Goal: Transaction & Acquisition: Purchase product/service

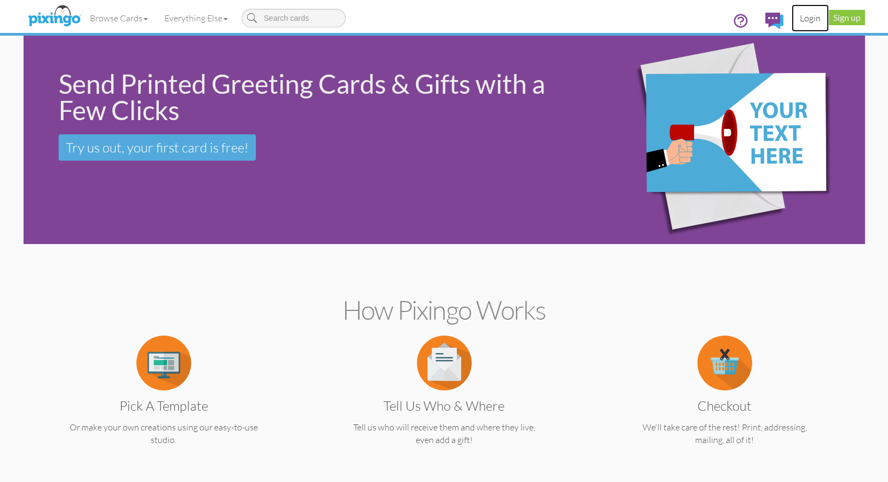
click at [813, 22] on link "Login" at bounding box center [810, 17] width 37 height 27
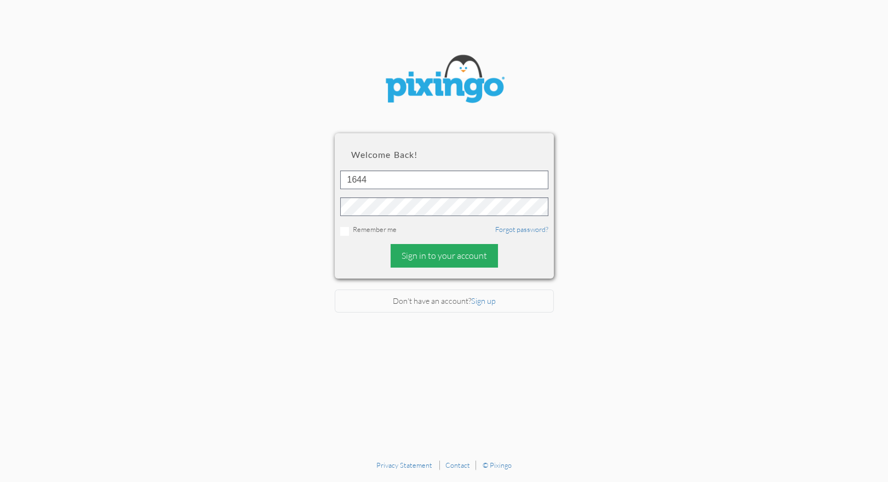
click at [453, 253] on div "Sign in to your account" at bounding box center [444, 256] width 107 height 24
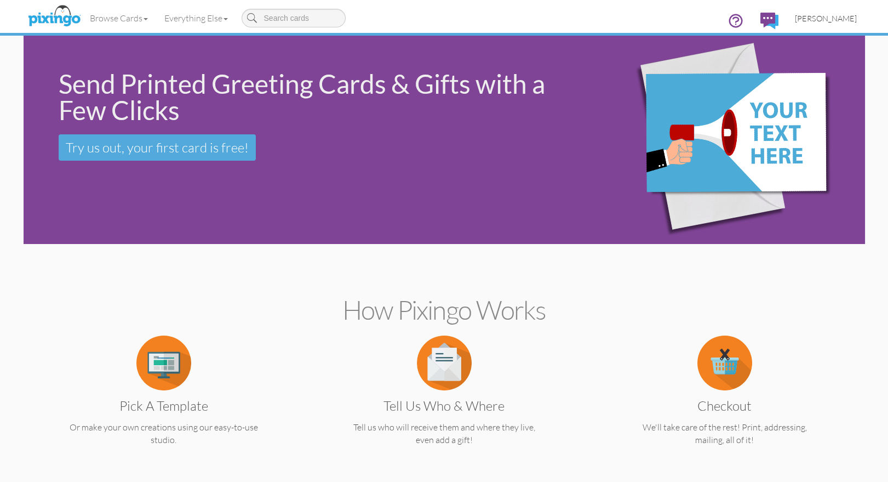
click at [814, 19] on span "[PERSON_NAME]" at bounding box center [826, 18] width 62 height 9
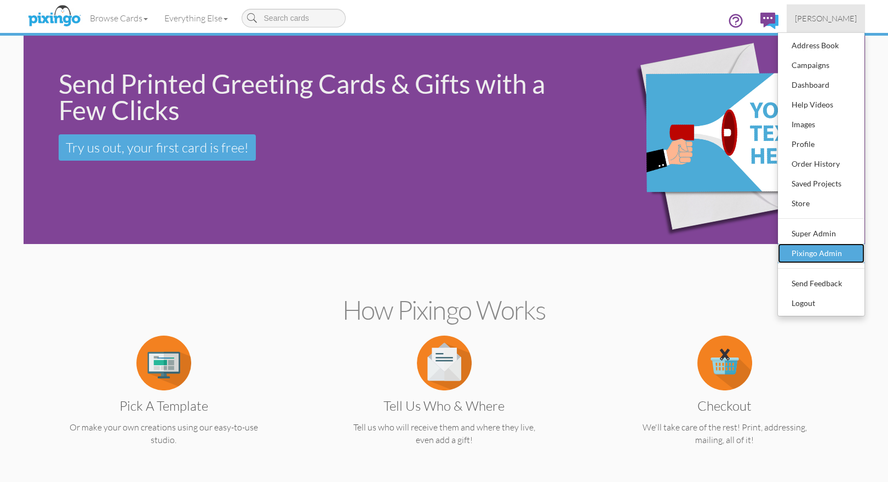
click at [798, 245] on div "Pixingo Admin" at bounding box center [821, 253] width 65 height 16
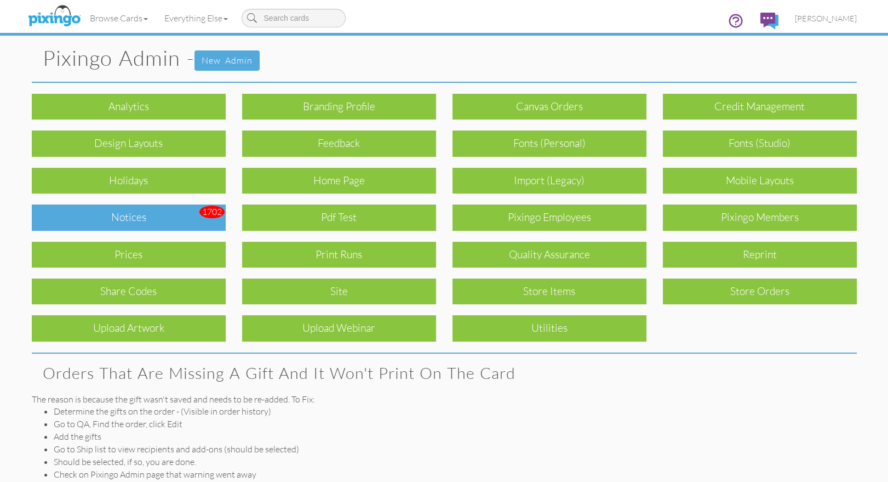
click at [123, 208] on div "Notices" at bounding box center [129, 217] width 194 height 26
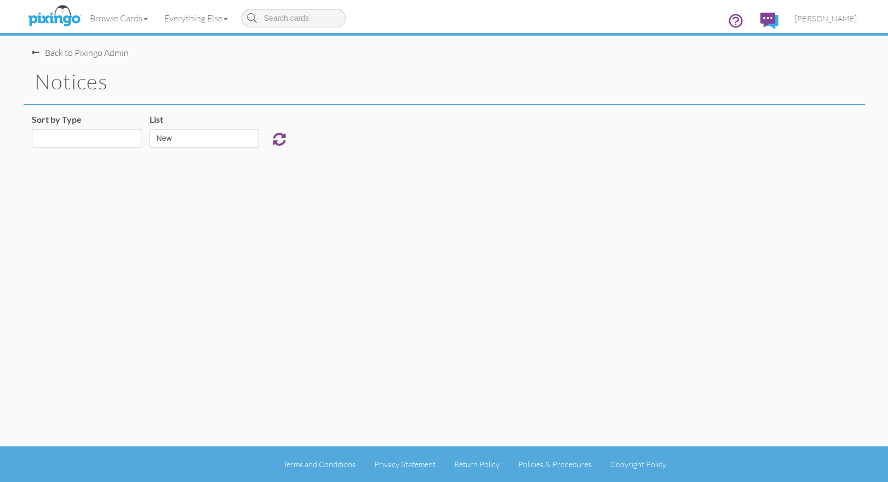
select select "object:929"
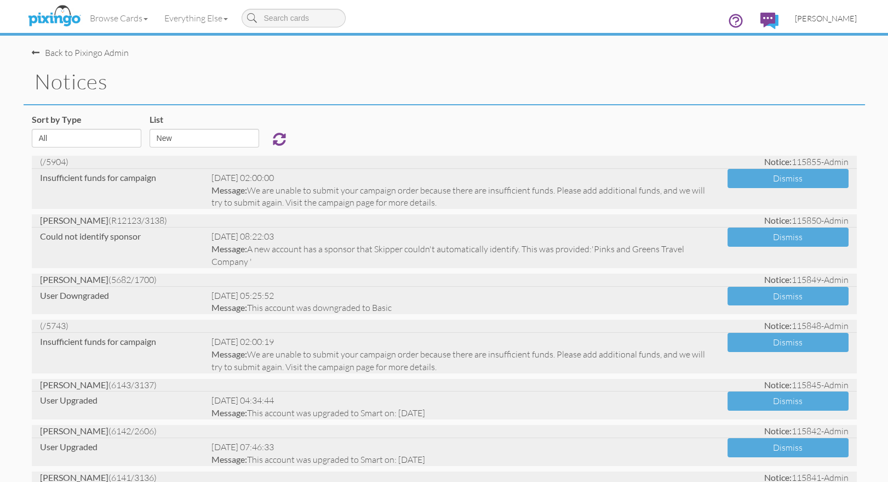
click at [834, 18] on span "[PERSON_NAME]" at bounding box center [826, 18] width 62 height 9
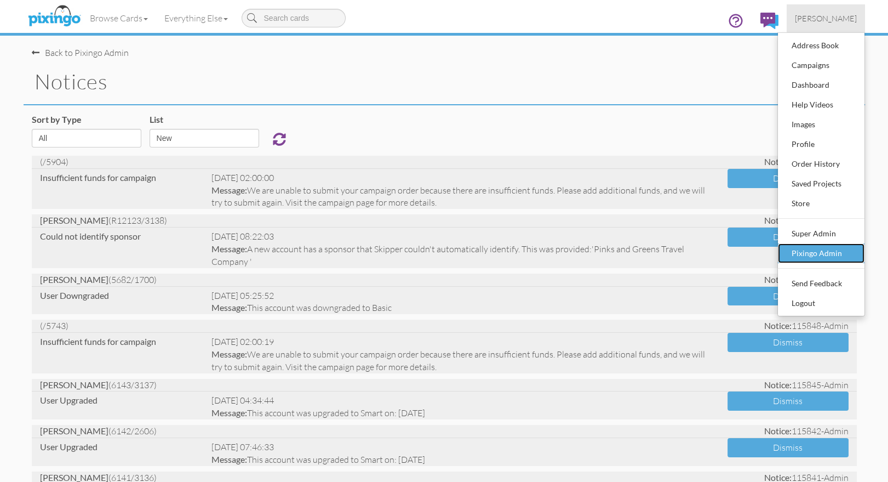
click at [811, 254] on div "Pixingo Admin" at bounding box center [821, 253] width 65 height 16
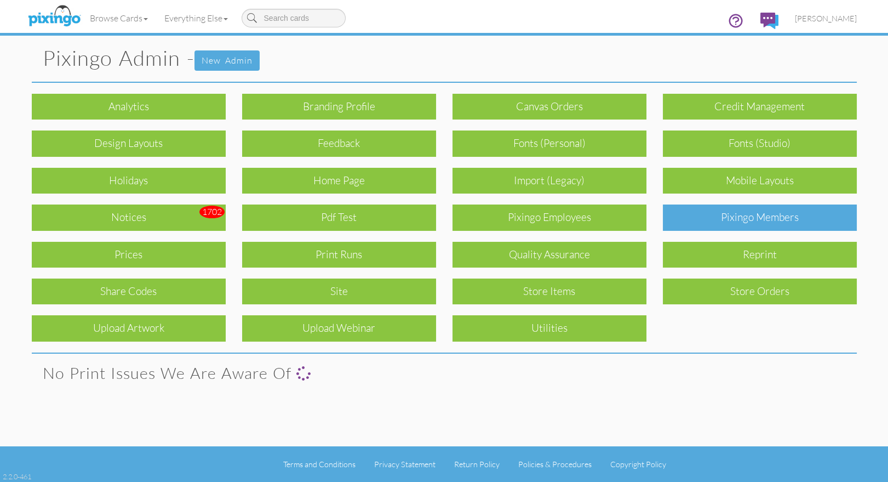
click at [771, 226] on div "Pixingo Members" at bounding box center [760, 217] width 194 height 26
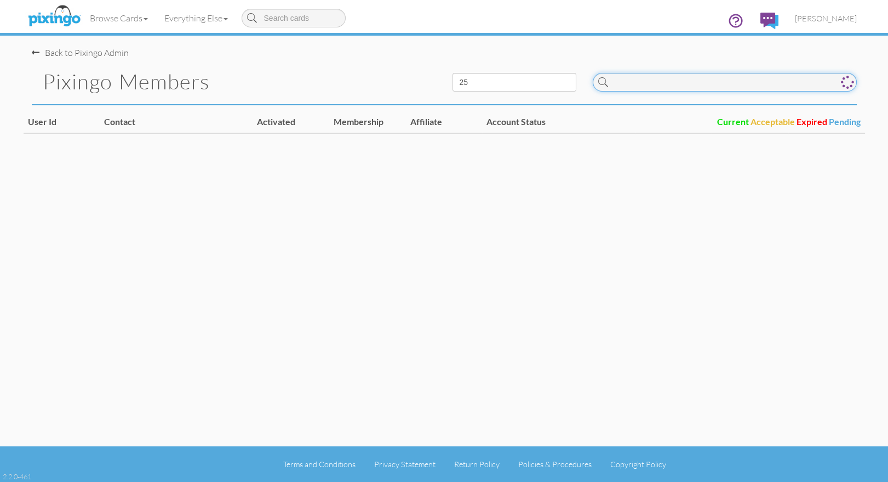
drag, startPoint x: 654, startPoint y: 82, endPoint x: 665, endPoint y: 84, distance: 10.6
click at [654, 82] on input at bounding box center [725, 82] width 264 height 19
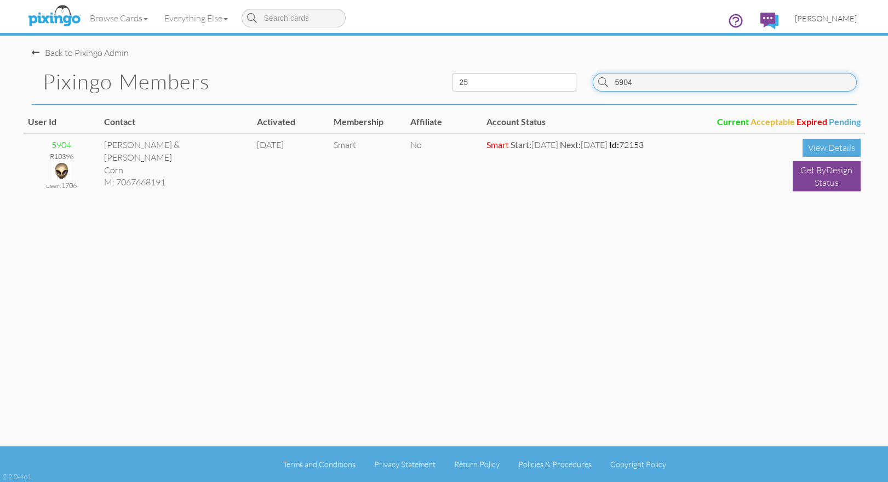
type input "5904"
click at [821, 18] on span "[PERSON_NAME]" at bounding box center [826, 18] width 62 height 9
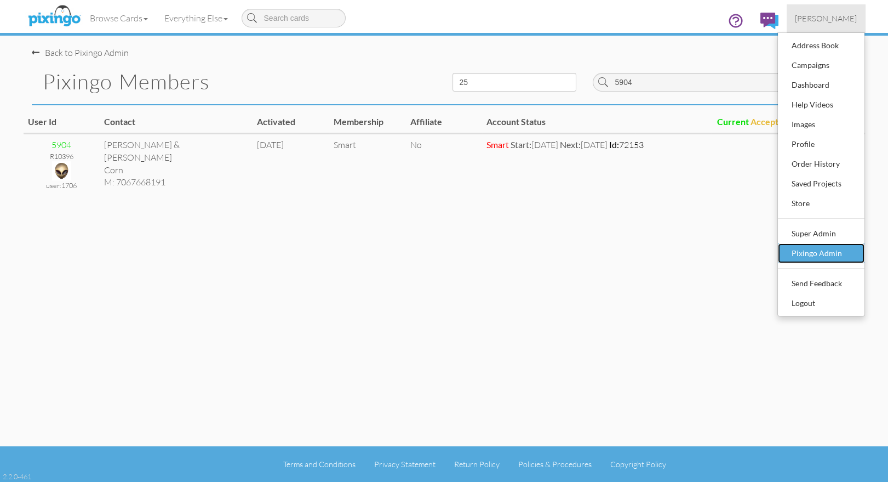
click at [813, 246] on div "Pixingo Admin" at bounding box center [821, 253] width 65 height 16
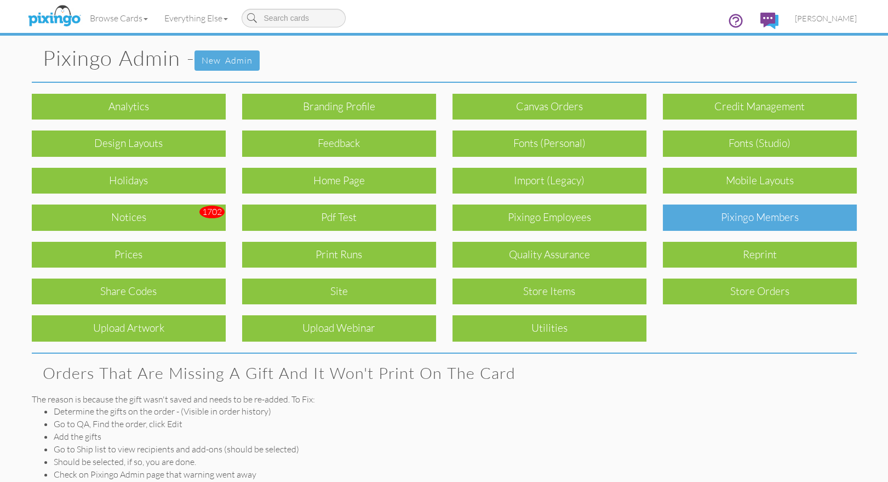
click at [761, 215] on div "Pixingo Members" at bounding box center [760, 217] width 194 height 26
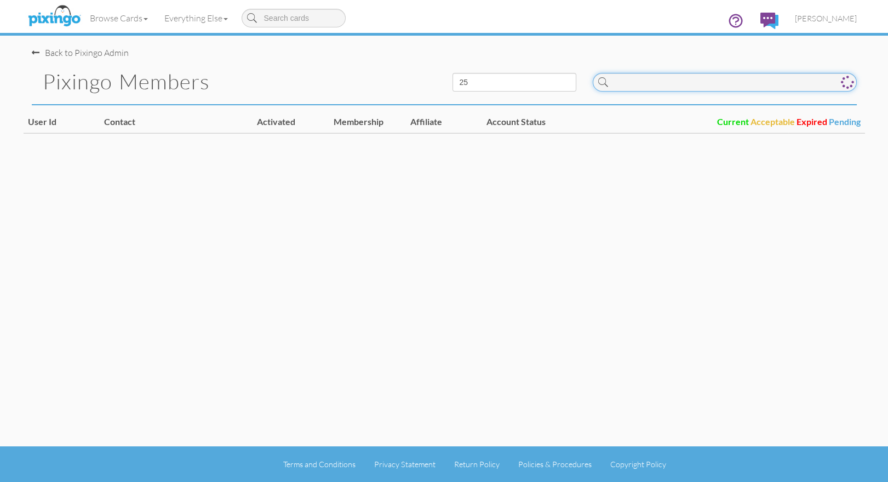
drag, startPoint x: 627, startPoint y: 87, endPoint x: 626, endPoint y: 93, distance: 6.2
click at [627, 87] on input at bounding box center [725, 82] width 264 height 19
click at [625, 82] on input at bounding box center [725, 82] width 264 height 19
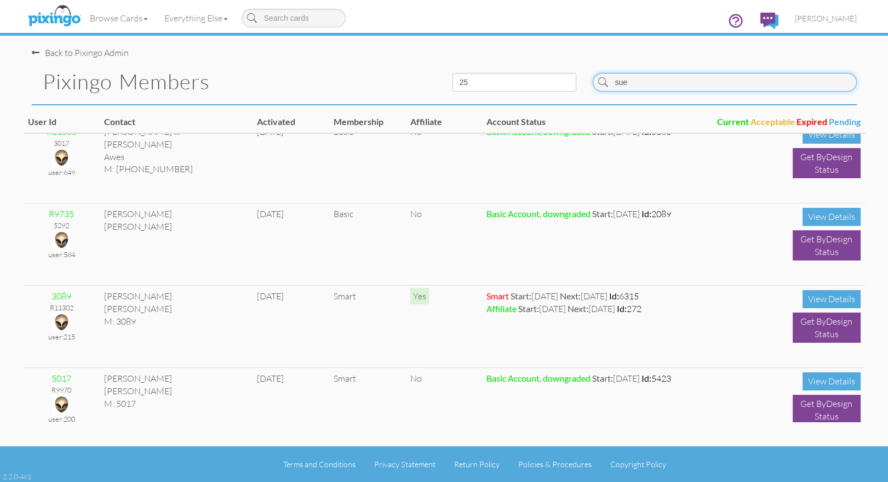
scroll to position [699, 0]
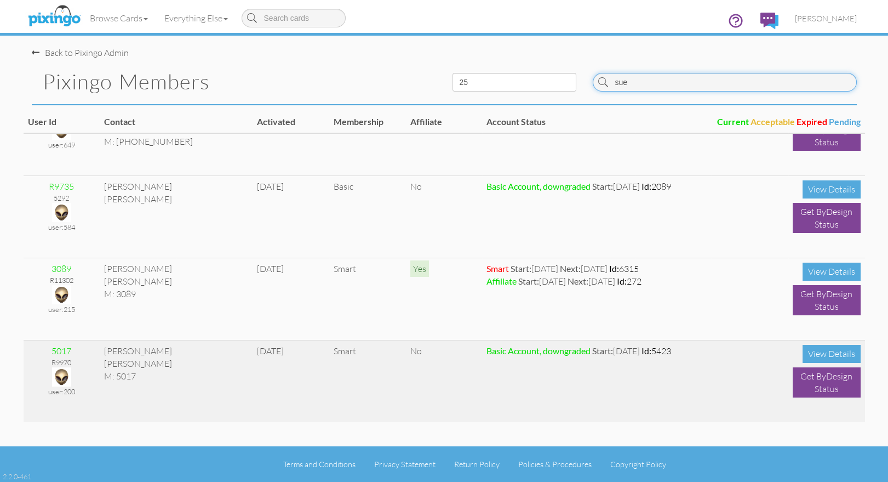
type input "sue"
click at [60, 374] on img at bounding box center [61, 376] width 19 height 19
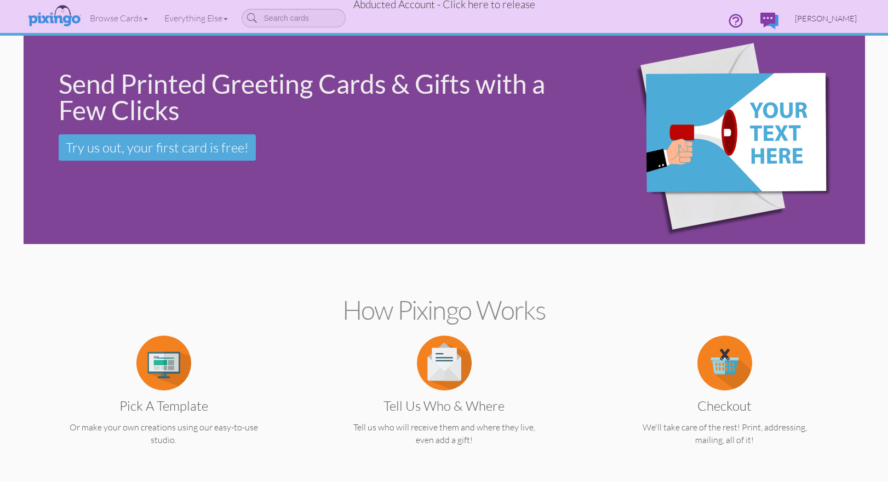
click at [824, 16] on span "Sue DeBord" at bounding box center [826, 18] width 62 height 9
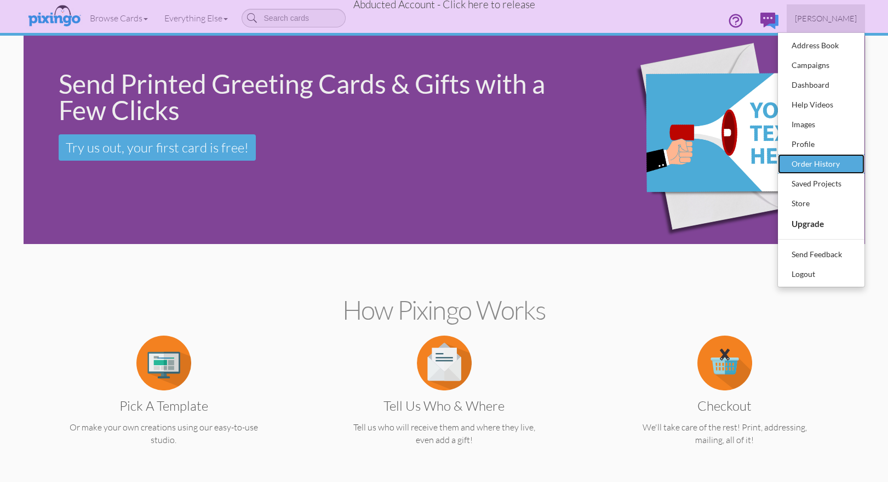
click at [804, 164] on div "Order History" at bounding box center [821, 164] width 65 height 16
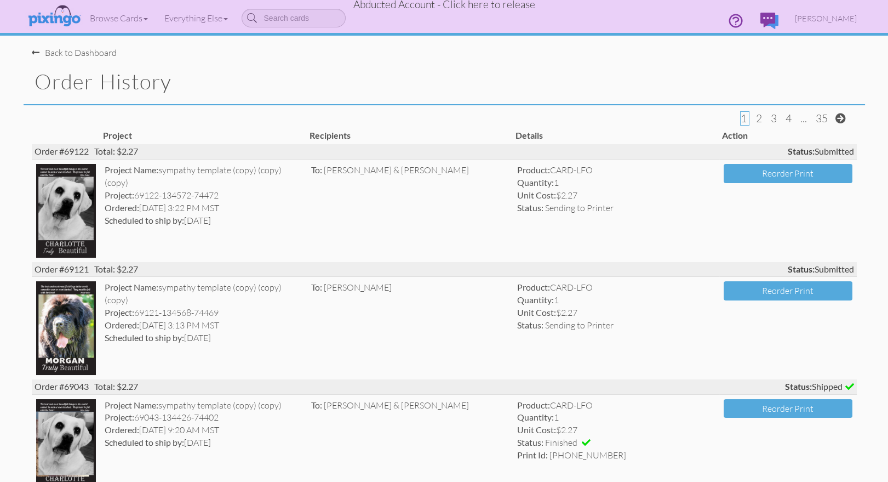
click at [471, 5] on span "Abducted Account - Click here to release" at bounding box center [444, 4] width 182 height 13
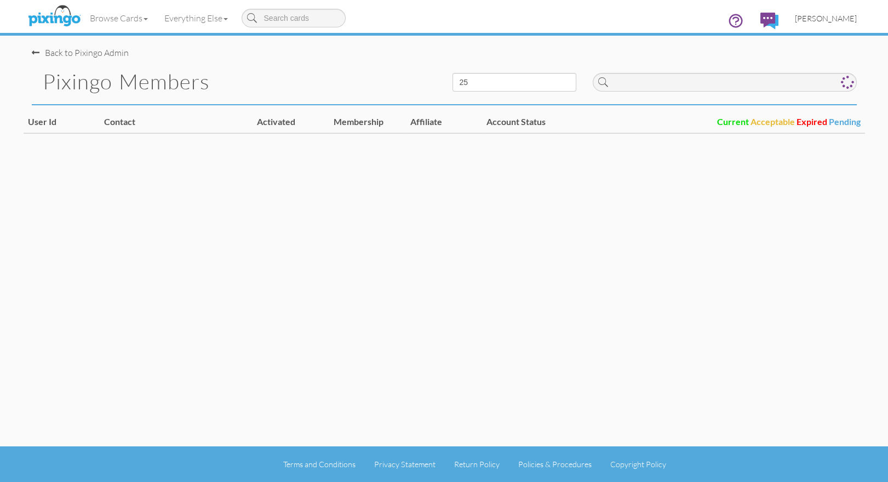
click at [818, 17] on span "[PERSON_NAME]" at bounding box center [826, 18] width 62 height 9
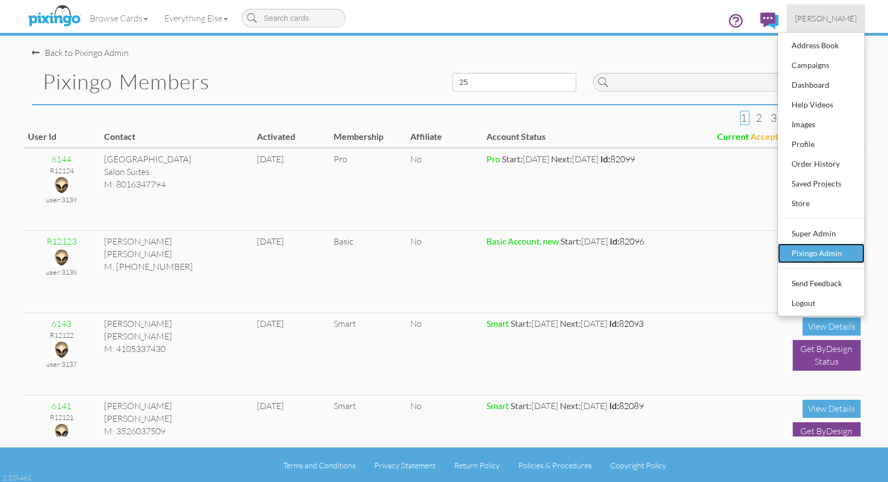
click at [833, 252] on div "Pixingo Admin" at bounding box center [821, 253] width 65 height 16
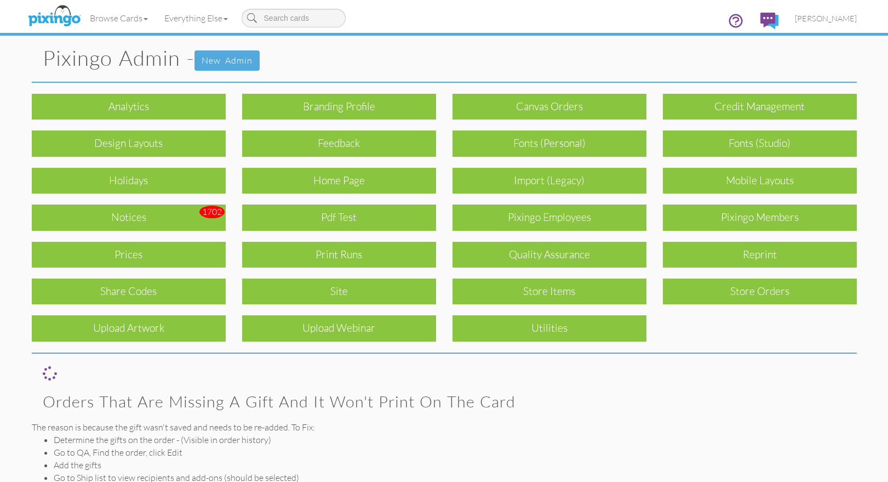
click at [330, 251] on div "Print Runs" at bounding box center [339, 255] width 194 height 26
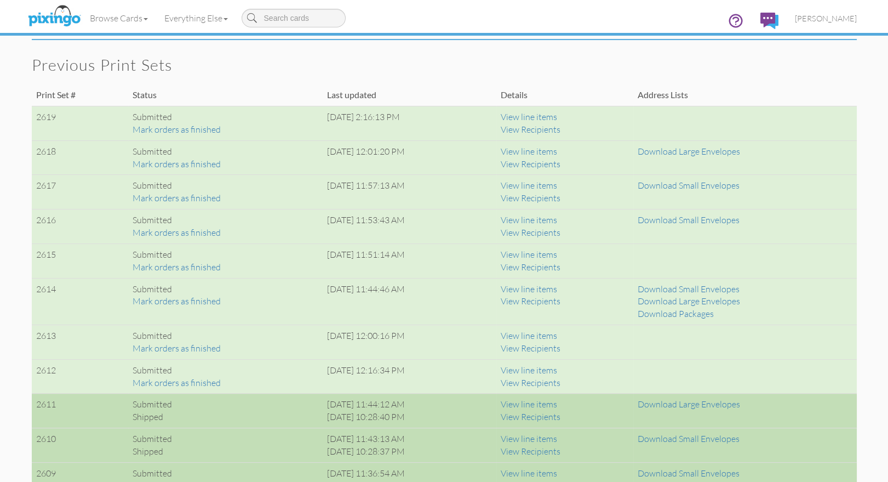
scroll to position [680, 0]
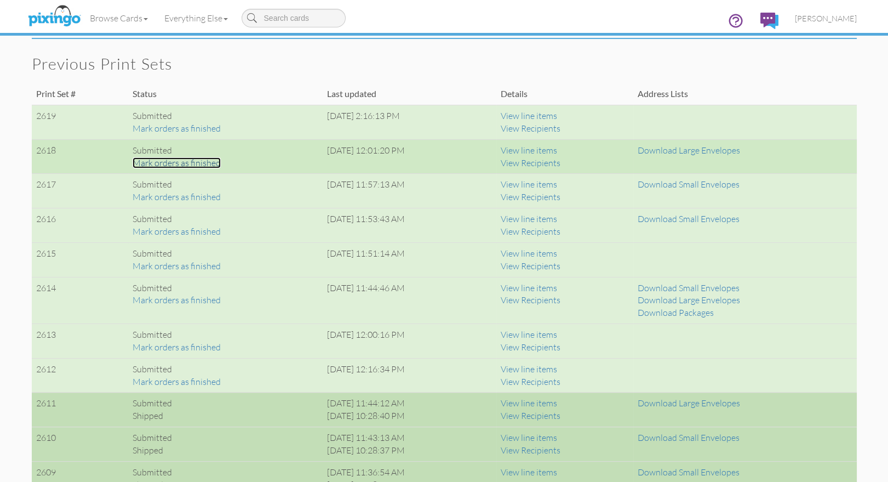
click at [180, 161] on link "Mark orders as finished" at bounding box center [177, 162] width 88 height 11
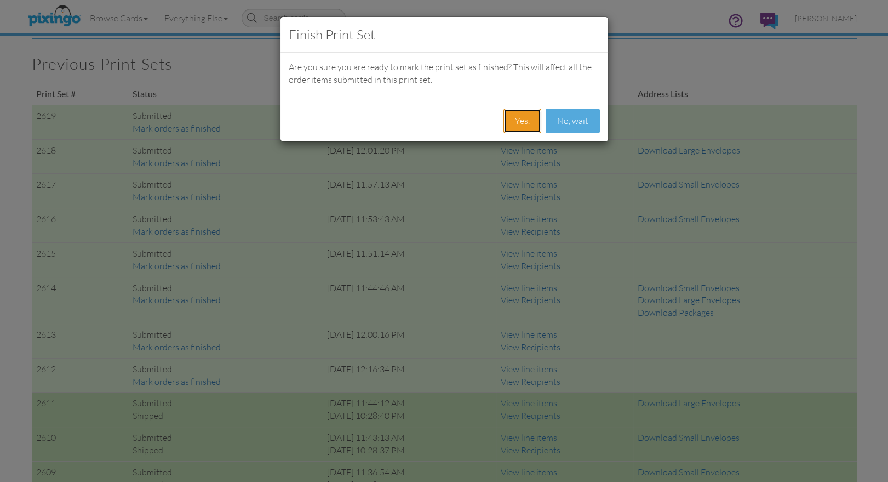
click at [523, 126] on button "Yes." at bounding box center [523, 121] width 38 height 25
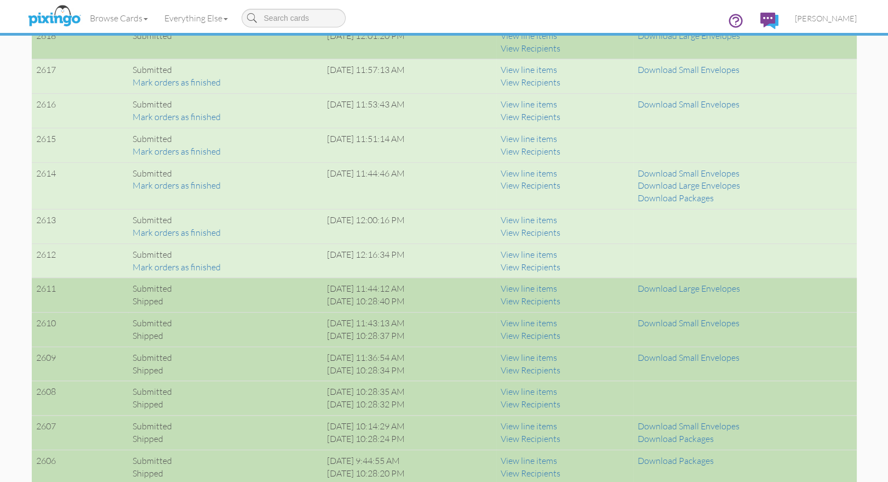
scroll to position [799, 0]
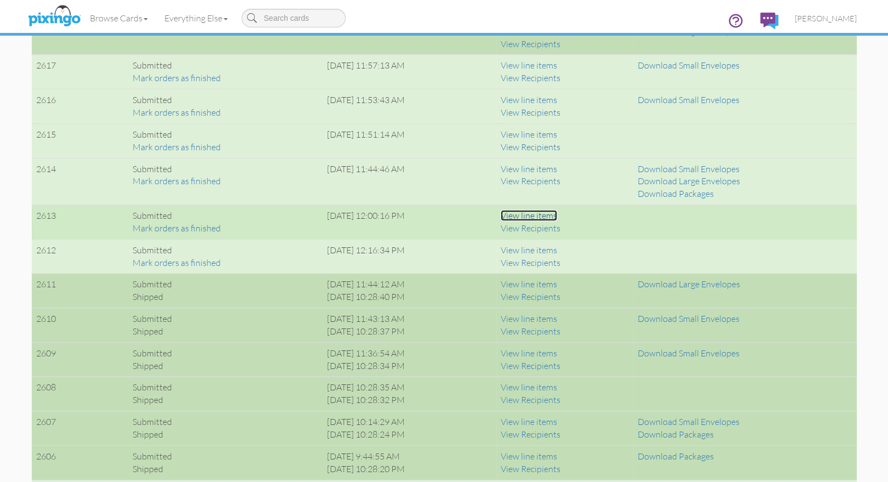
click at [557, 213] on link "View line items" at bounding box center [529, 215] width 56 height 11
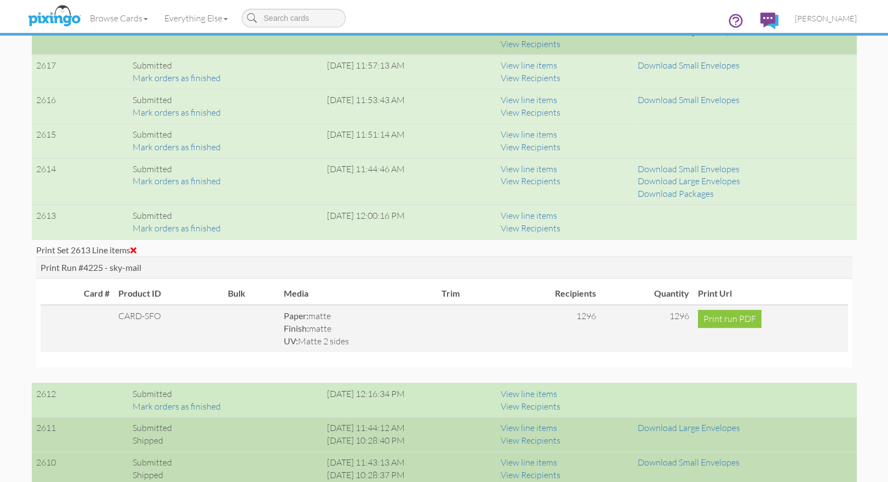
click at [133, 247] on span at bounding box center [133, 250] width 6 height 9
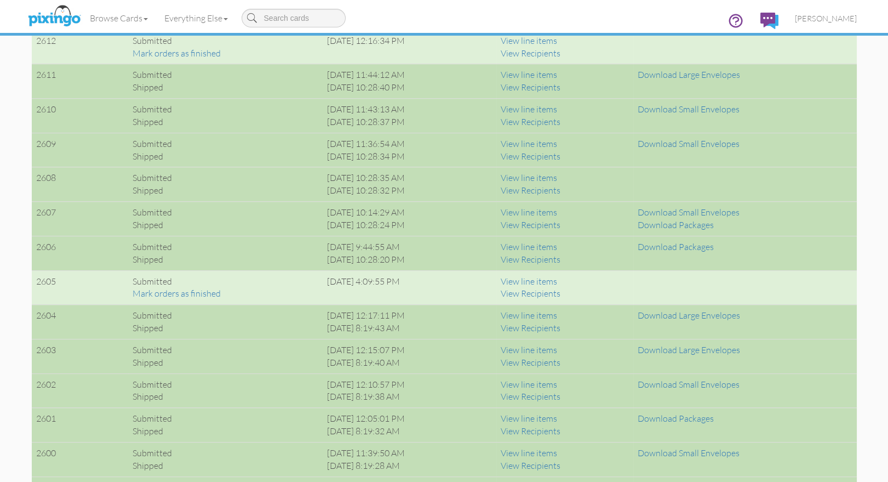
scroll to position [906, 0]
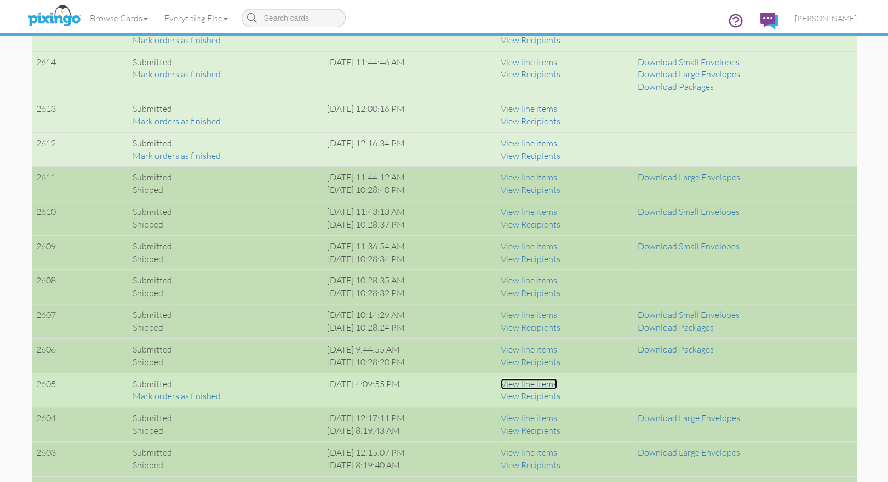
click at [557, 382] on link "View line items" at bounding box center [529, 383] width 56 height 11
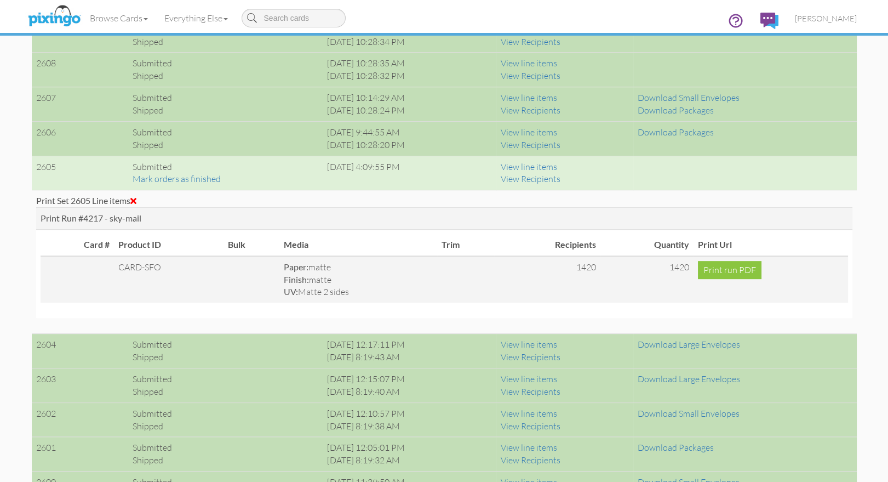
scroll to position [1138, 0]
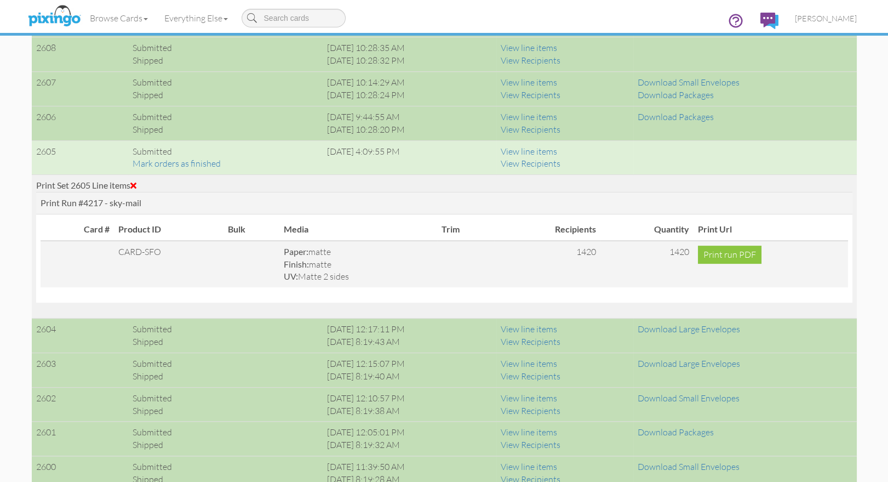
click at [136, 185] on span at bounding box center [133, 185] width 6 height 9
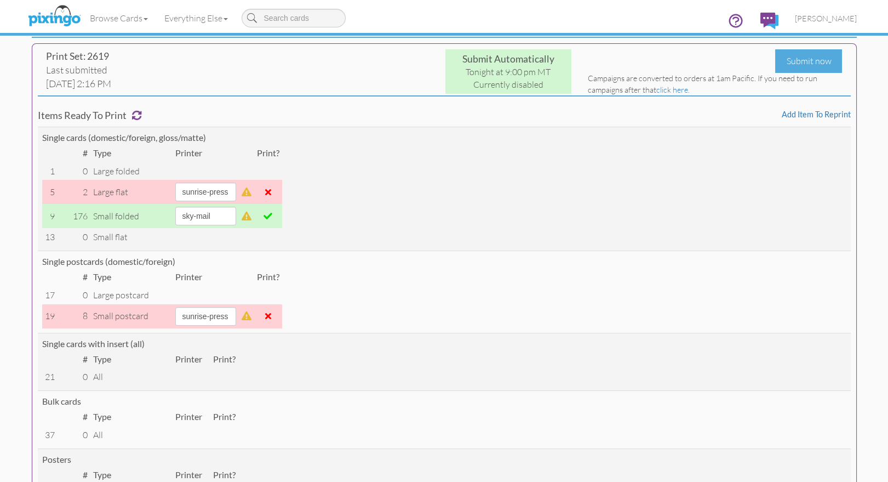
scroll to position [0, 0]
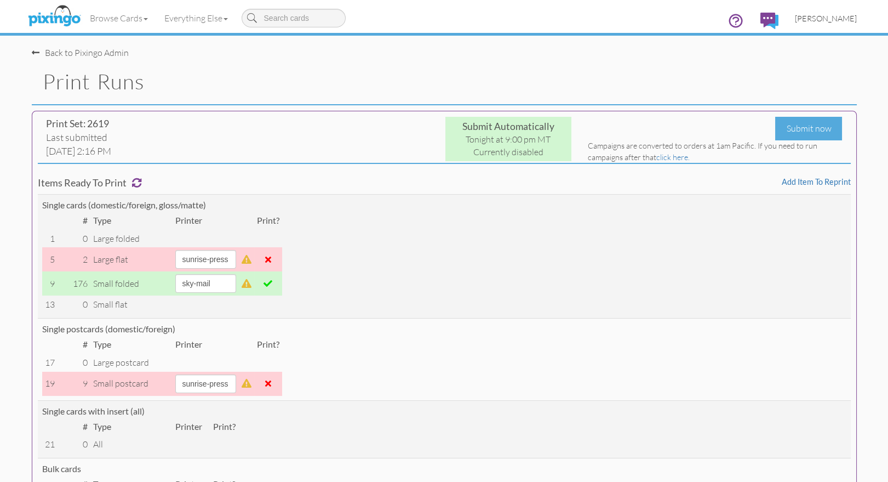
click at [830, 20] on span "[PERSON_NAME]" at bounding box center [826, 18] width 62 height 9
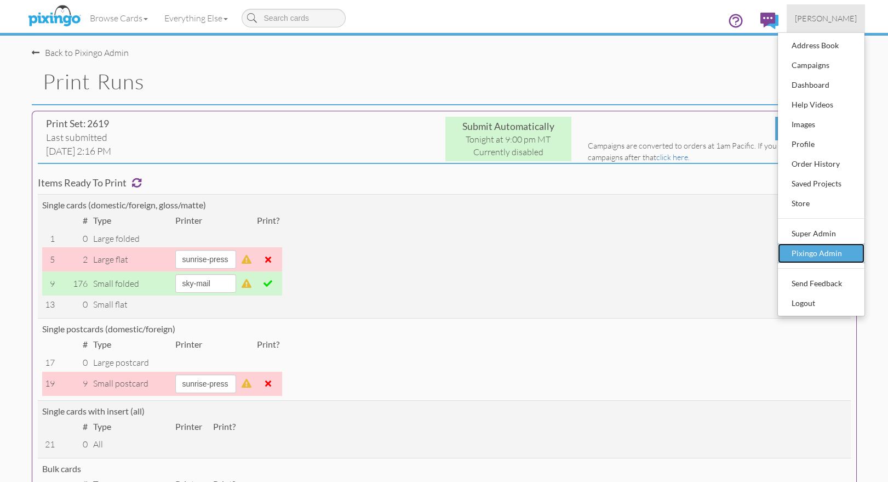
click at [820, 254] on div "Pixingo Admin" at bounding box center [821, 253] width 65 height 16
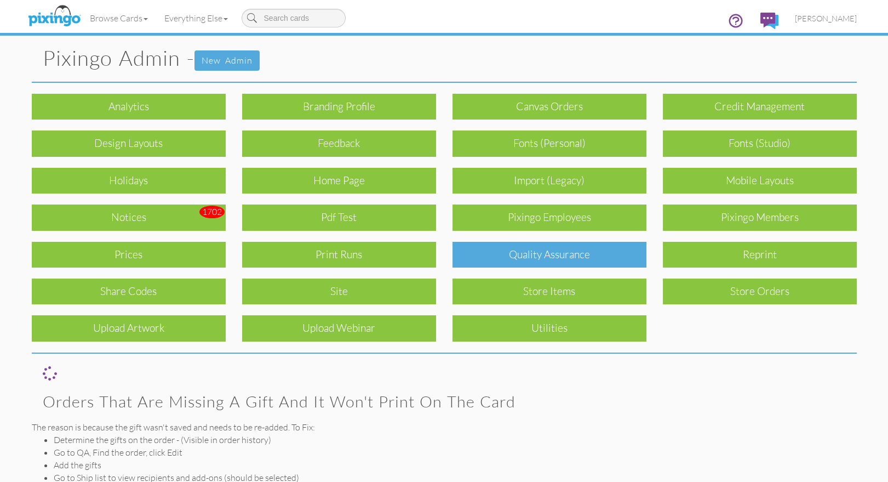
click at [578, 246] on div "Quality Assurance" at bounding box center [550, 255] width 194 height 26
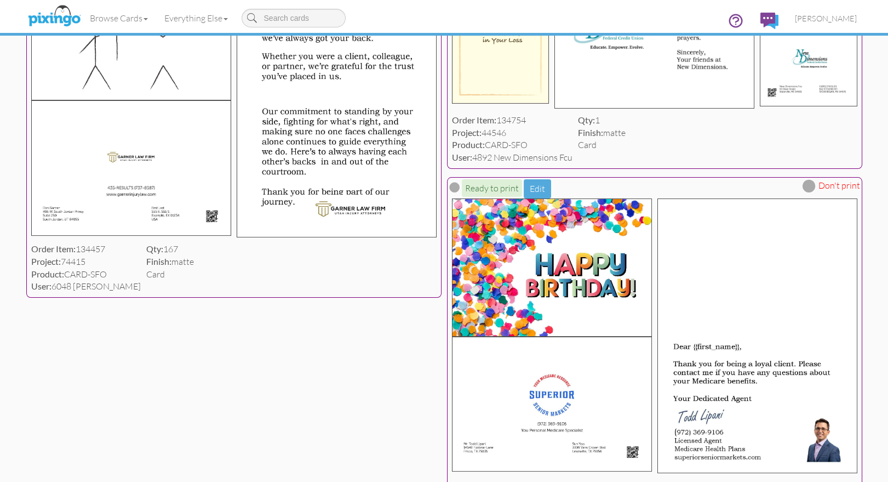
scroll to position [467, 0]
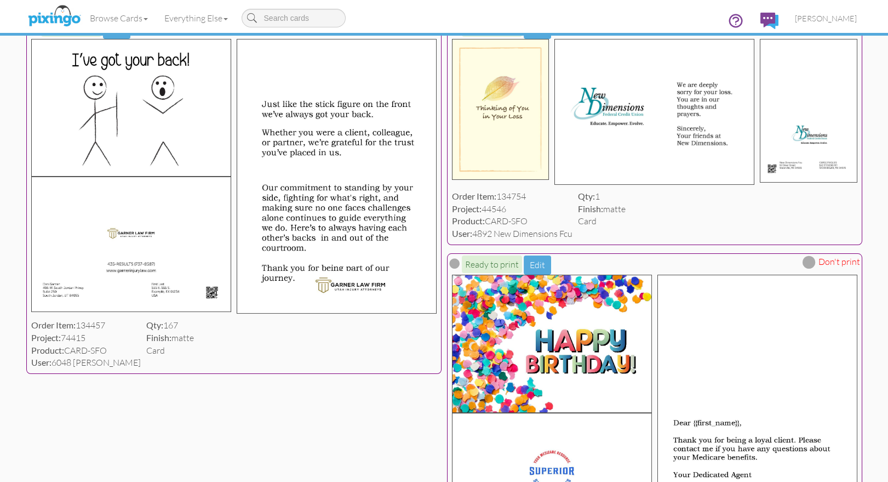
scroll to position [385, 0]
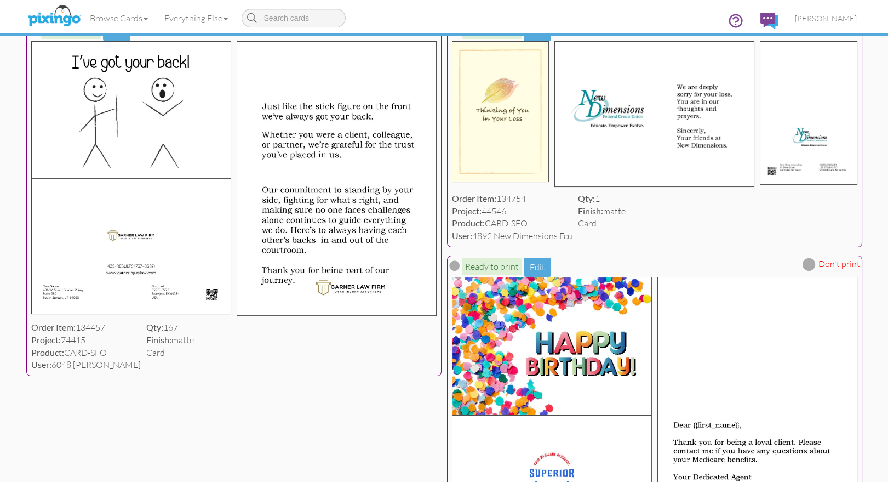
click at [419, 13] on div "Browse Cards Business Accounting Automotive Chiropractor Customer Dental Financ…" at bounding box center [444, 21] width 825 height 43
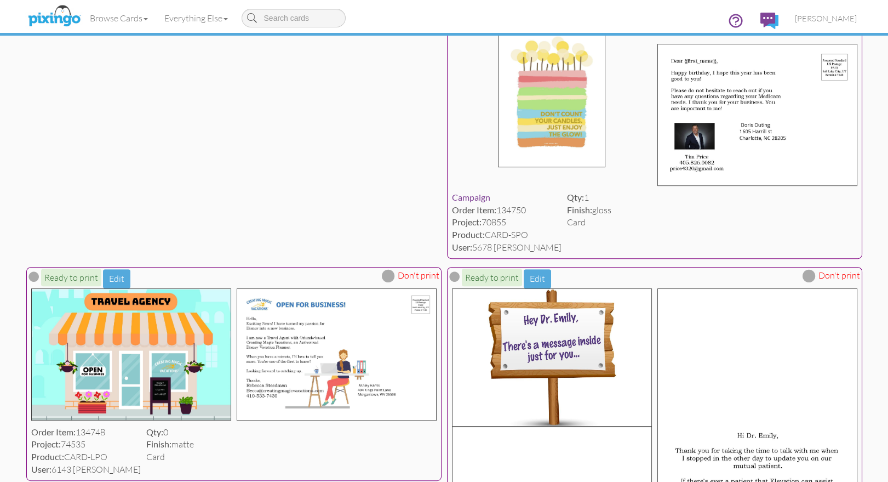
scroll to position [1271, 0]
click at [440, 424] on div "Order Item: 134748 Project: 74535 Product: CARD-LPO User: 6143 [PERSON_NAME] Qt…" at bounding box center [233, 451] width 411 height 55
click at [130, 270] on button "Edit" at bounding box center [116, 279] width 27 height 19
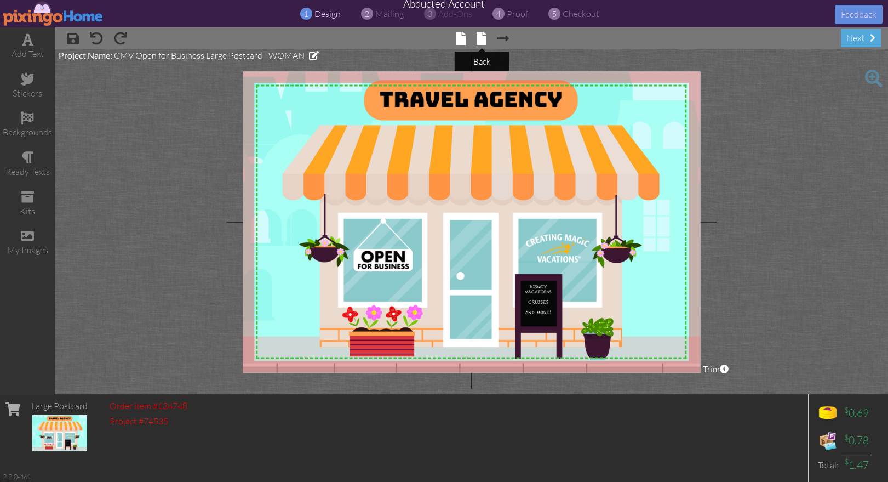
click at [484, 36] on span at bounding box center [482, 38] width 10 height 13
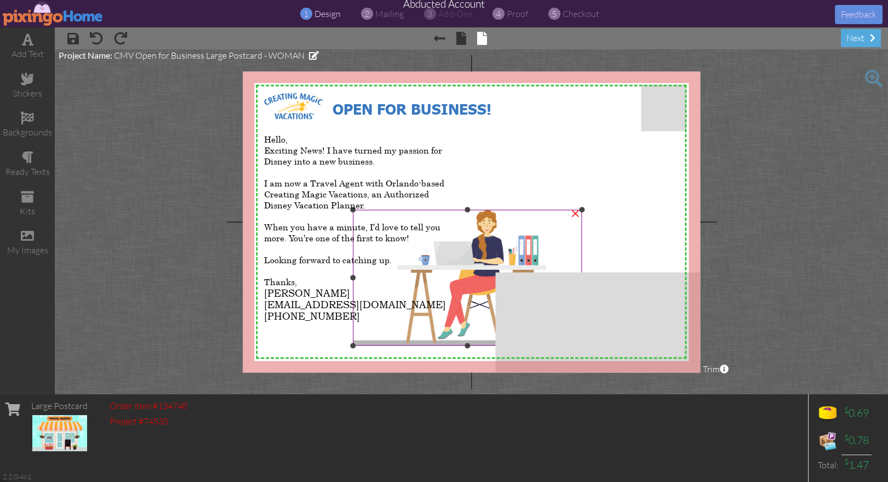
click at [467, 315] on img at bounding box center [467, 277] width 229 height 136
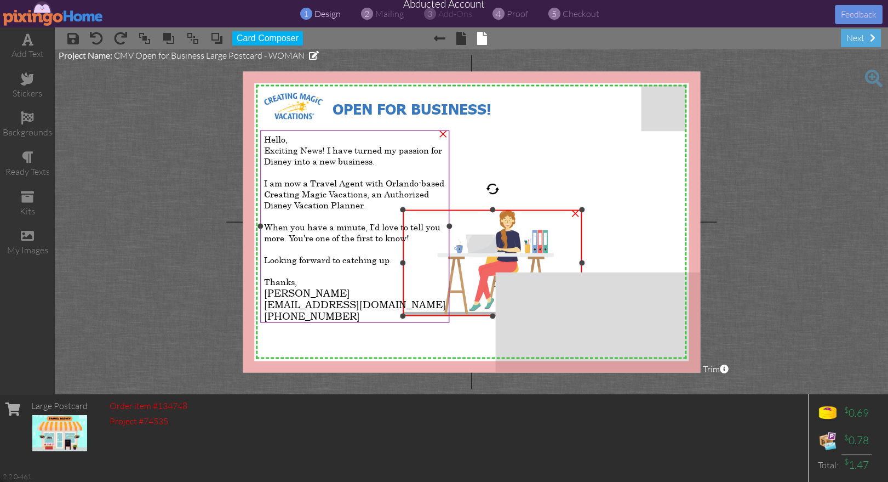
drag, startPoint x: 353, startPoint y: 344, endPoint x: 414, endPoint y: 311, distance: 69.1
click at [414, 311] on div "X X X X X X X X X X X X X X X X X X X X X X X X X X X X X X X X X X X X X X X X…" at bounding box center [472, 221] width 458 height 301
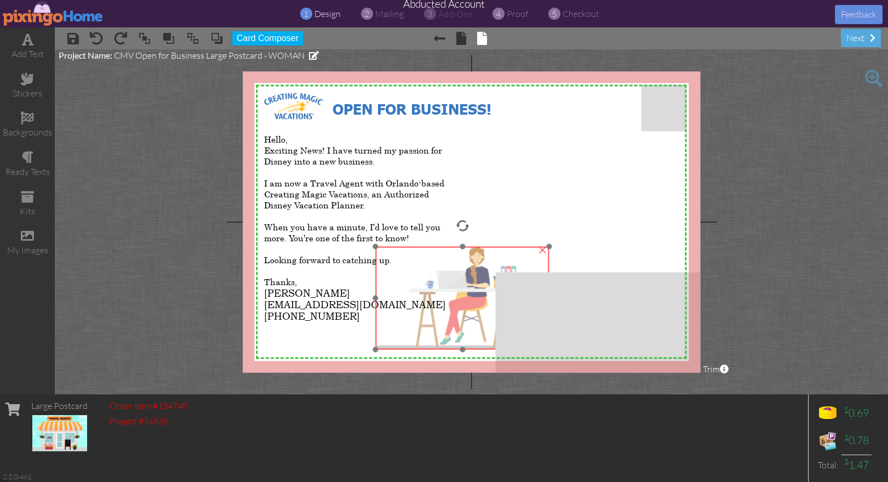
drag, startPoint x: 518, startPoint y: 240, endPoint x: 485, endPoint y: 277, distance: 49.3
click at [485, 277] on img at bounding box center [463, 297] width 174 height 103
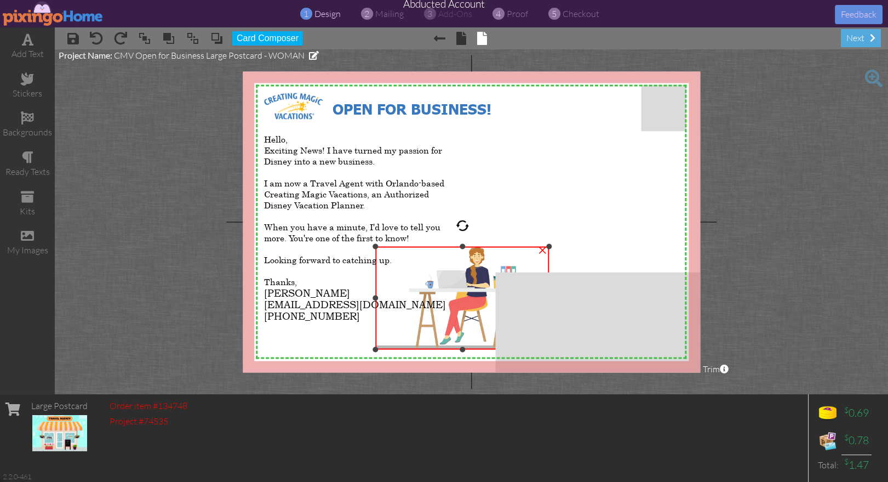
click at [487, 275] on img at bounding box center [463, 297] width 174 height 103
click at [476, 264] on img at bounding box center [463, 297] width 174 height 103
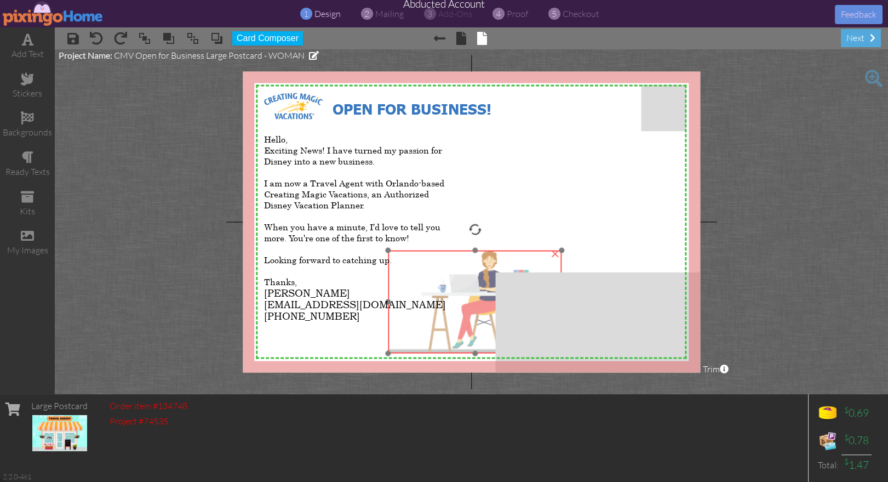
drag, startPoint x: 473, startPoint y: 267, endPoint x: 453, endPoint y: 272, distance: 21.3
click at [486, 271] on img at bounding box center [476, 301] width 174 height 103
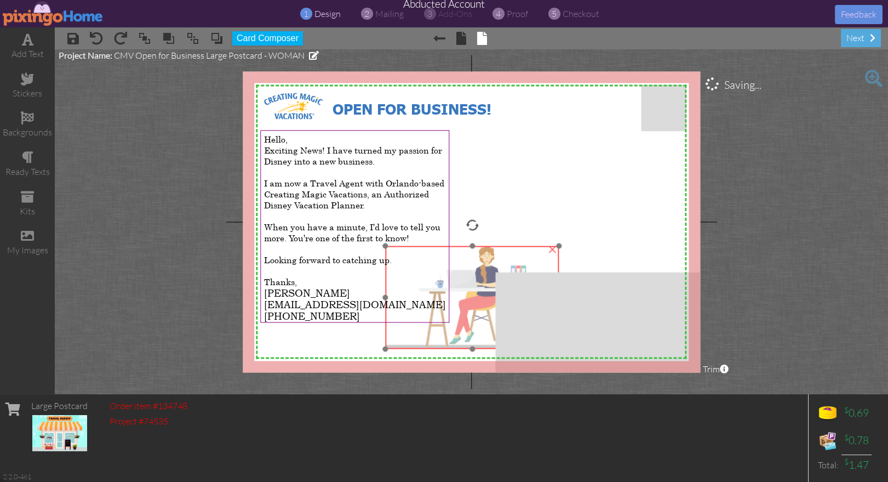
drag, startPoint x: 467, startPoint y: 271, endPoint x: 446, endPoint y: 258, distance: 25.3
click at [465, 259] on img at bounding box center [473, 297] width 174 height 103
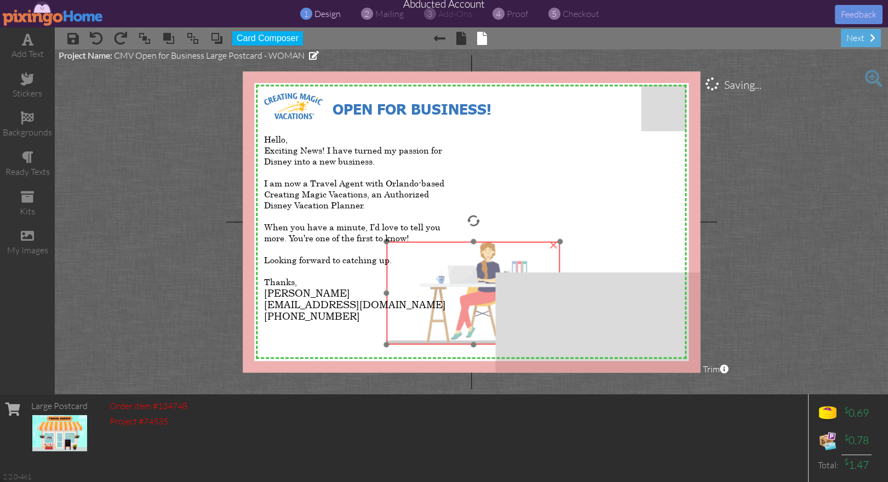
drag, startPoint x: 498, startPoint y: 258, endPoint x: 501, endPoint y: 264, distance: 7.6
click at [501, 264] on img at bounding box center [474, 292] width 174 height 103
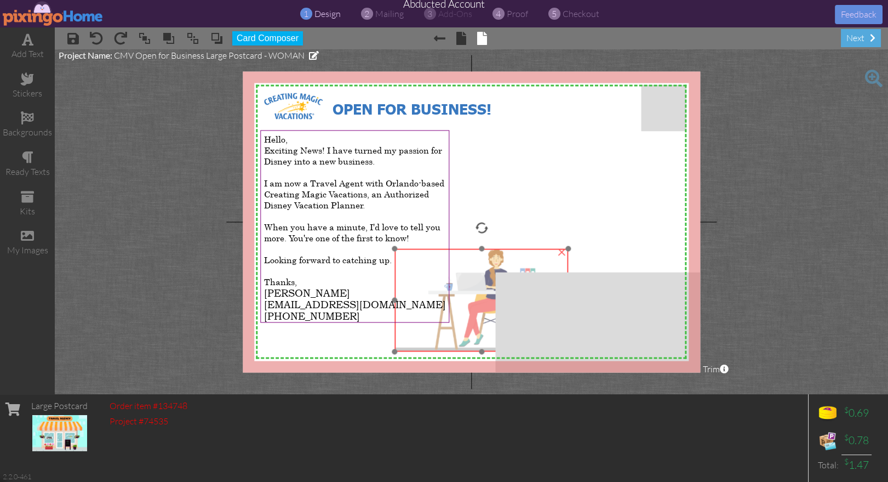
drag, startPoint x: 469, startPoint y: 277, endPoint x: 364, endPoint y: 296, distance: 107.0
click at [474, 283] on img at bounding box center [482, 299] width 174 height 103
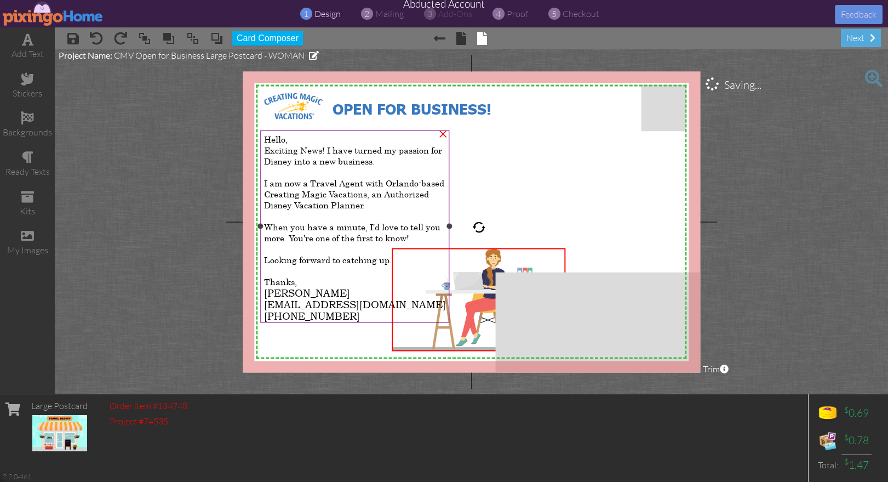
click at [286, 312] on span "[PHONE_NUMBER]" at bounding box center [312, 316] width 96 height 12
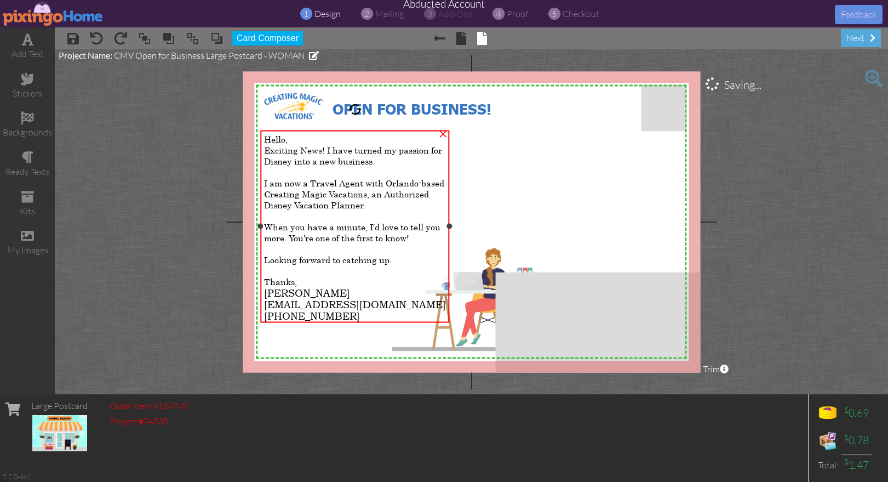
click at [286, 312] on span "[PHONE_NUMBER]" at bounding box center [312, 316] width 96 height 12
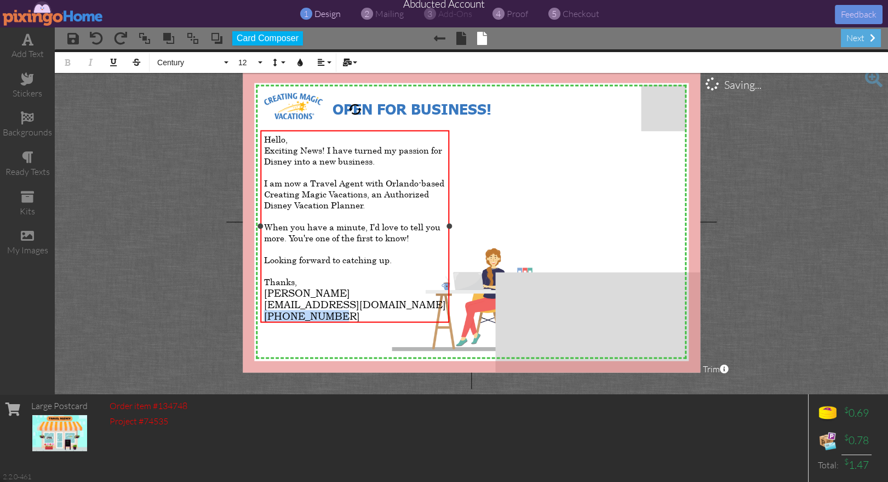
click at [286, 312] on span "[PHONE_NUMBER]" at bounding box center [312, 316] width 96 height 12
click at [328, 313] on span "[PHONE_NUMBER]" at bounding box center [312, 316] width 96 height 12
click at [299, 312] on span "[PHONE_NUMBER]" at bounding box center [312, 316] width 96 height 12
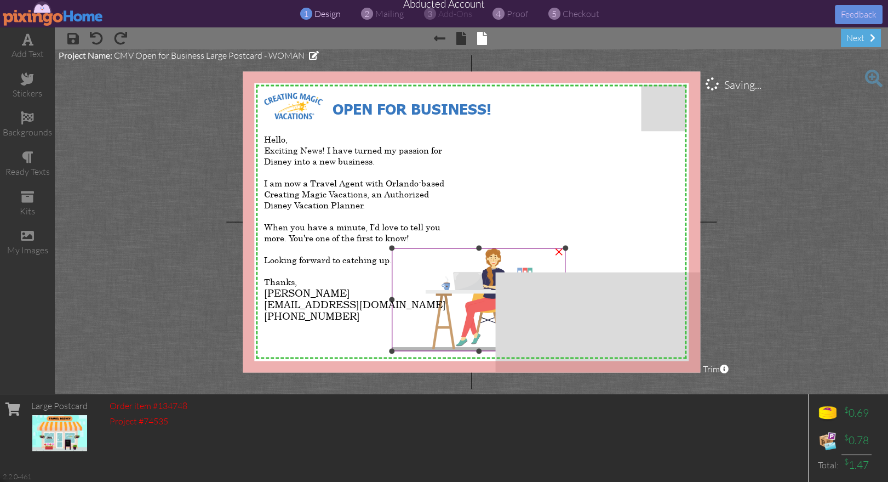
click at [463, 315] on img at bounding box center [479, 299] width 174 height 103
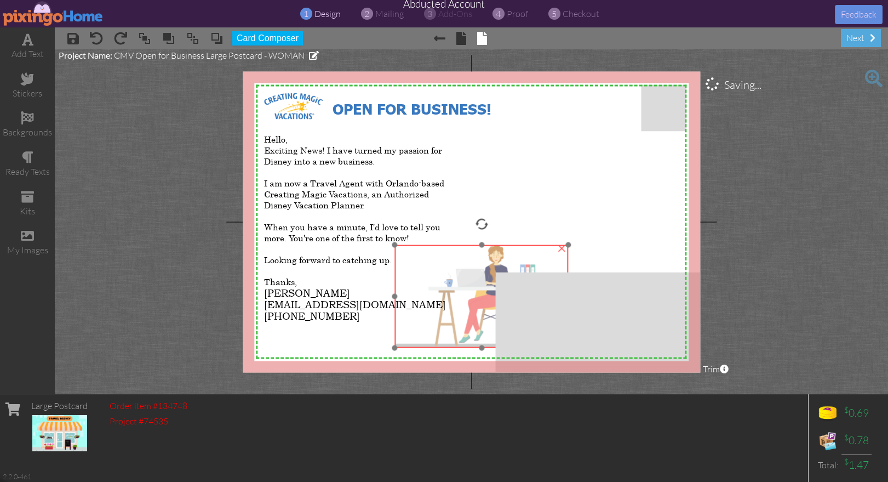
drag, startPoint x: 497, startPoint y: 259, endPoint x: 478, endPoint y: 253, distance: 19.6
click at [486, 252] on img at bounding box center [482, 295] width 174 height 103
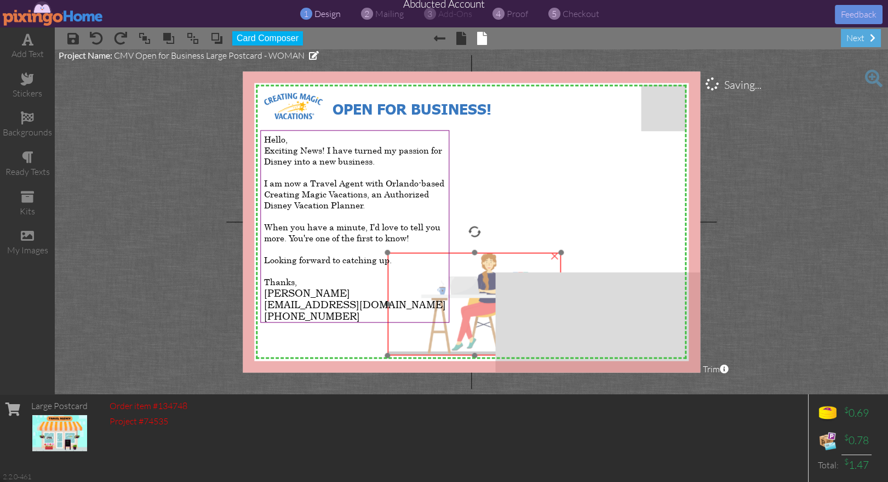
drag, startPoint x: 464, startPoint y: 327, endPoint x: 401, endPoint y: 310, distance: 64.7
click at [470, 338] on img at bounding box center [475, 303] width 174 height 103
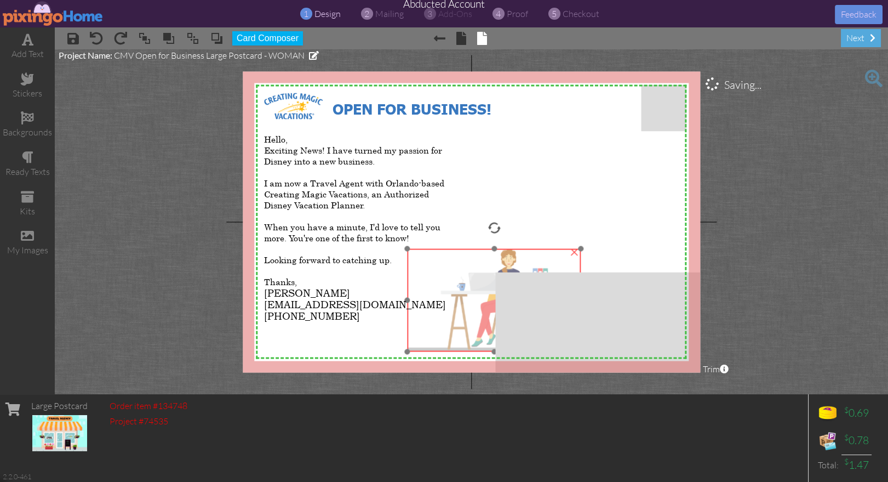
drag, startPoint x: 457, startPoint y: 282, endPoint x: 471, endPoint y: 277, distance: 14.4
click at [475, 277] on img at bounding box center [495, 299] width 174 height 103
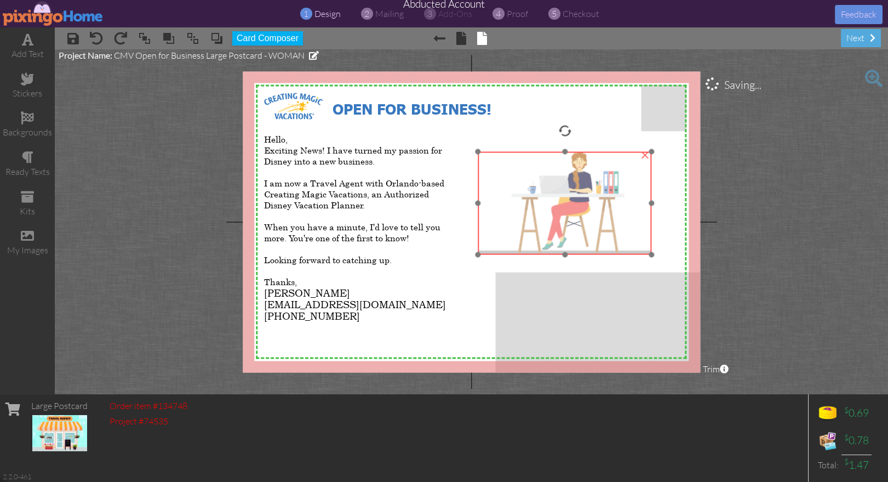
drag, startPoint x: 470, startPoint y: 263, endPoint x: 536, endPoint y: 168, distance: 115.4
click at [541, 166] on img at bounding box center [565, 202] width 174 height 103
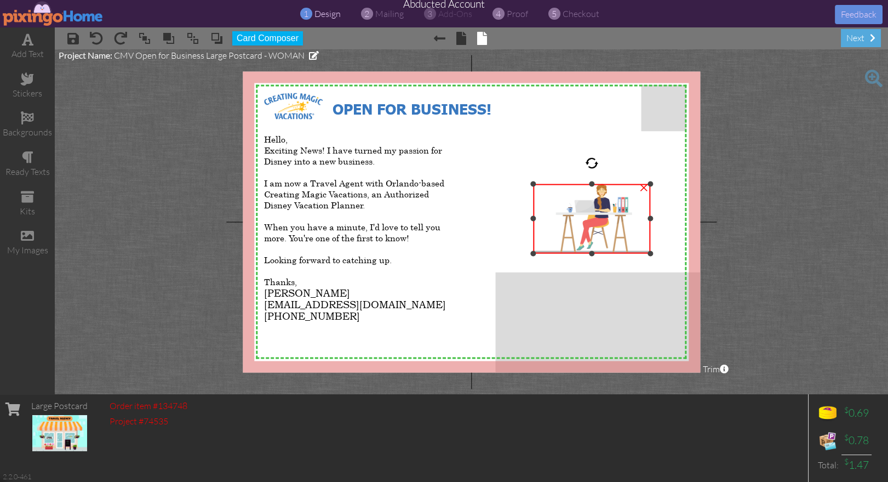
drag, startPoint x: 477, startPoint y: 151, endPoint x: 526, endPoint y: 184, distance: 59.1
click at [526, 184] on div "X X X X X X X X X X X X X X X X X X X X X X X X X X X X X X X X X X X X X X X X…" at bounding box center [472, 221] width 458 height 301
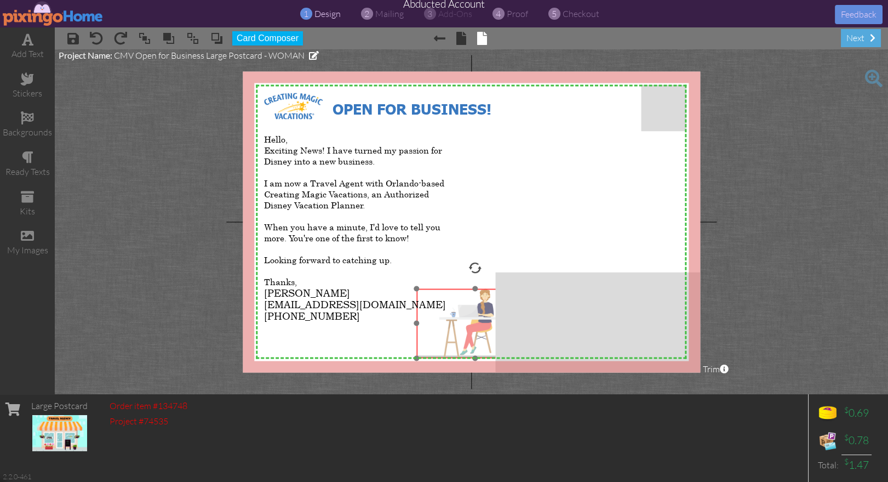
drag, startPoint x: 597, startPoint y: 213, endPoint x: 480, endPoint y: 316, distance: 155.7
click at [480, 315] on img at bounding box center [474, 323] width 117 height 70
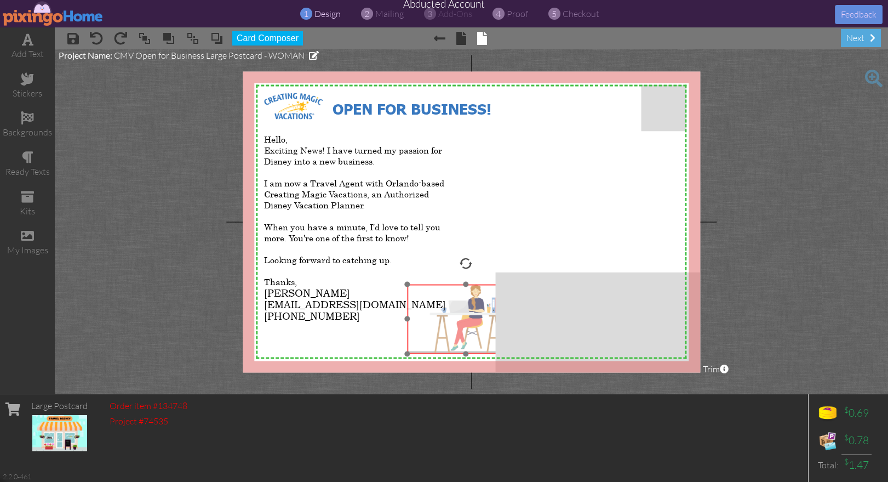
click at [458, 321] on img at bounding box center [465, 319] width 117 height 70
drag, startPoint x: 478, startPoint y: 309, endPoint x: 468, endPoint y: 311, distance: 10.0
click at [468, 311] on img at bounding box center [455, 321] width 117 height 70
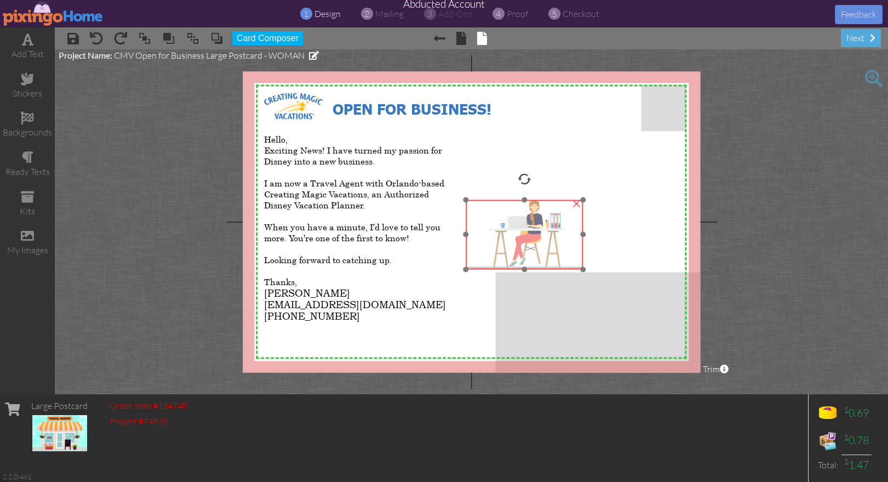
drag, startPoint x: 474, startPoint y: 328, endPoint x: 541, endPoint y: 242, distance: 109.0
click at [542, 242] on img at bounding box center [524, 234] width 117 height 70
click at [465, 199] on div "×" at bounding box center [523, 234] width 117 height 70
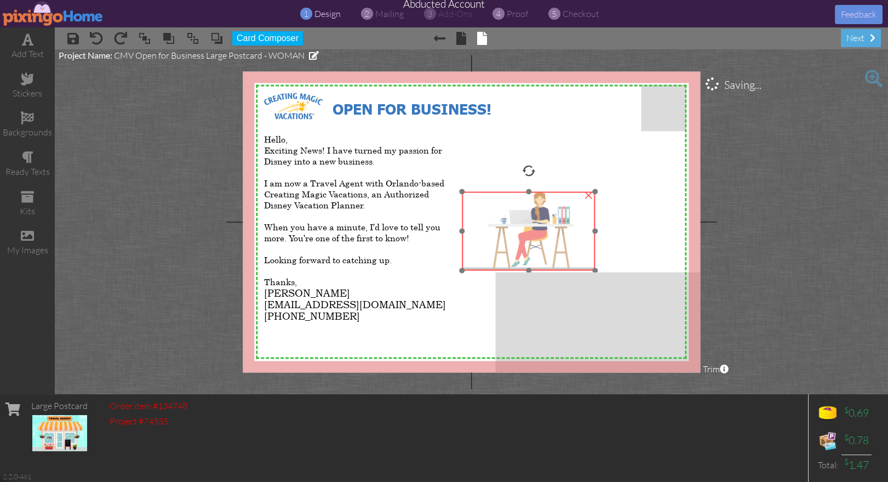
drag, startPoint x: 515, startPoint y: 225, endPoint x: 528, endPoint y: 226, distance: 12.7
click at [528, 226] on img at bounding box center [529, 230] width 133 height 79
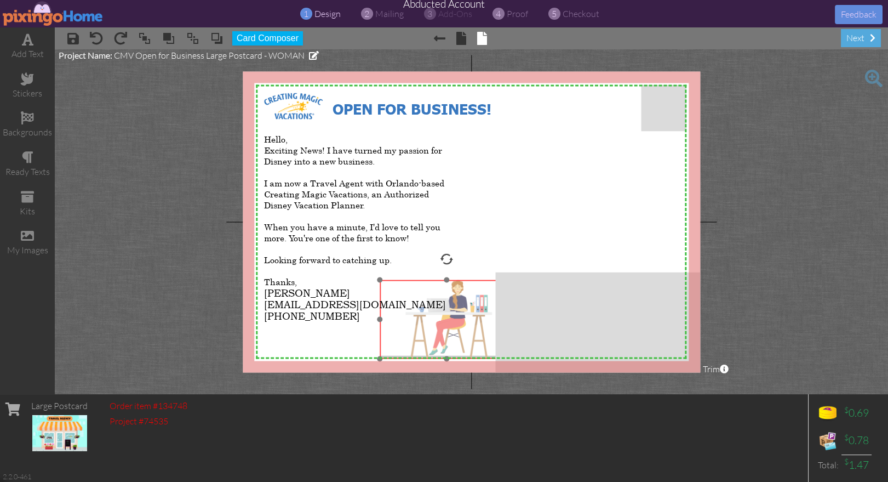
drag, startPoint x: 544, startPoint y: 237, endPoint x: 462, endPoint y: 325, distance: 120.2
click at [463, 325] on img at bounding box center [446, 318] width 133 height 79
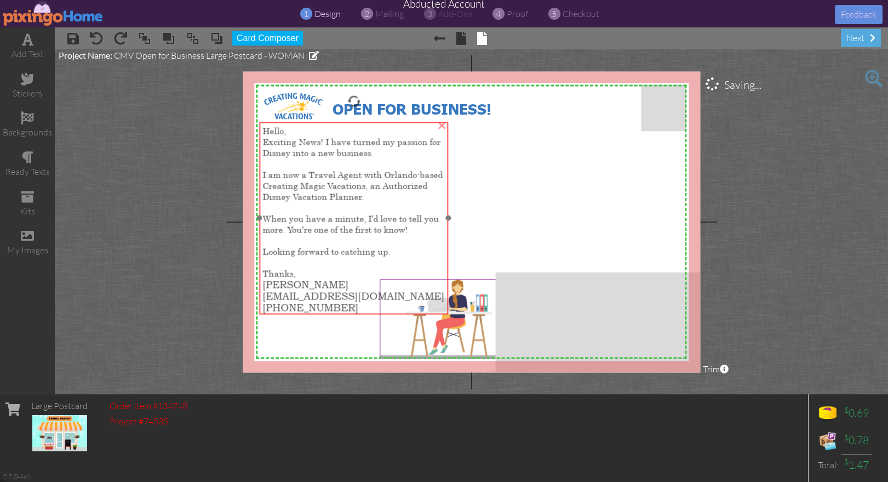
drag, startPoint x: 303, startPoint y: 294, endPoint x: 455, endPoint y: 292, distance: 152.4
click at [302, 286] on span "[PERSON_NAME]" at bounding box center [306, 285] width 86 height 12
drag, startPoint x: 366, startPoint y: 243, endPoint x: 472, endPoint y: 243, distance: 106.3
click at [366, 243] on div "Exciting News! I have turned my passion for Disney into a new business. I am no…" at bounding box center [354, 207] width 182 height 142
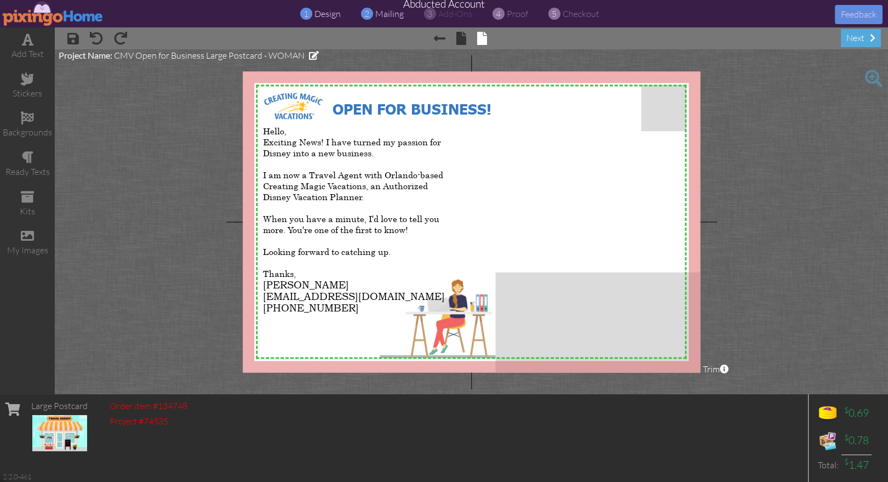
click at [385, 14] on span "mailing" at bounding box center [389, 13] width 28 height 11
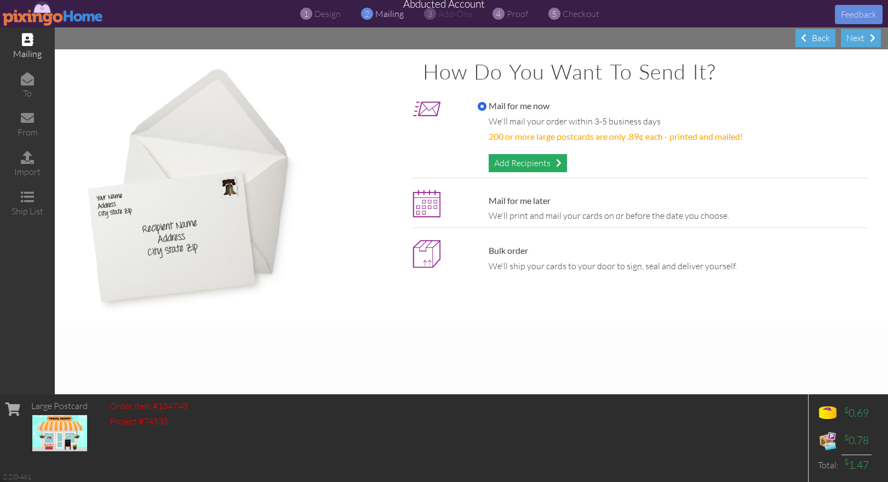
click at [506, 161] on div "Add Recipients" at bounding box center [528, 163] width 78 height 18
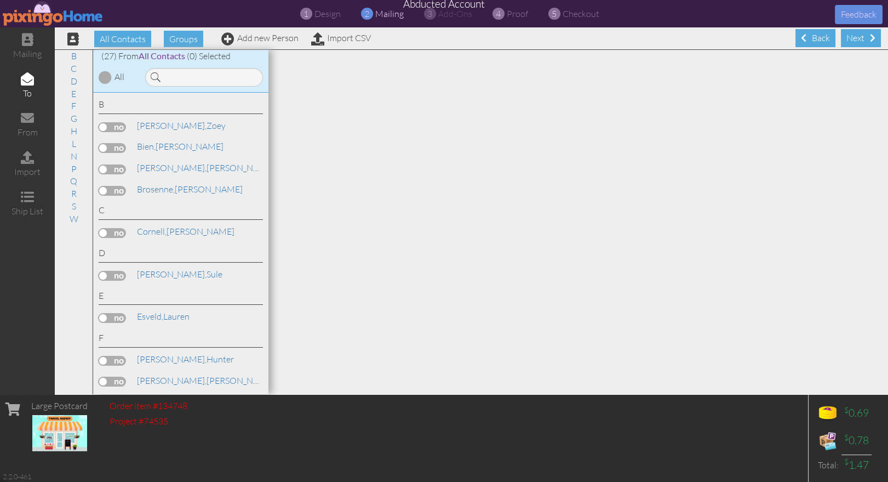
click at [104, 75] on div at bounding box center [105, 77] width 13 height 13
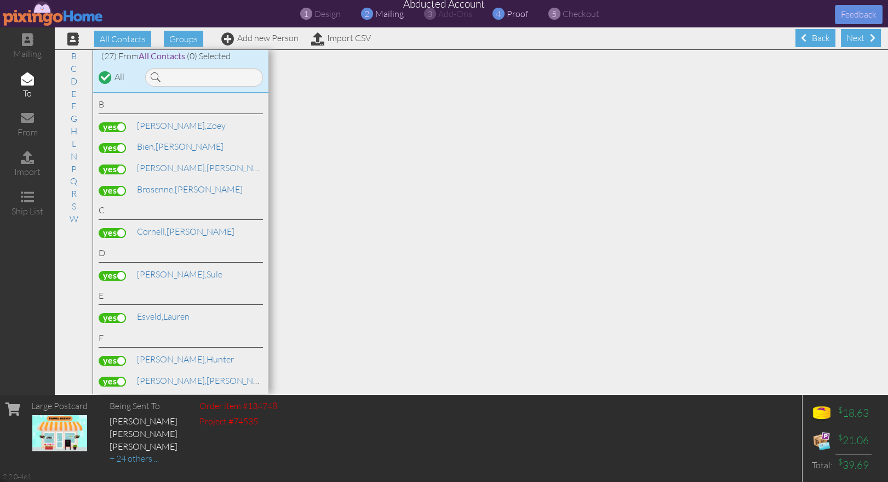
click at [518, 13] on span "proof" at bounding box center [517, 13] width 21 height 11
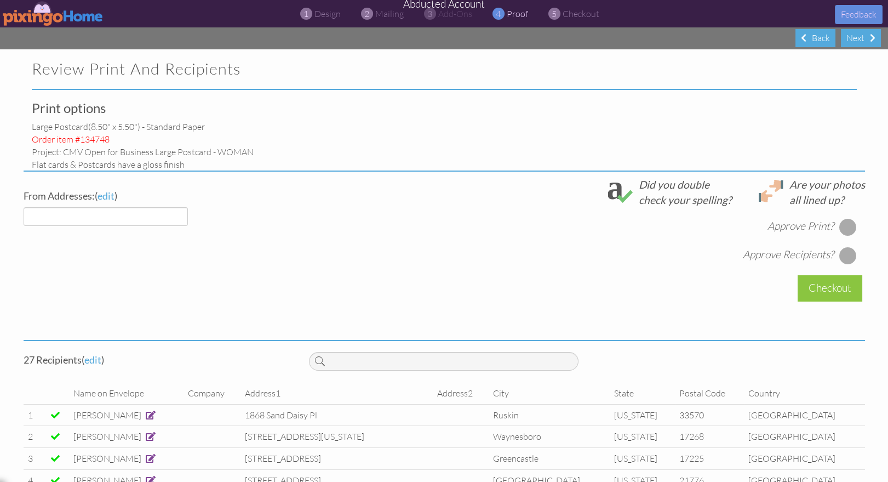
select select "object:25829"
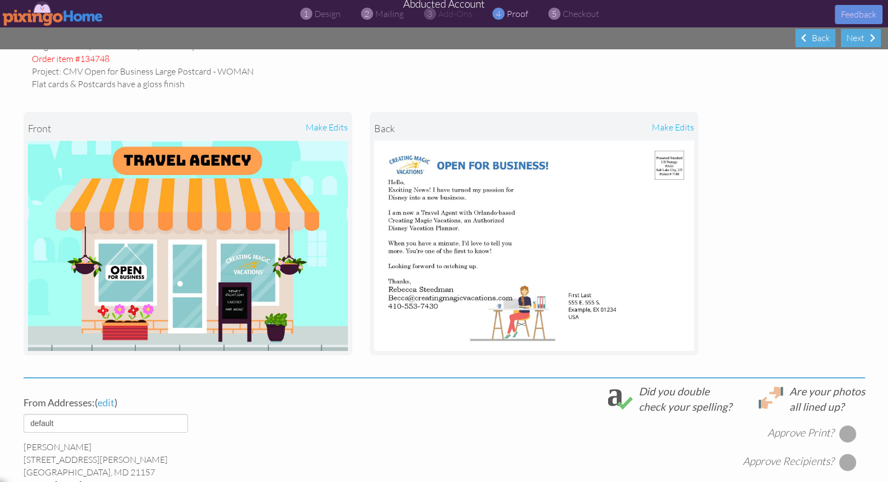
scroll to position [35, 0]
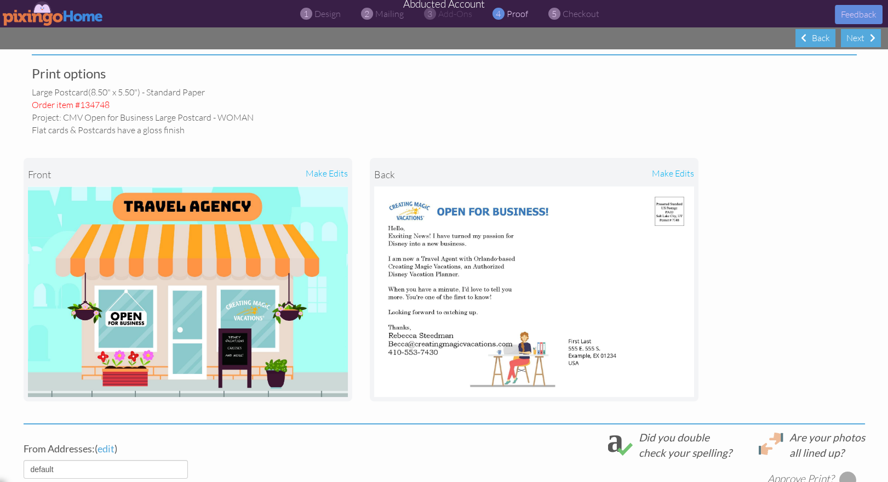
click at [43, 11] on img at bounding box center [53, 13] width 101 height 25
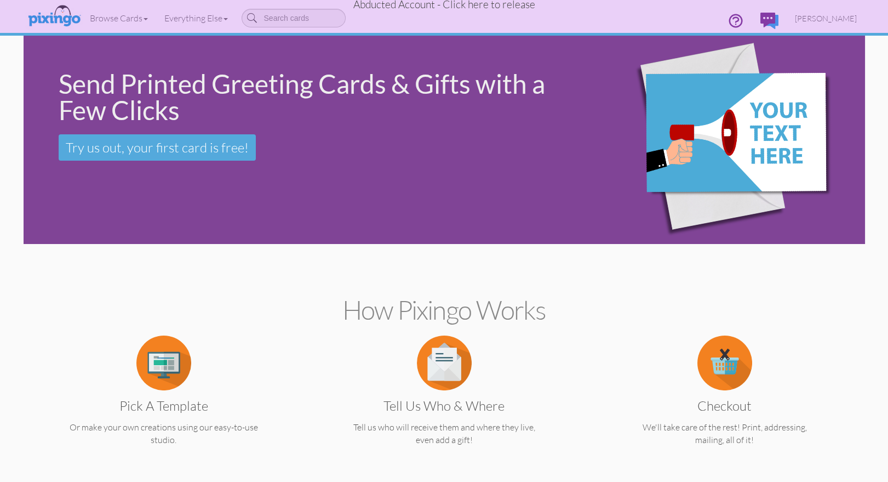
click at [412, 8] on span "Abducted Account - Click here to release" at bounding box center [444, 4] width 182 height 13
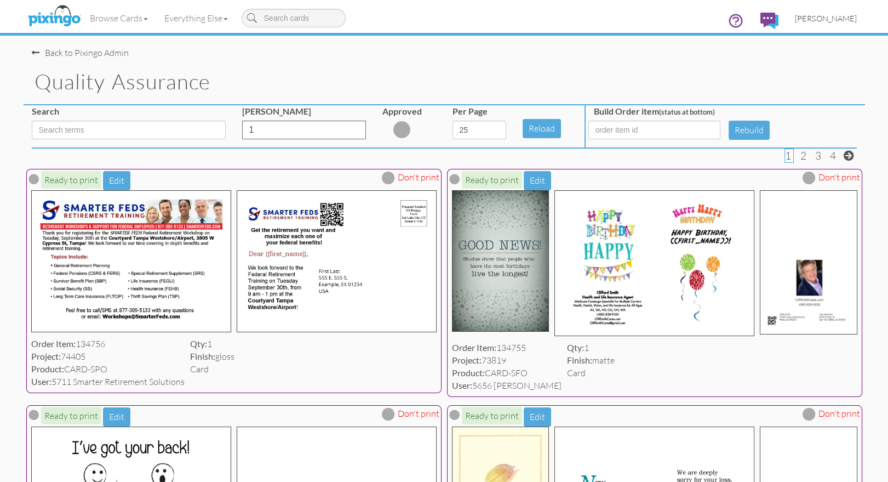
click at [829, 14] on span "[PERSON_NAME]" at bounding box center [826, 18] width 62 height 9
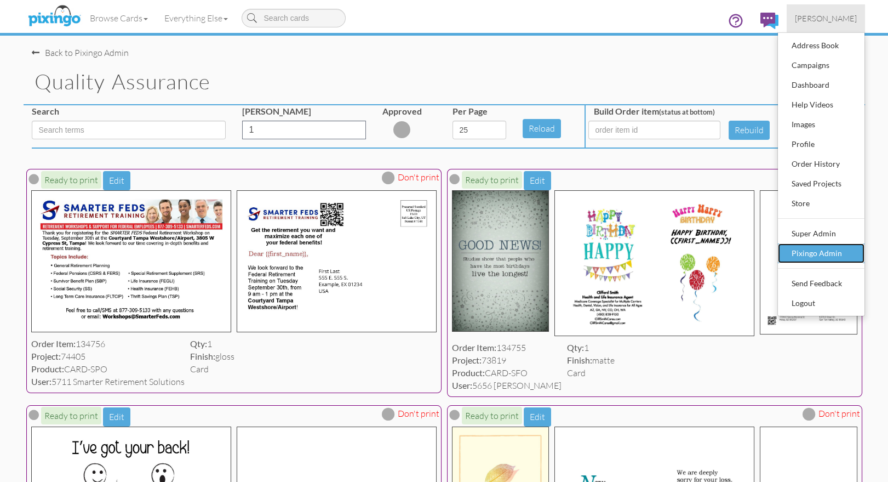
click at [807, 248] on div "Pixingo Admin" at bounding box center [821, 253] width 65 height 16
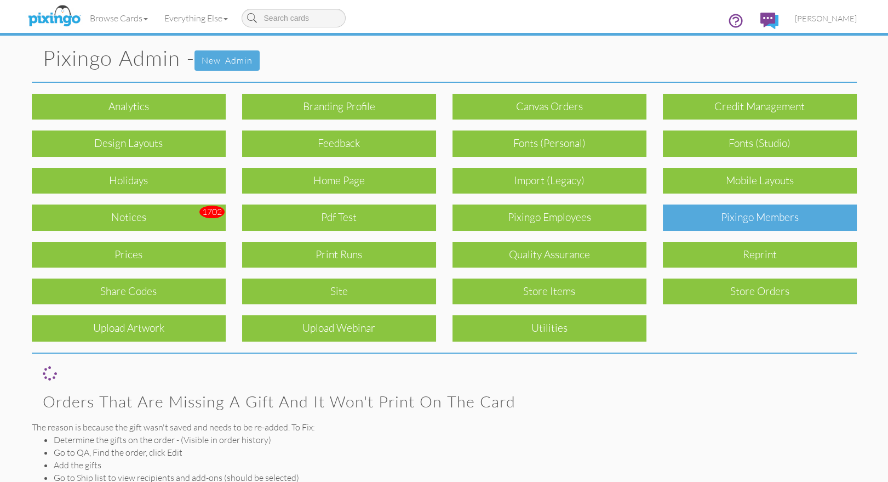
click at [768, 212] on div "Pixingo Members" at bounding box center [760, 217] width 194 height 26
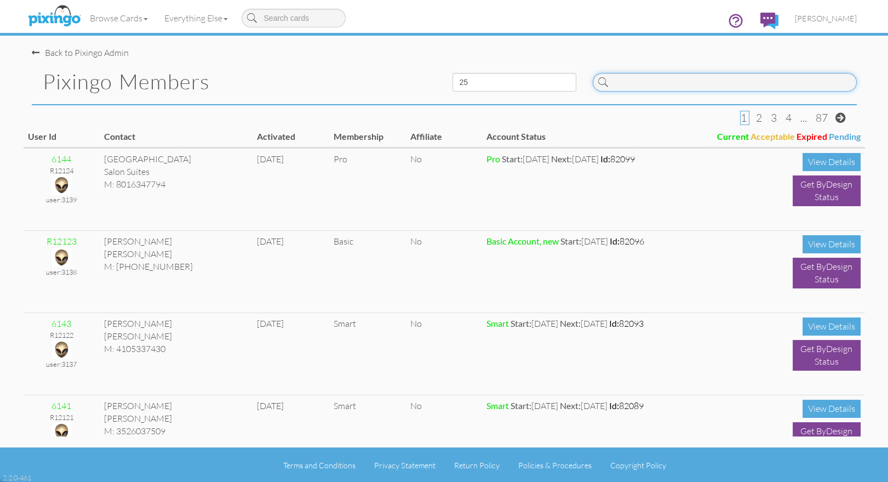
click at [641, 87] on input at bounding box center [725, 82] width 264 height 19
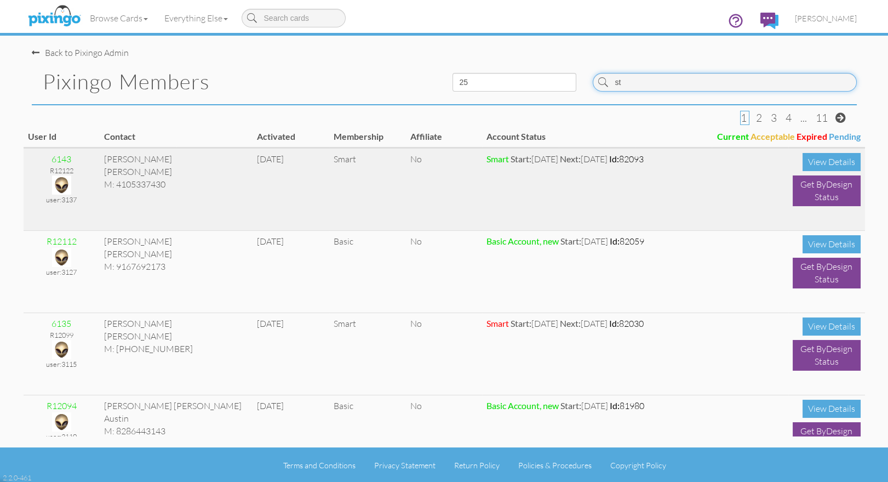
type input "st"
click at [62, 180] on img at bounding box center [61, 184] width 19 height 19
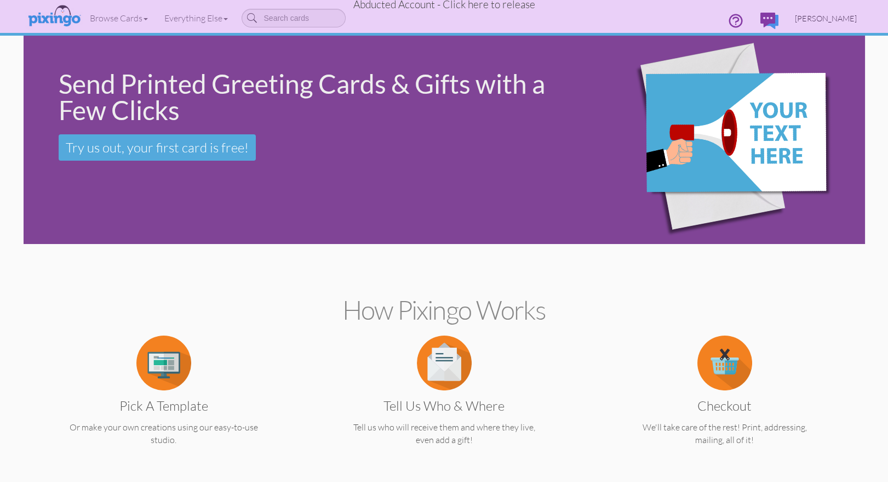
click at [837, 18] on span "[PERSON_NAME]" at bounding box center [826, 18] width 62 height 9
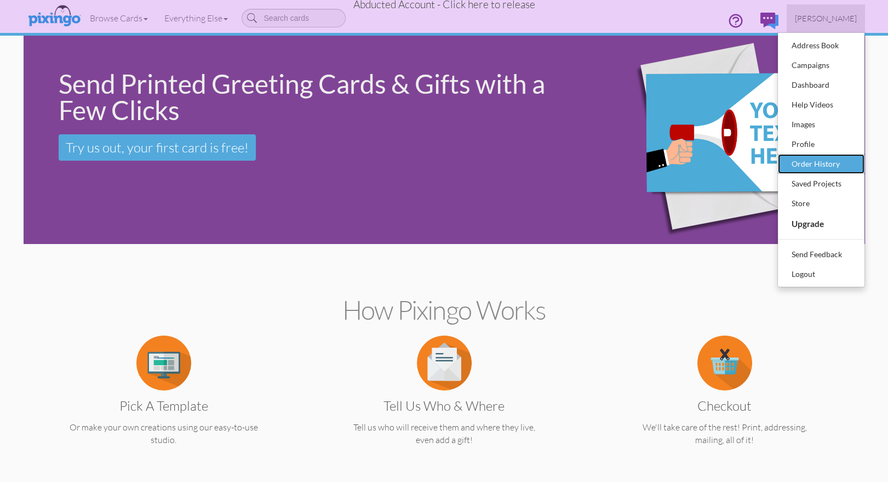
click at [825, 159] on div "Order History" at bounding box center [821, 164] width 65 height 16
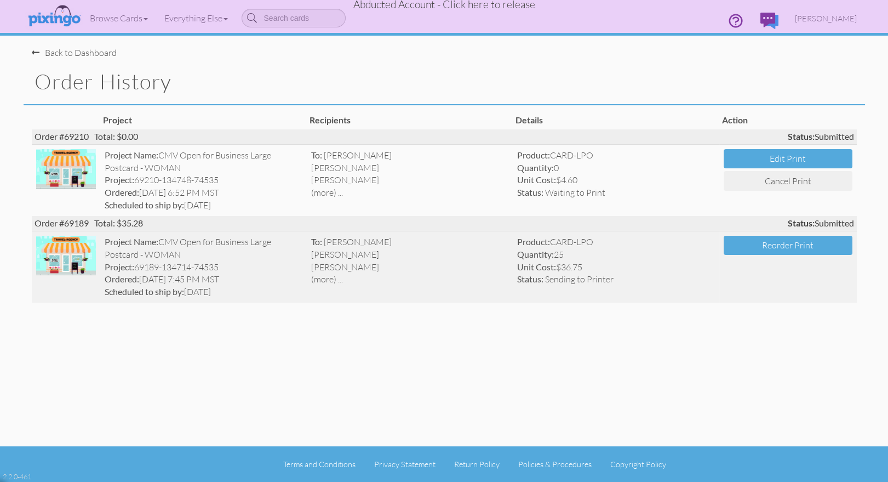
click at [437, 267] on div "[PERSON_NAME]" at bounding box center [410, 267] width 198 height 13
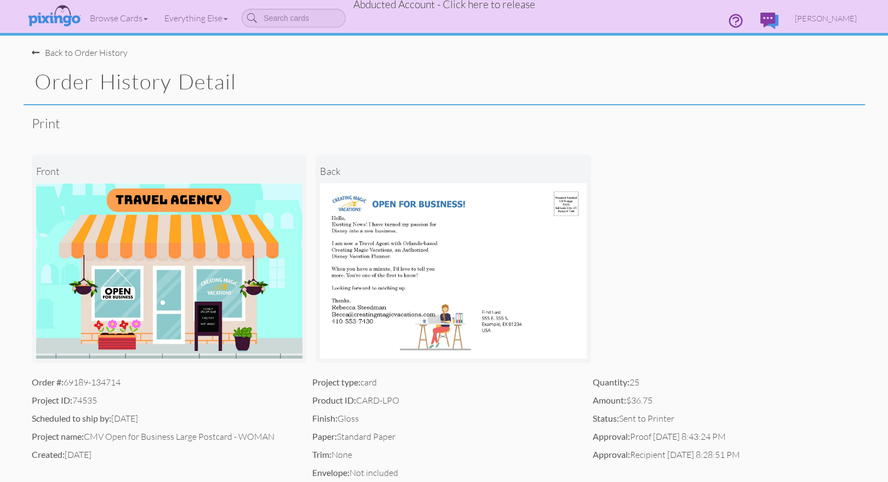
click at [74, 52] on div "Back to Order History" at bounding box center [80, 53] width 96 height 13
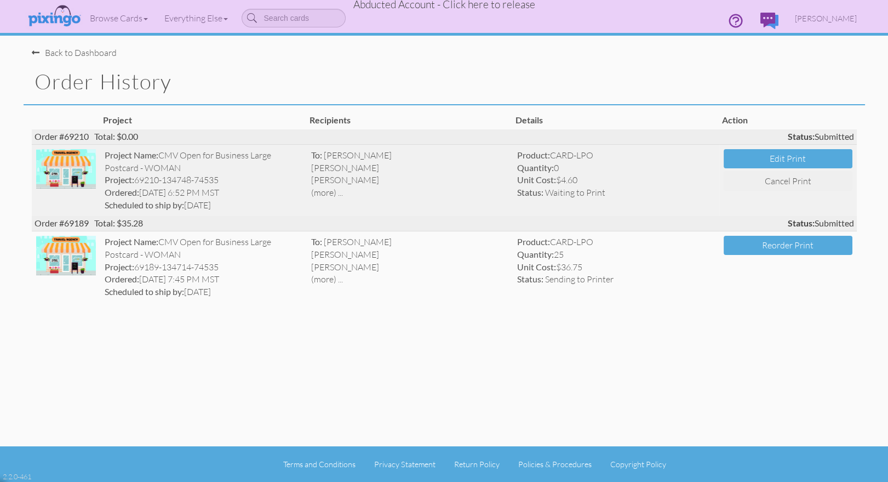
click at [494, 182] on div "[PERSON_NAME]" at bounding box center [410, 180] width 198 height 13
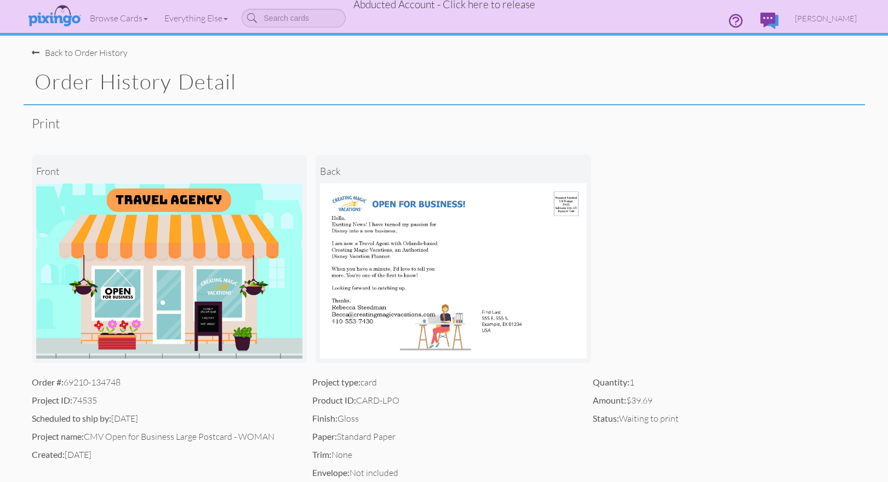
click at [89, 53] on div "Back to Order History" at bounding box center [80, 53] width 96 height 13
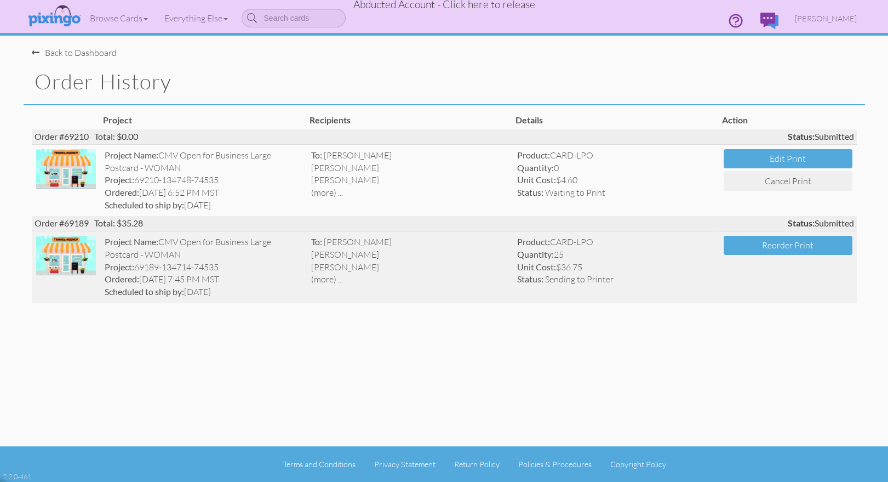
click at [472, 264] on div "[PERSON_NAME]" at bounding box center [410, 267] width 198 height 13
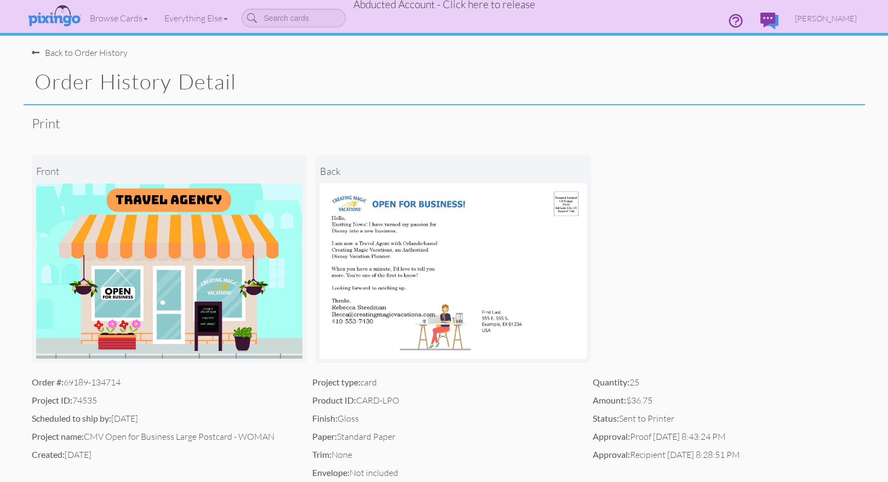
click at [89, 51] on div "Back to Order History" at bounding box center [80, 53] width 96 height 13
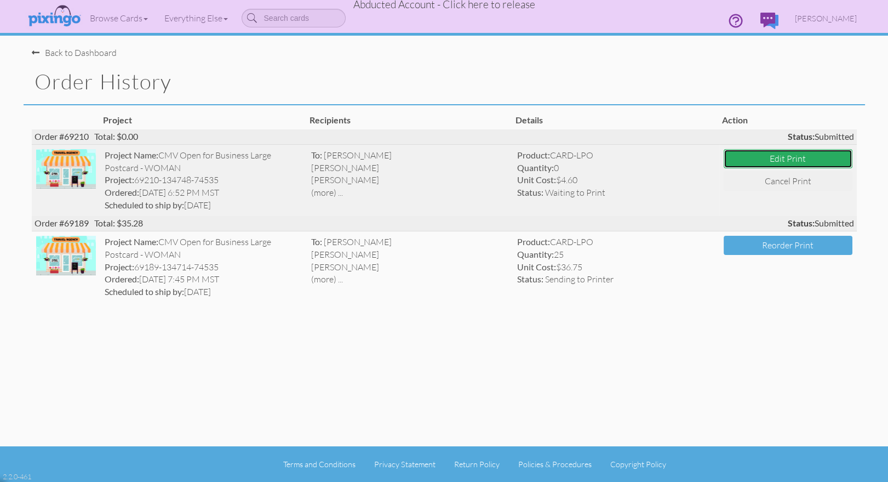
click at [763, 162] on button "Edit Print" at bounding box center [788, 158] width 129 height 19
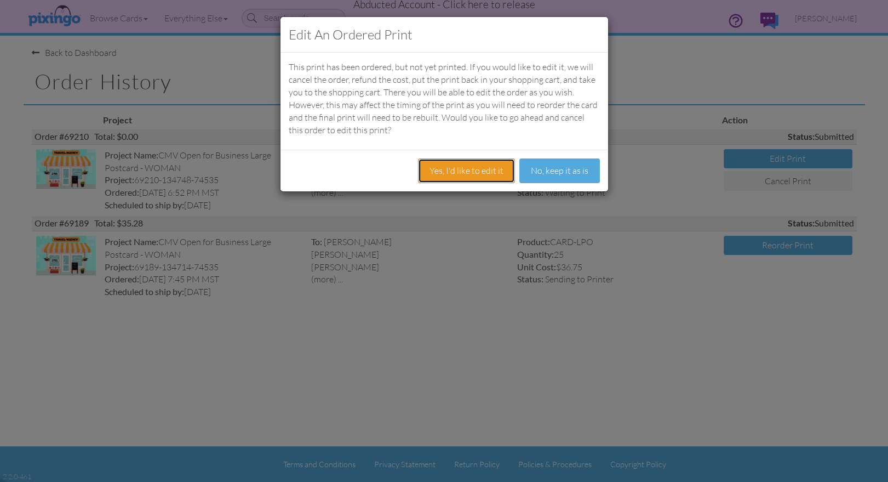
click at [440, 167] on button "Yes, I'd like to edit it" at bounding box center [466, 170] width 97 height 25
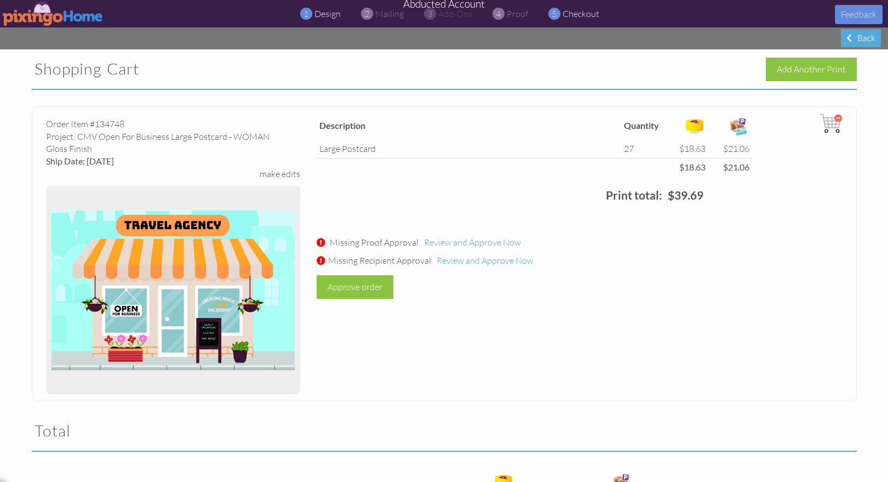
click at [327, 13] on span "design" at bounding box center [328, 13] width 26 height 11
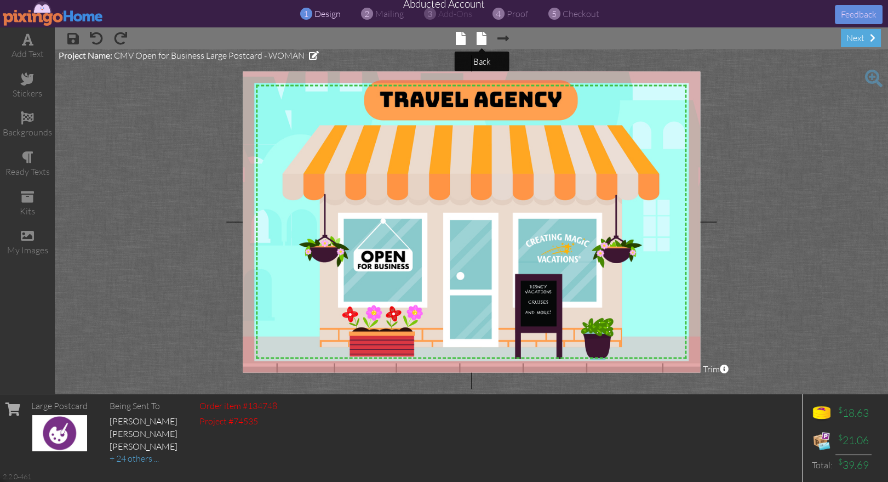
click at [480, 38] on span at bounding box center [482, 38] width 10 height 13
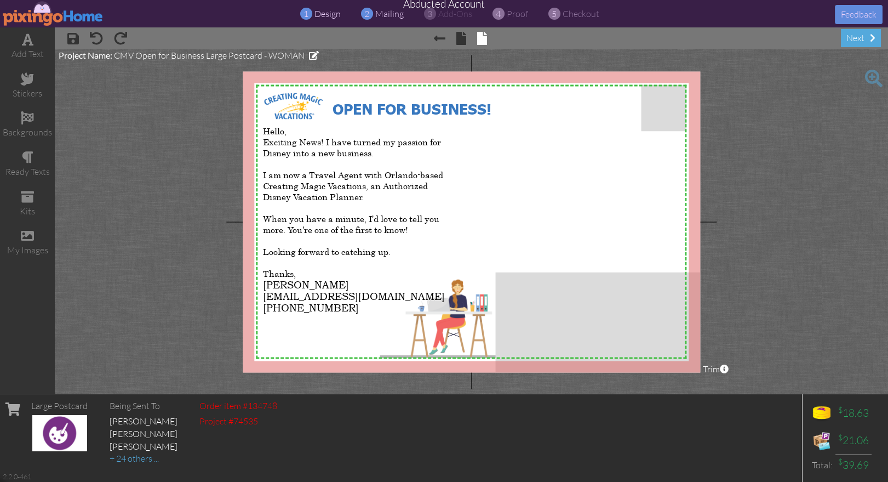
click at [385, 14] on span "mailing" at bounding box center [389, 13] width 28 height 11
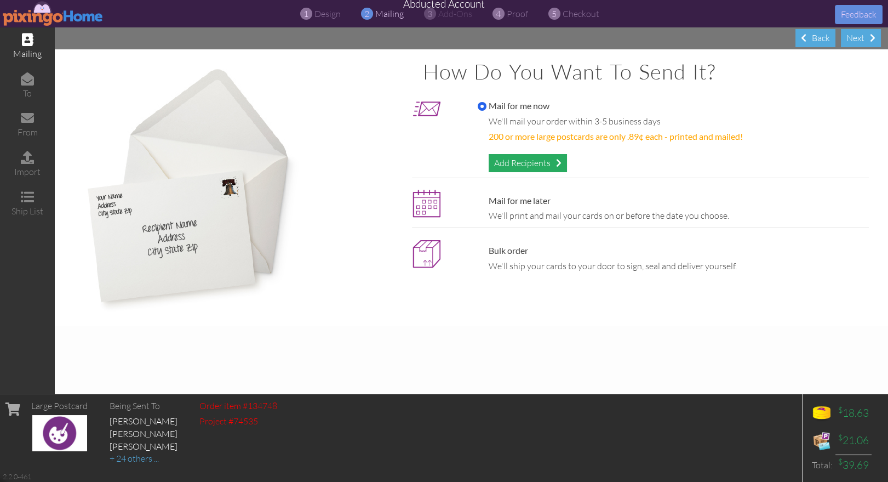
click at [495, 159] on div "Add Recipients" at bounding box center [528, 163] width 78 height 18
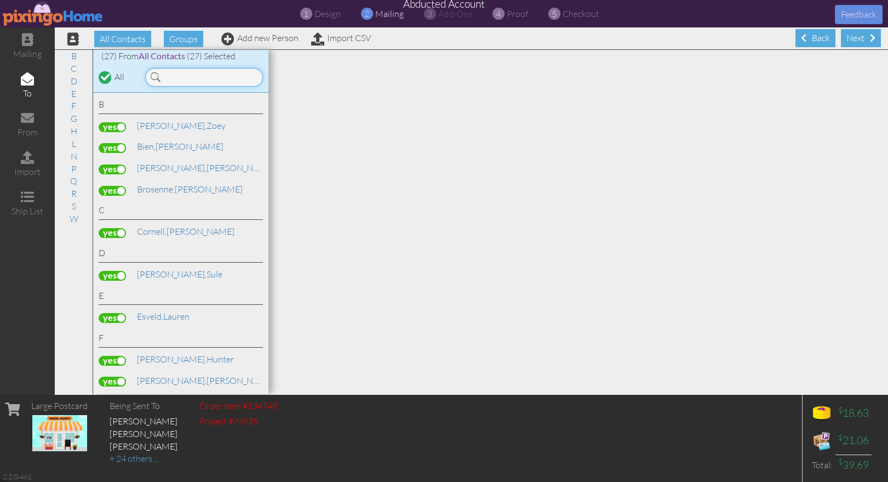
click at [180, 77] on input at bounding box center [204, 77] width 118 height 19
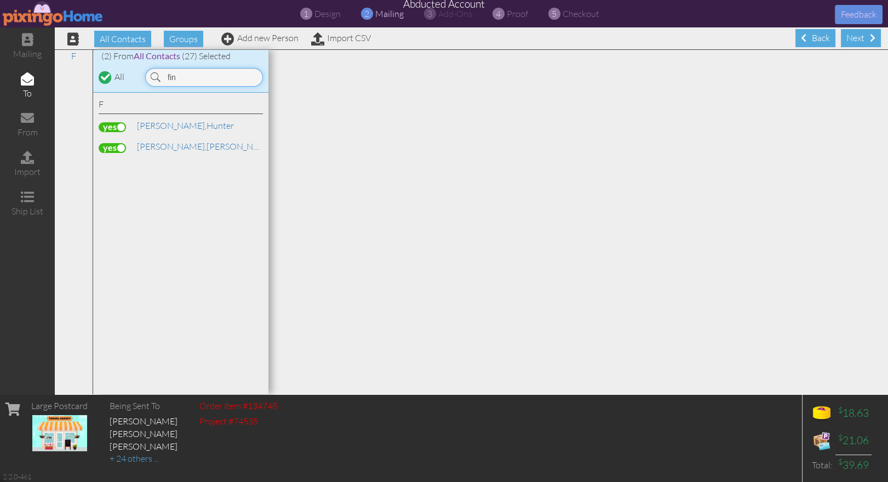
type input "[PERSON_NAME]"
drag, startPoint x: 183, startPoint y: 77, endPoint x: 128, endPoint y: 73, distance: 54.9
click at [128, 73] on div "(2) From All Contacts (27) Selected All [PERSON_NAME]" at bounding box center [180, 71] width 175 height 43
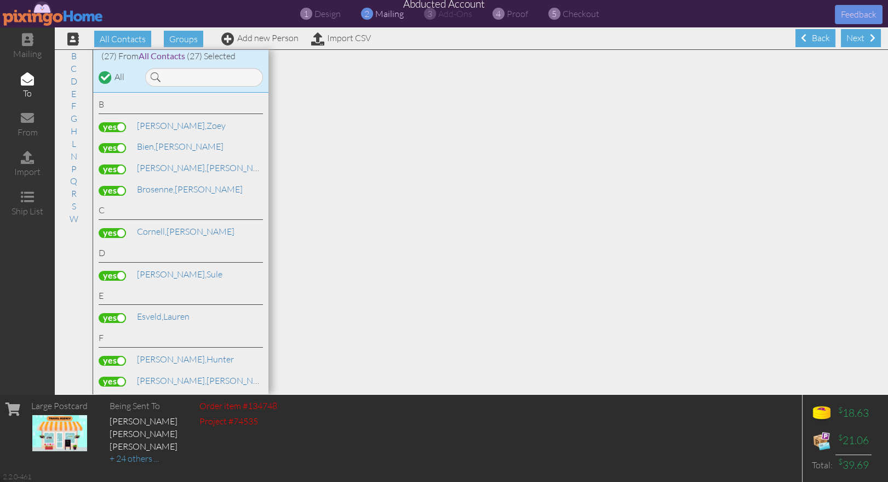
click at [102, 77] on div at bounding box center [105, 76] width 9 height 9
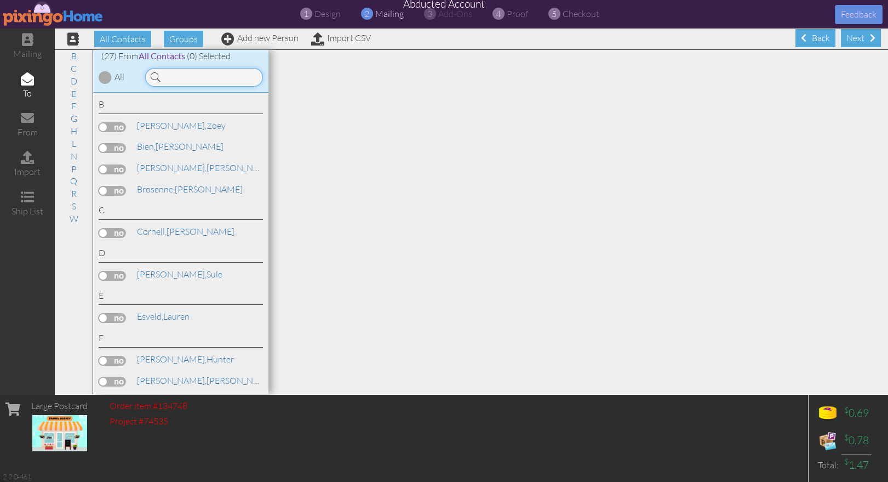
click at [203, 78] on input at bounding box center [204, 77] width 118 height 19
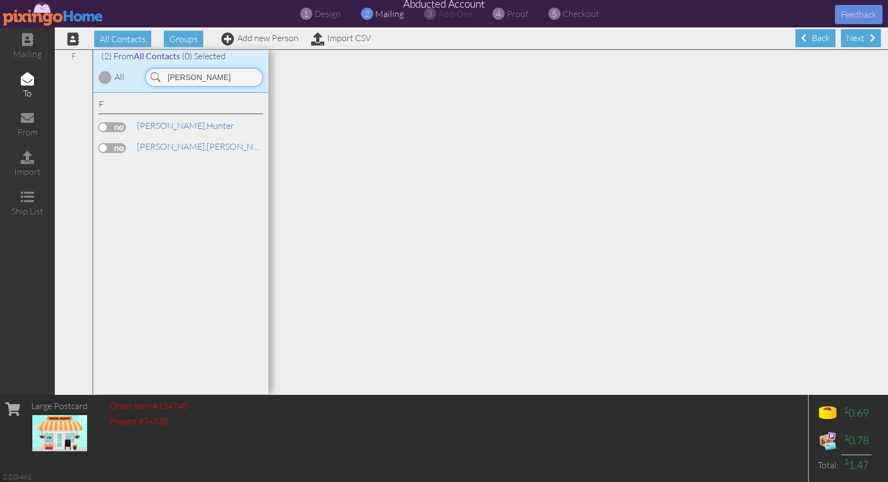
type input "[PERSON_NAME]"
click at [110, 126] on label at bounding box center [112, 127] width 27 height 10
click at [0, 0] on input "checkbox" at bounding box center [0, 0] width 0 height 0
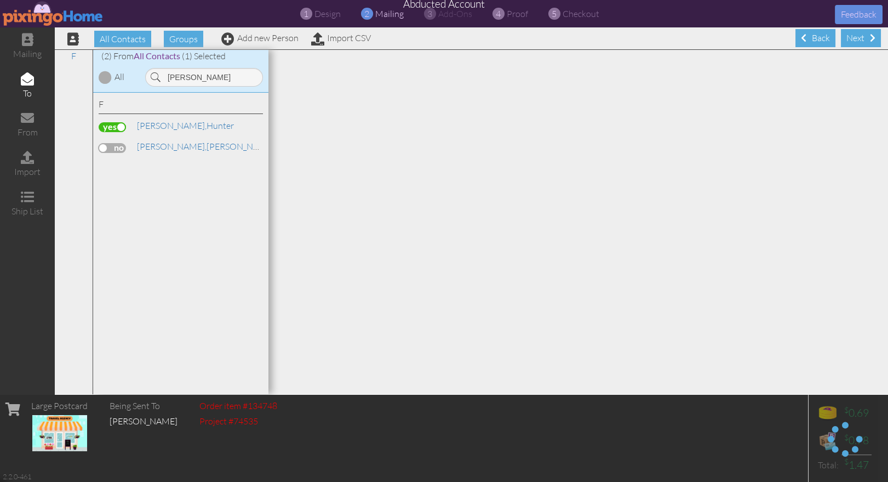
click at [112, 143] on label at bounding box center [112, 148] width 27 height 10
click at [0, 0] on input "checkbox" at bounding box center [0, 0] width 0 height 0
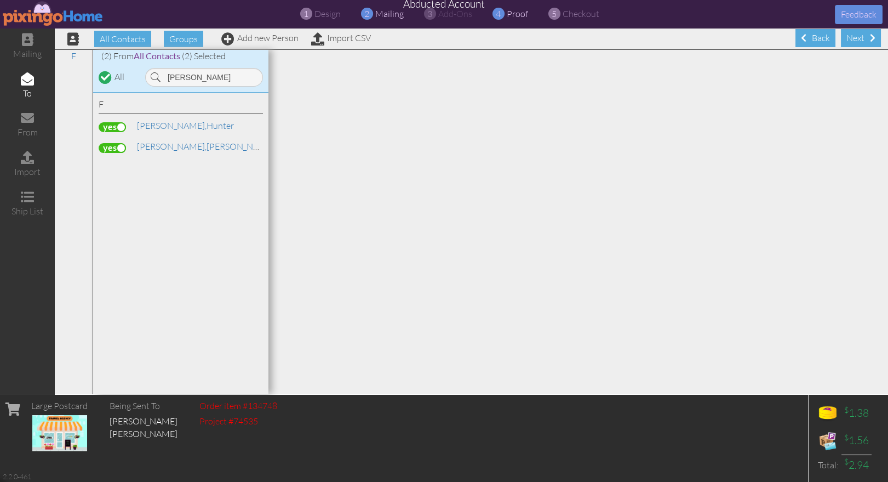
click at [511, 16] on span "proof" at bounding box center [517, 13] width 21 height 11
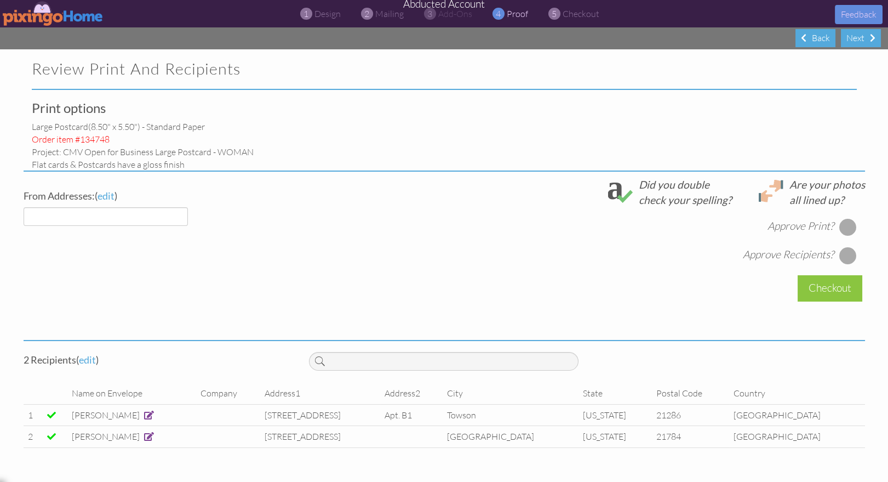
select select "object:30921"
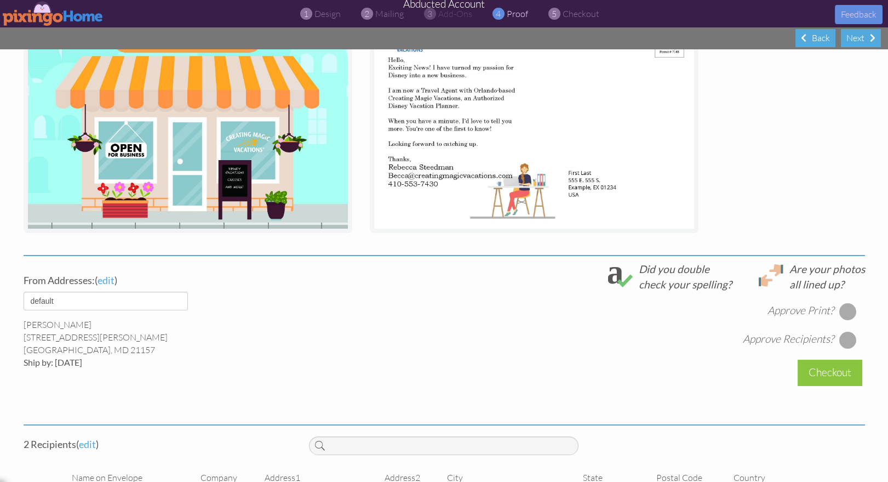
scroll to position [275, 0]
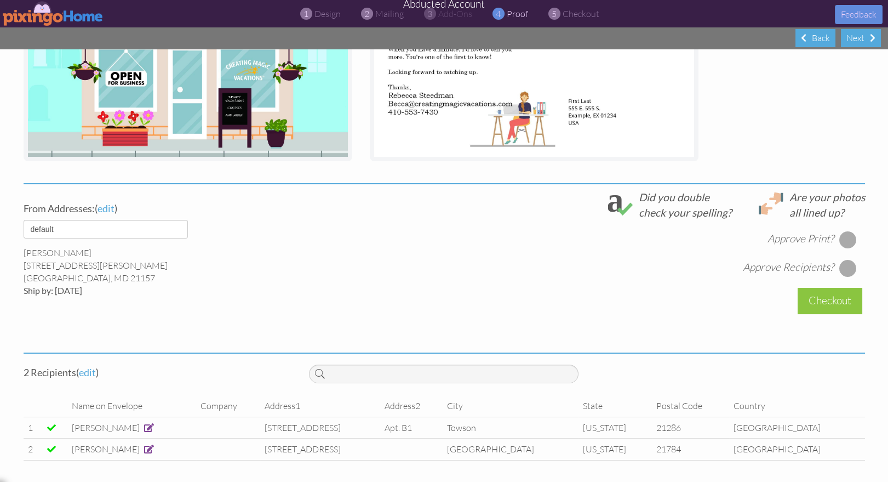
click at [845, 238] on div at bounding box center [848, 240] width 18 height 18
click at [847, 267] on div at bounding box center [848, 268] width 18 height 18
click at [818, 302] on div "Checkout" at bounding box center [830, 301] width 65 height 26
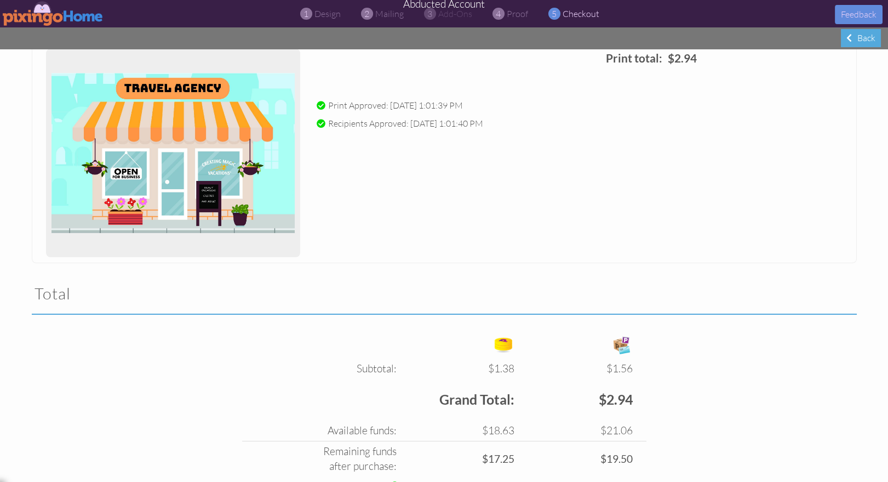
scroll to position [213, 0]
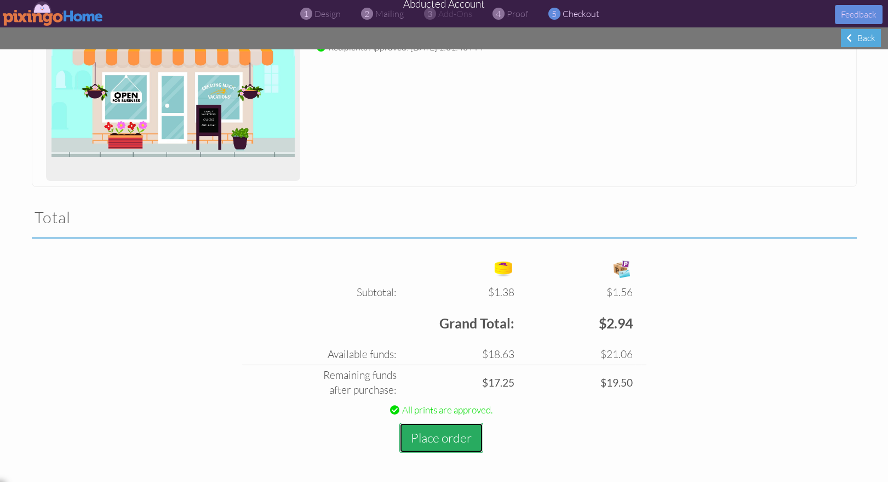
click at [449, 435] on button "Place order" at bounding box center [442, 438] width 84 height 30
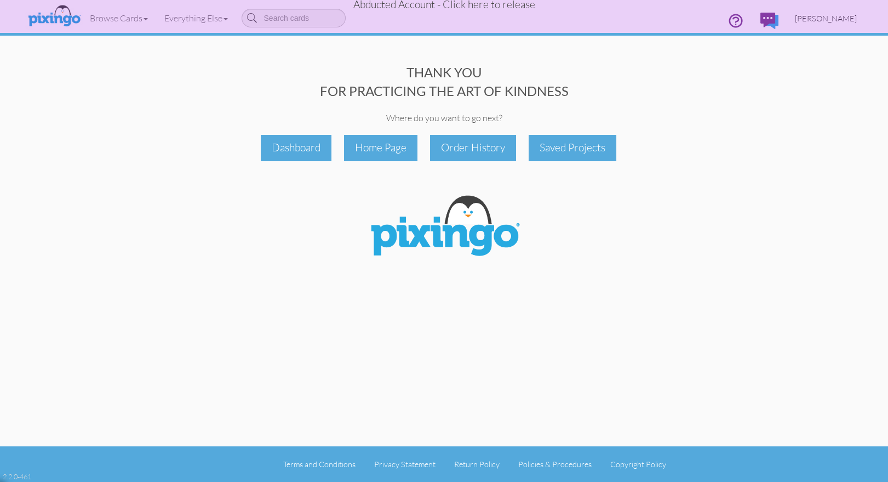
click at [834, 17] on span "[PERSON_NAME]" at bounding box center [826, 18] width 62 height 9
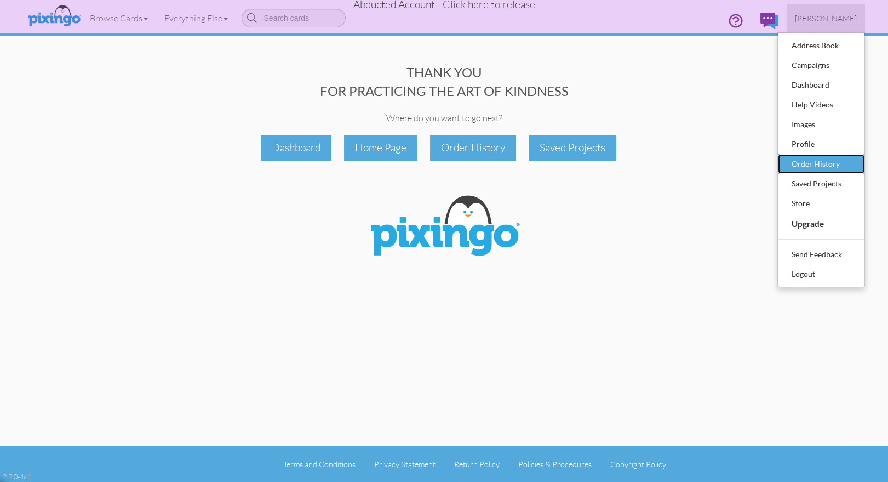
click at [814, 165] on div "Order History" at bounding box center [821, 164] width 65 height 16
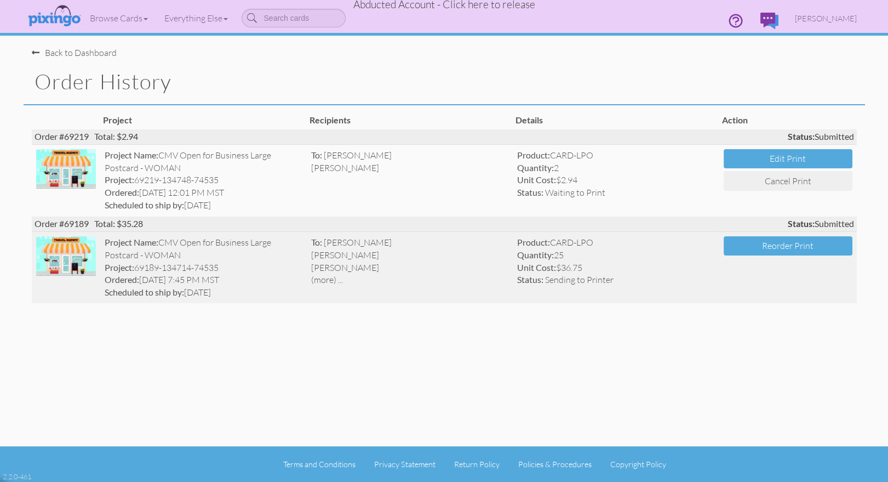
click at [392, 271] on div "[PERSON_NAME]" at bounding box center [410, 267] width 198 height 13
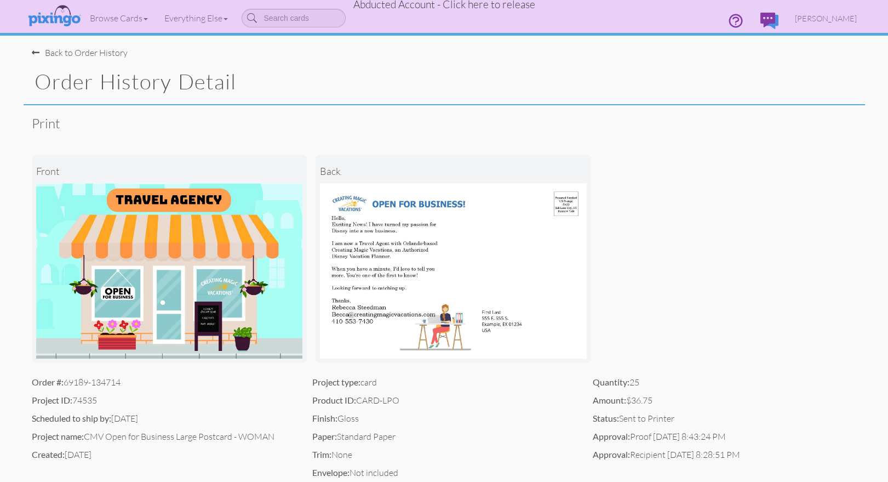
click at [732, 192] on div "front back" at bounding box center [444, 258] width 825 height 235
click at [482, 6] on span "Abducted Account - Click here to release" at bounding box center [444, 4] width 182 height 13
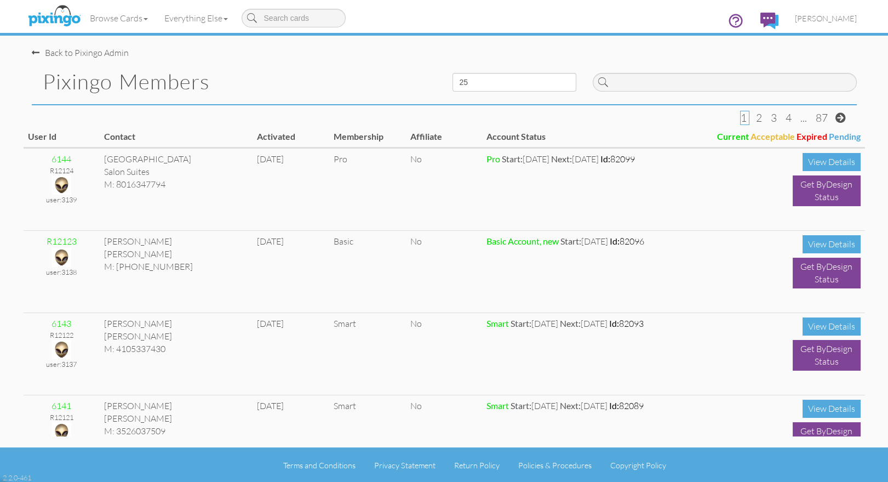
click at [745, 42] on div "Browse Cards Business Accounting Automotive Chiropractor Customer Dental Financ…" at bounding box center [444, 21] width 825 height 43
click at [829, 18] on span "[PERSON_NAME]" at bounding box center [826, 18] width 62 height 9
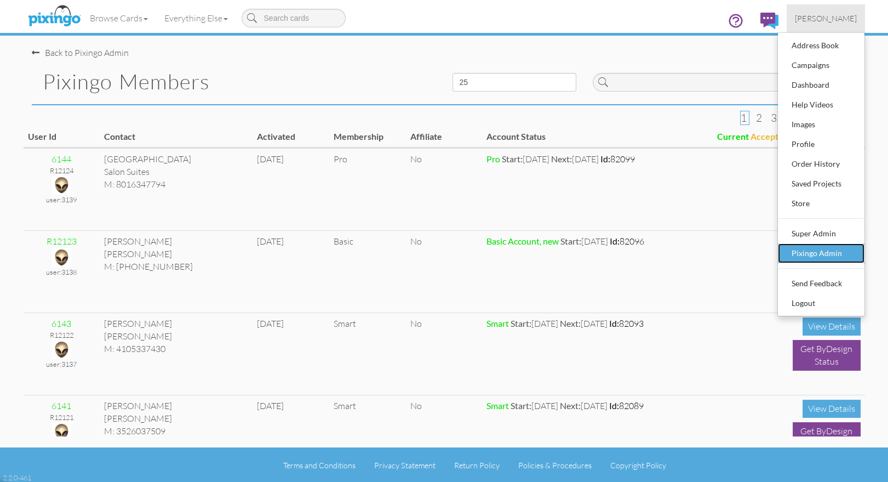
click at [838, 248] on div "Pixingo Admin" at bounding box center [821, 253] width 65 height 16
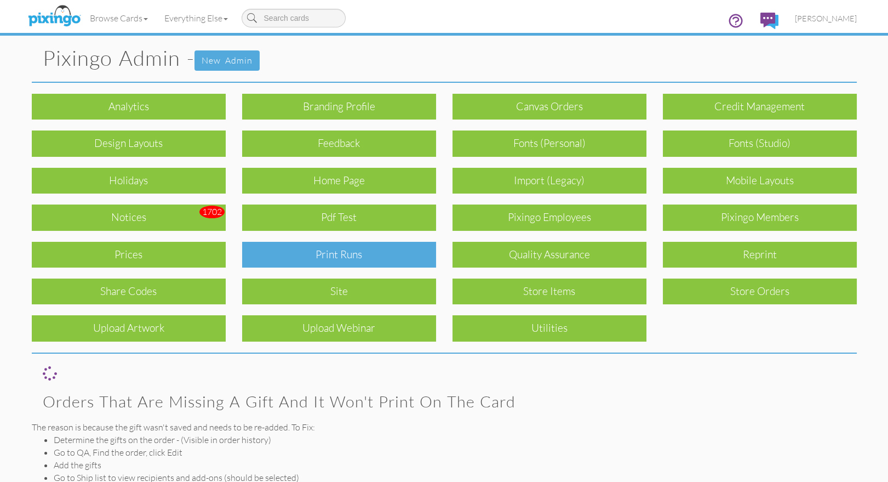
click at [359, 259] on div "Print Runs" at bounding box center [339, 255] width 194 height 26
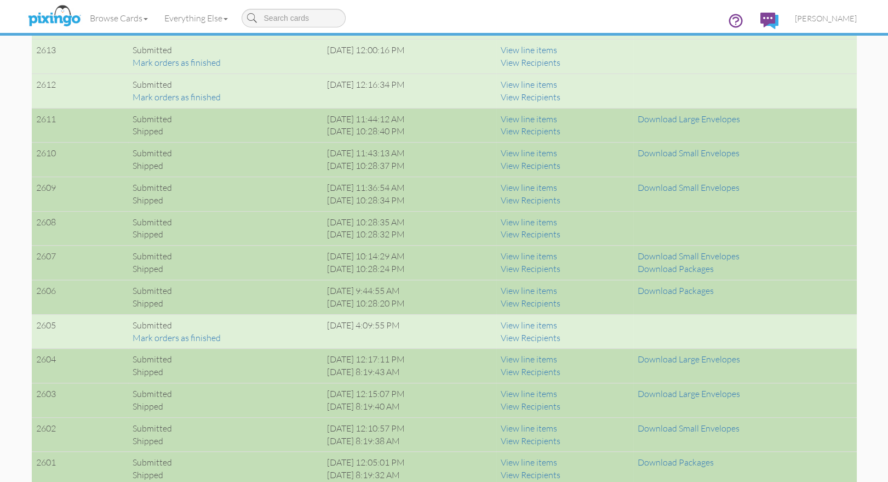
scroll to position [985, 0]
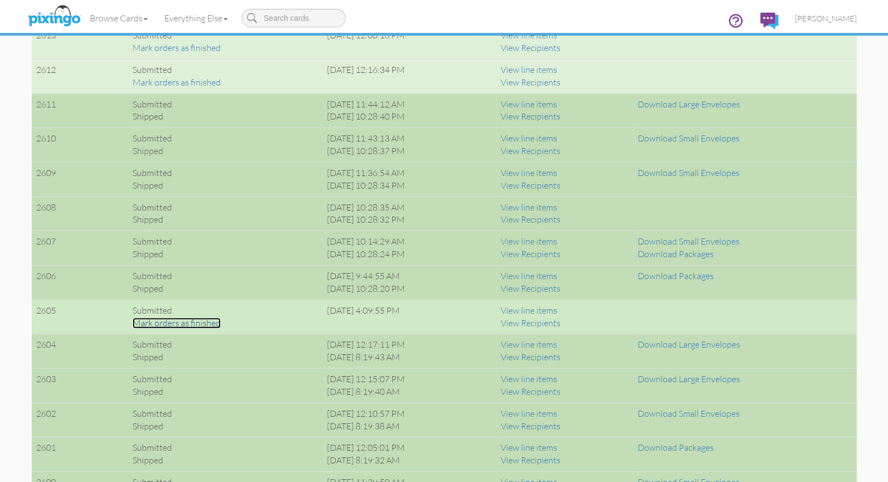
click at [193, 317] on link "Mark orders as finished" at bounding box center [177, 322] width 88 height 11
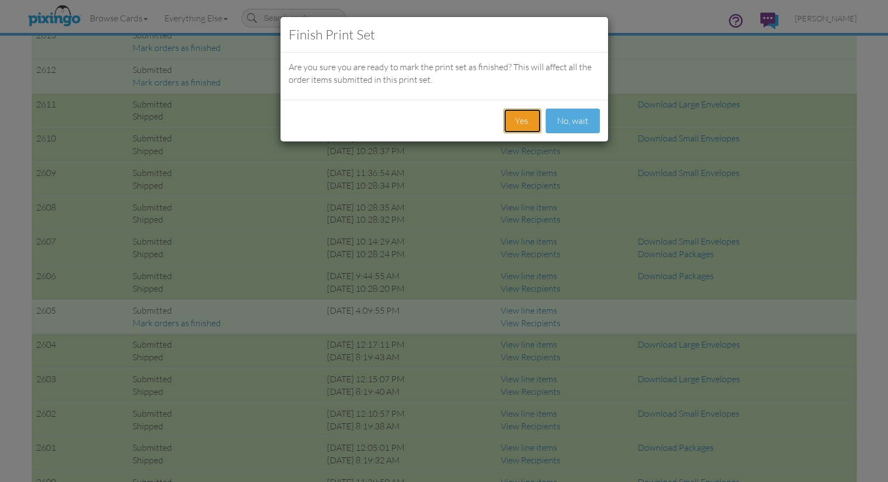
drag, startPoint x: 521, startPoint y: 119, endPoint x: 520, endPoint y: 125, distance: 5.5
click at [521, 119] on button "Yes." at bounding box center [523, 121] width 38 height 25
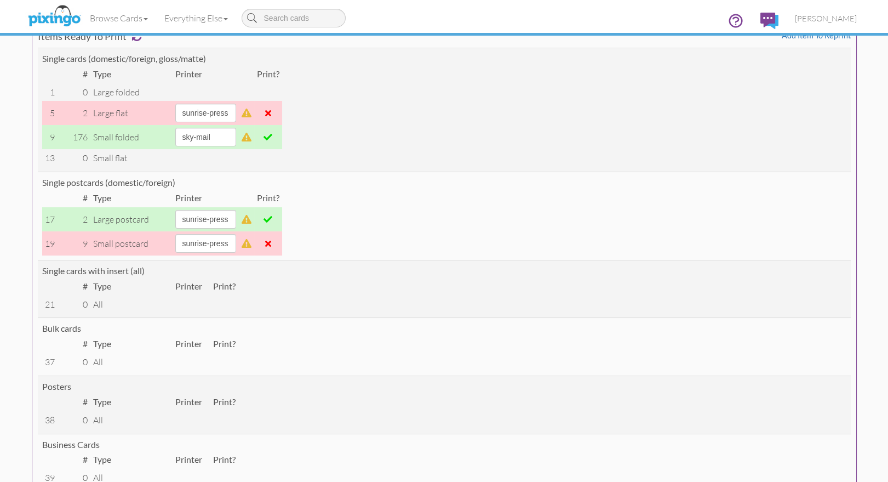
scroll to position [0, 0]
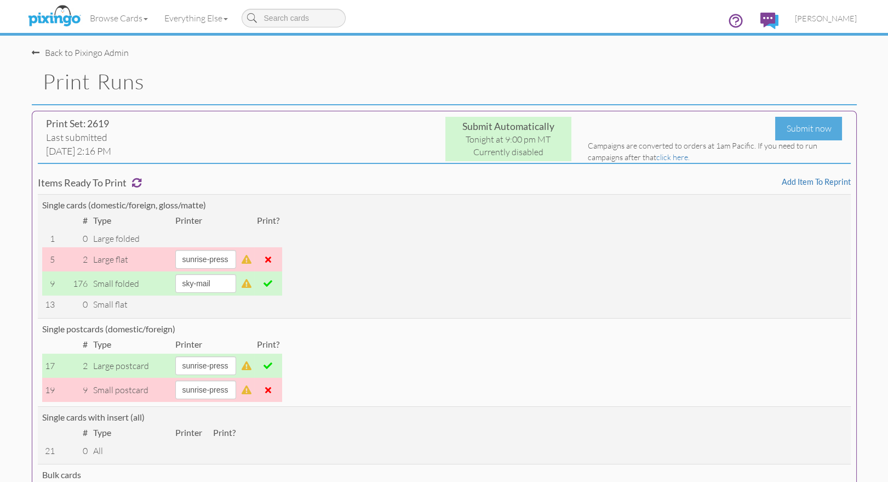
click at [836, 16] on span "[PERSON_NAME]" at bounding box center [826, 18] width 62 height 9
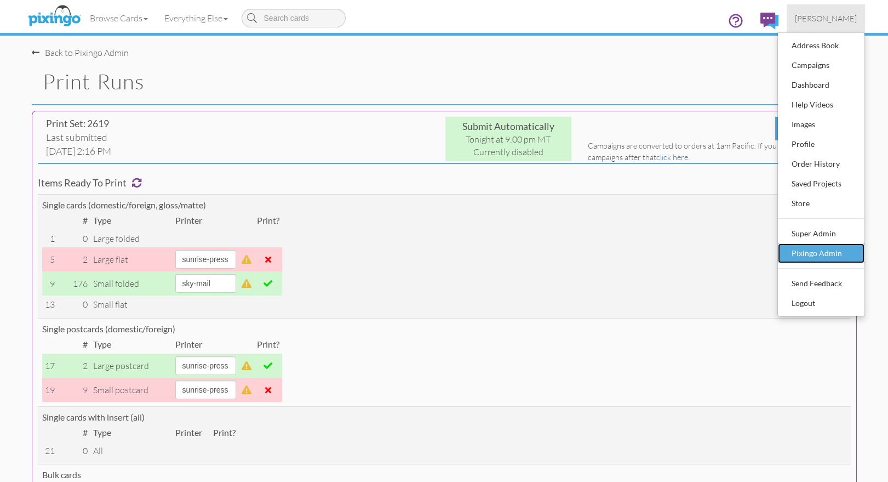
click at [819, 250] on div "Pixingo Admin" at bounding box center [821, 253] width 65 height 16
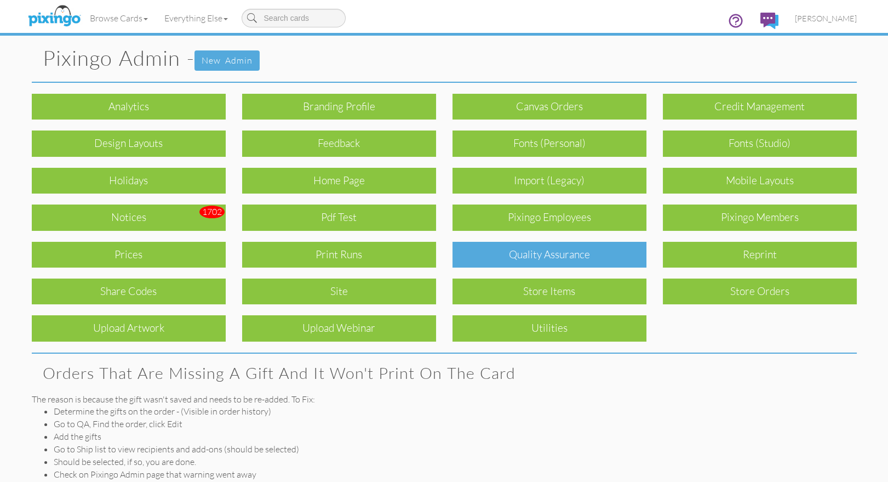
click at [598, 253] on div "Quality Assurance" at bounding box center [550, 255] width 194 height 26
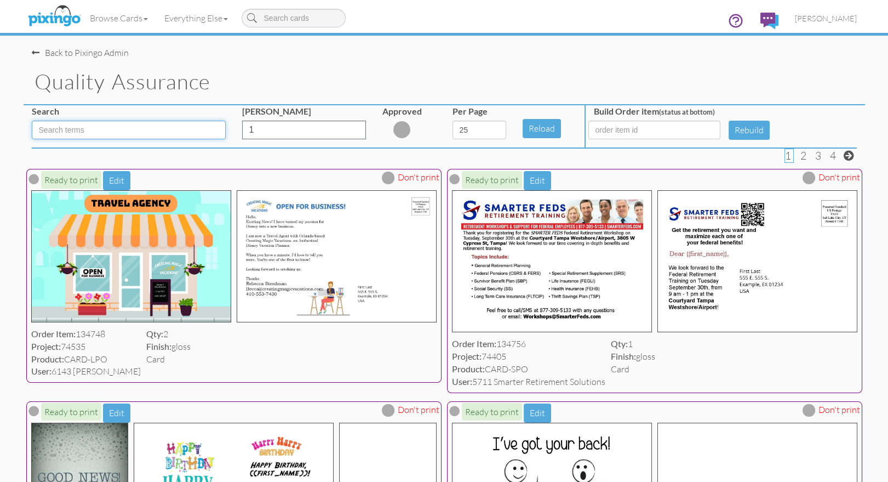
drag, startPoint x: 96, startPoint y: 135, endPoint x: 117, endPoint y: 134, distance: 20.9
click at [96, 135] on input at bounding box center [129, 130] width 194 height 19
type input "LPO"
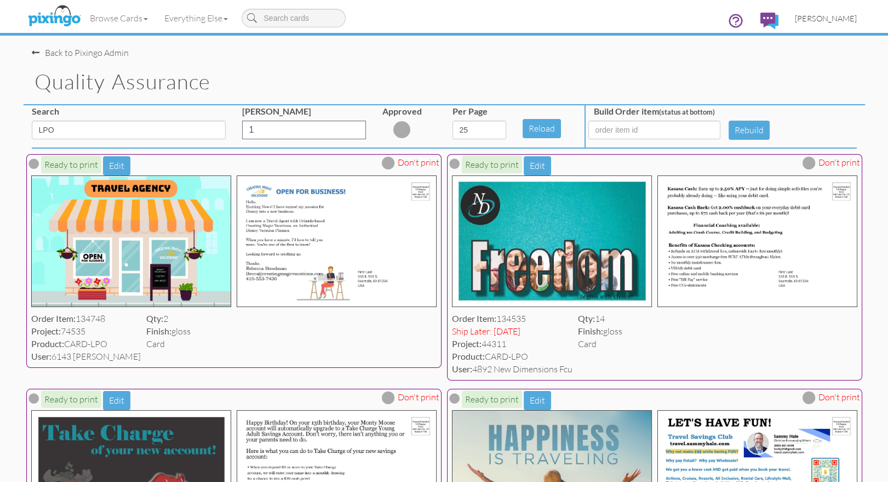
type input "LPO"
click at [840, 21] on span "[PERSON_NAME]" at bounding box center [826, 18] width 62 height 9
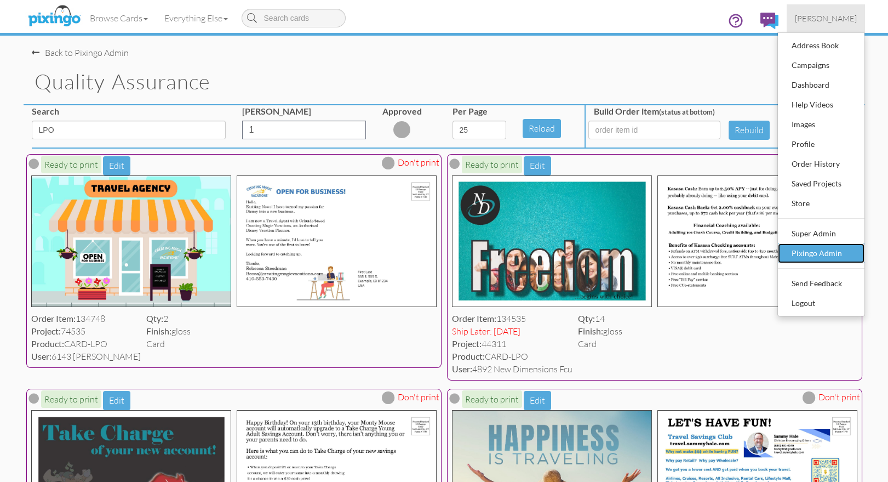
click at [811, 254] on div "Pixingo Admin" at bounding box center [821, 253] width 65 height 16
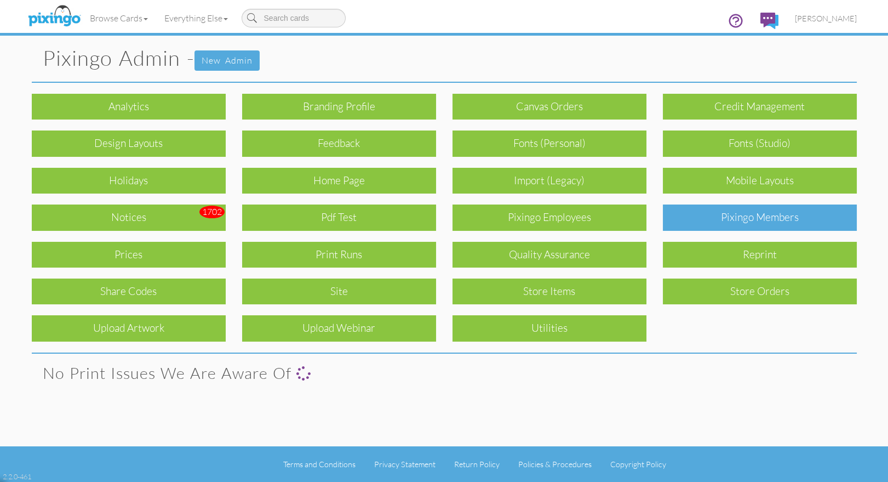
click at [771, 220] on div "Pixingo Members" at bounding box center [760, 217] width 194 height 26
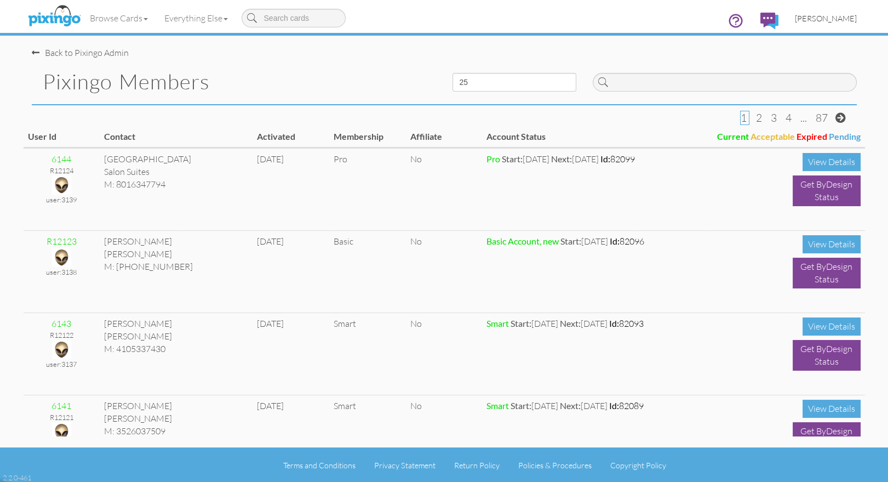
click at [820, 17] on span "[PERSON_NAME]" at bounding box center [826, 18] width 62 height 9
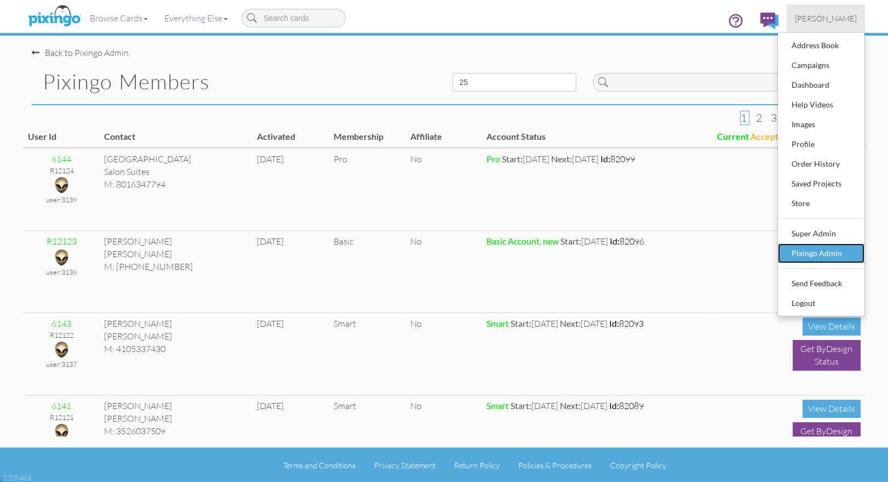
click at [817, 254] on div "Pixingo Admin" at bounding box center [821, 253] width 65 height 16
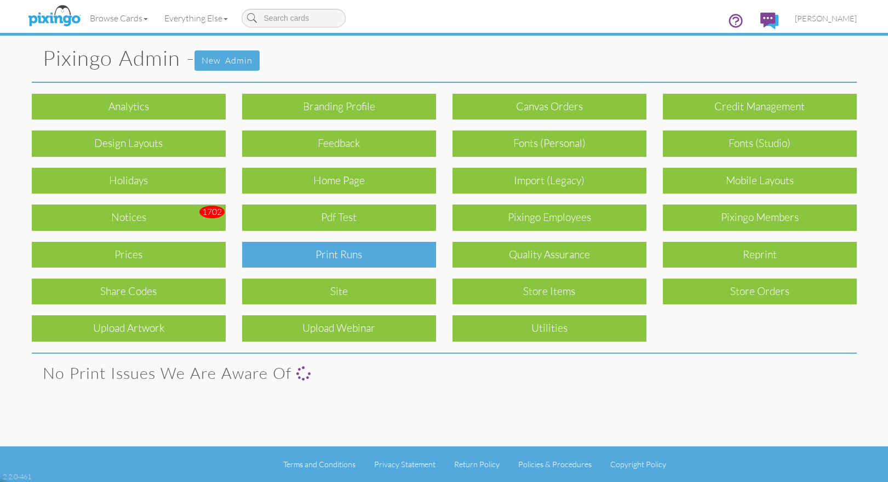
click at [414, 260] on div "Print Runs" at bounding box center [339, 255] width 194 height 26
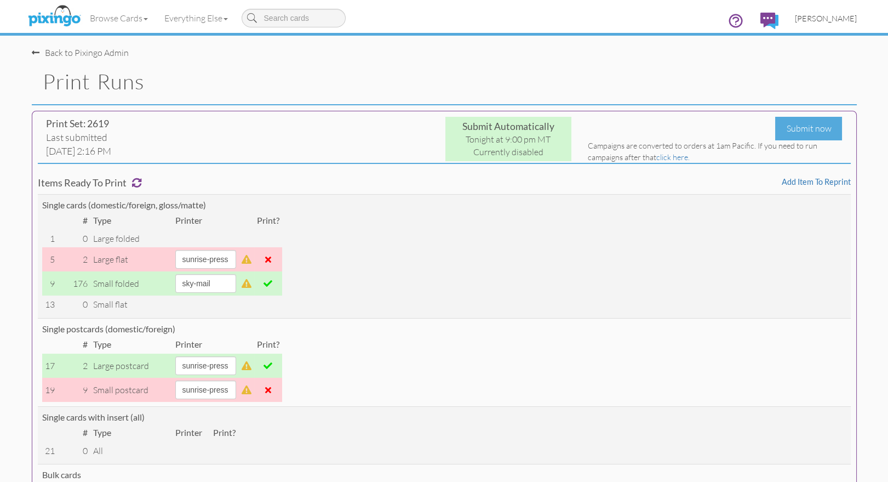
click at [837, 18] on span "[PERSON_NAME]" at bounding box center [826, 18] width 62 height 9
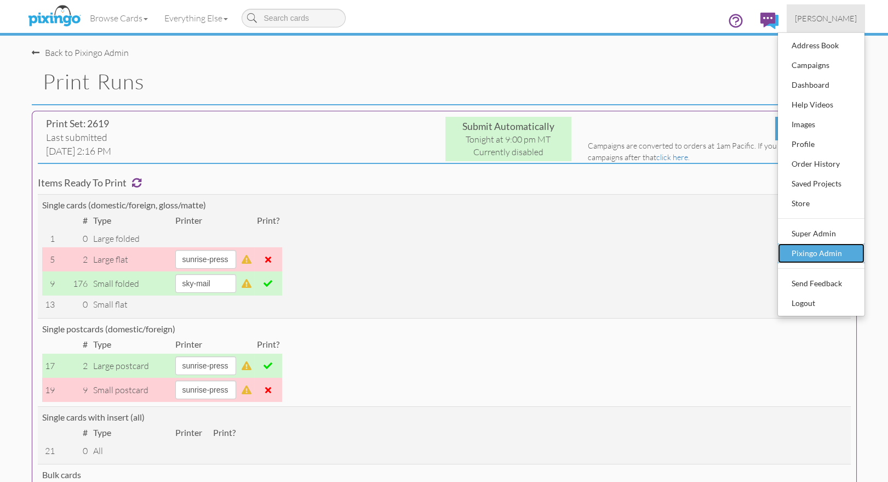
click at [811, 257] on div "Pixingo Admin" at bounding box center [821, 253] width 65 height 16
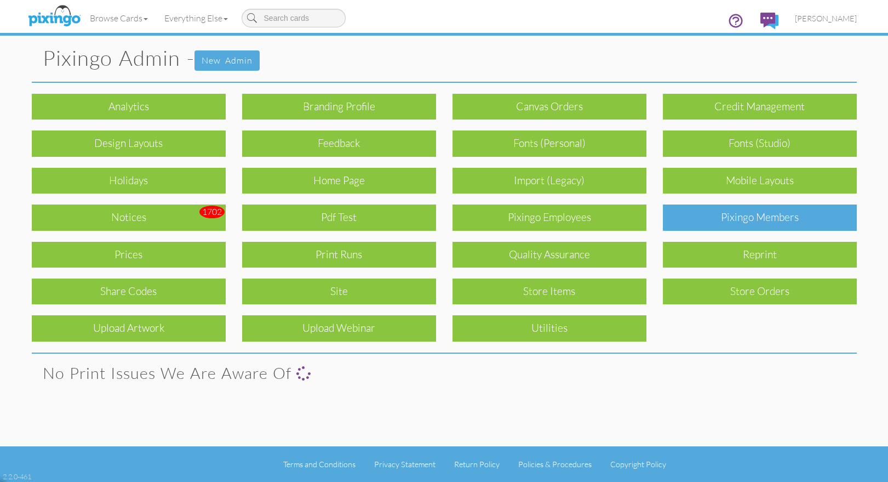
click at [766, 226] on div "Pixingo Members" at bounding box center [760, 217] width 194 height 26
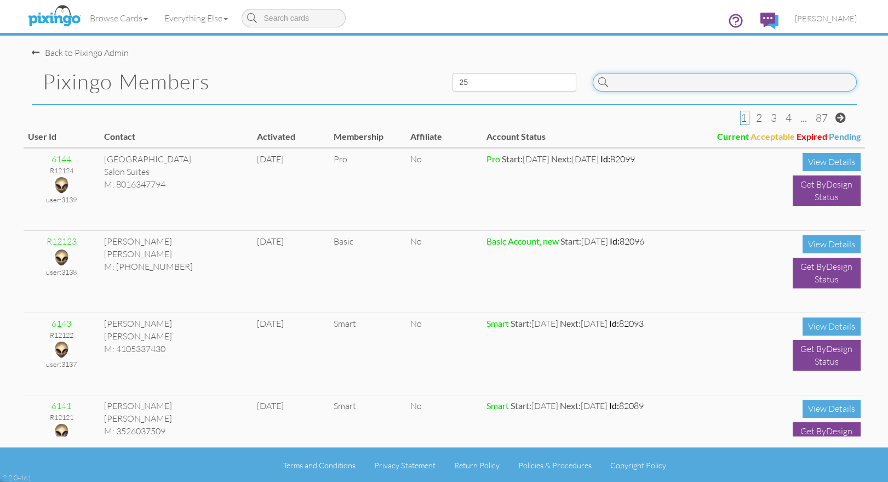
click at [705, 87] on input at bounding box center [725, 82] width 264 height 19
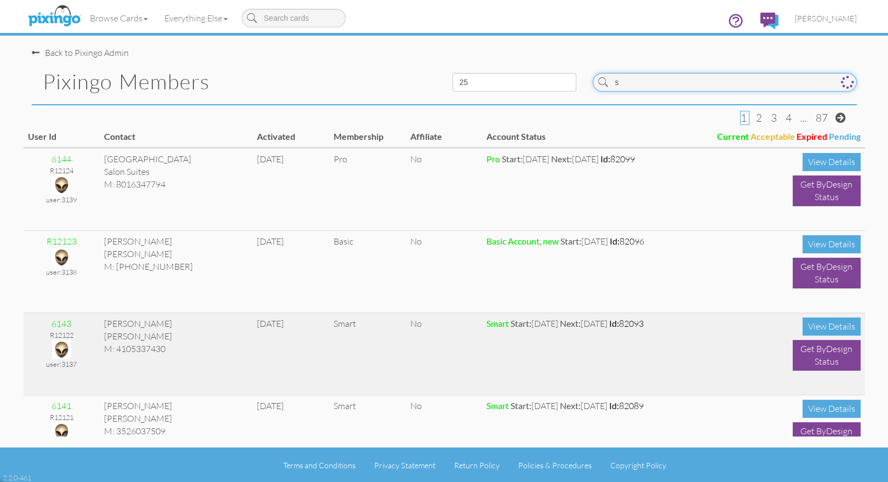
type input "s"
click at [58, 347] on img at bounding box center [61, 349] width 19 height 19
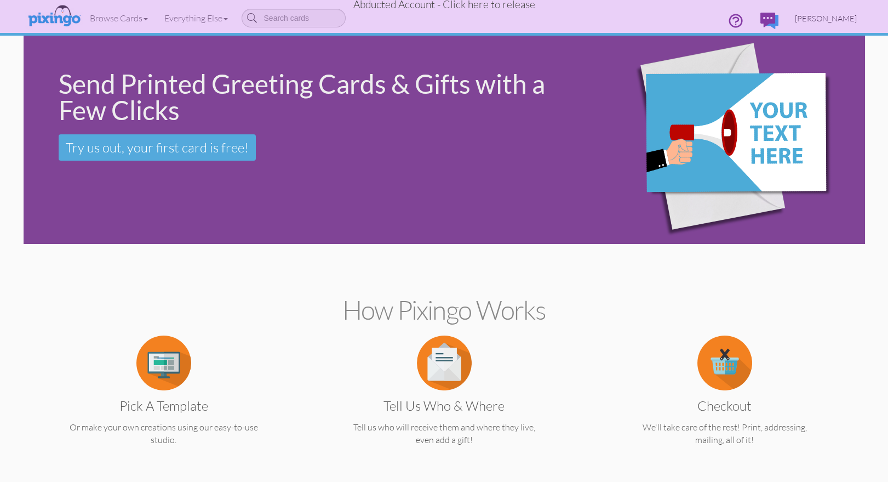
click at [813, 14] on span "[PERSON_NAME]" at bounding box center [826, 18] width 62 height 9
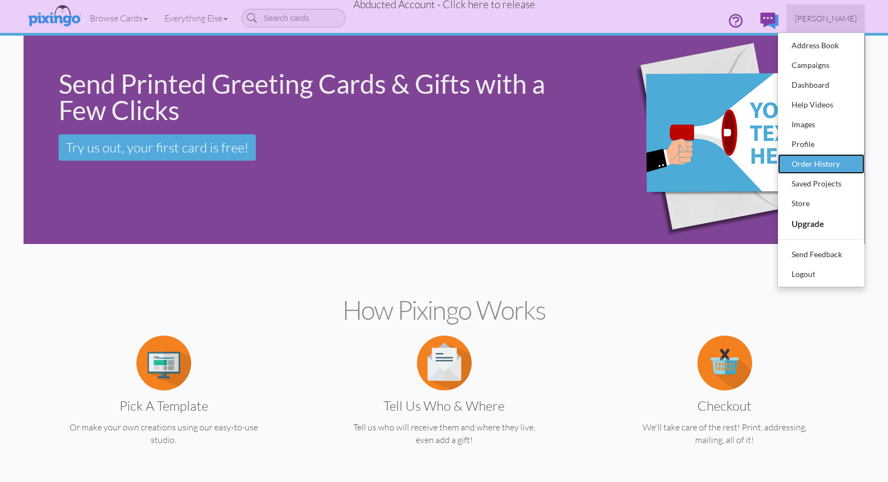
click at [802, 165] on div "Order History" at bounding box center [821, 164] width 65 height 16
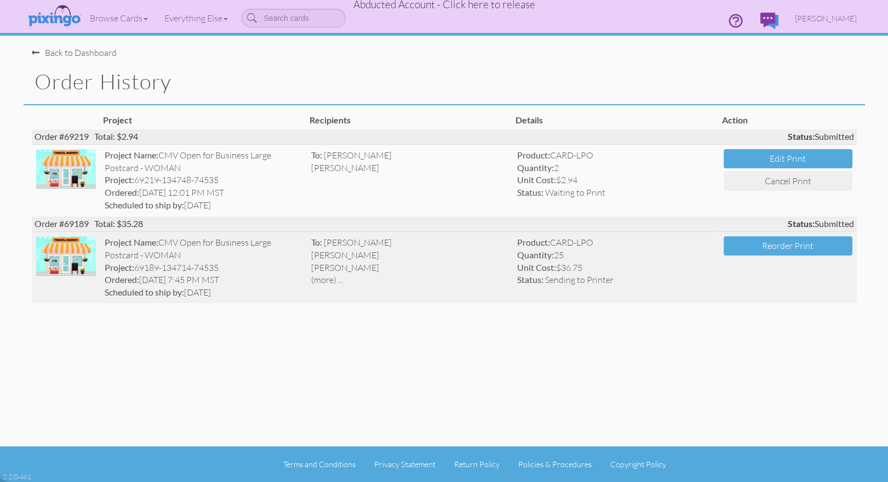
click at [450, 276] on div "(more) ..." at bounding box center [410, 279] width 198 height 13
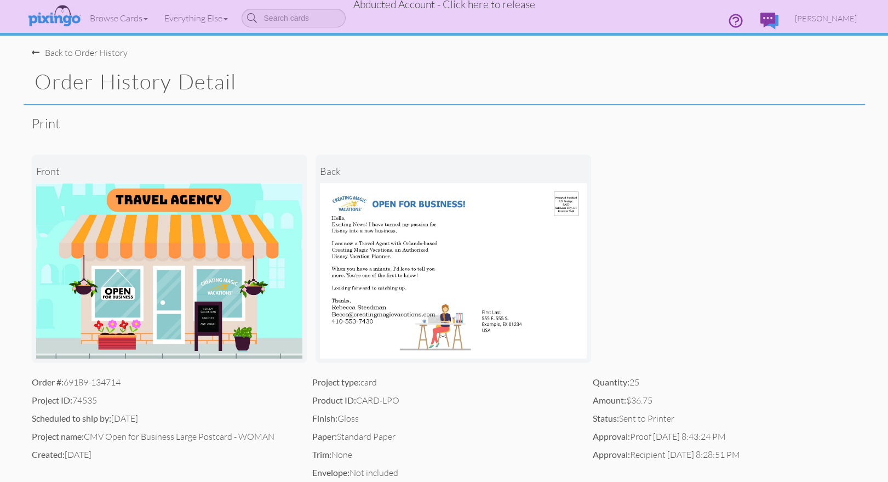
click at [78, 53] on div "Back to Order History" at bounding box center [80, 53] width 96 height 13
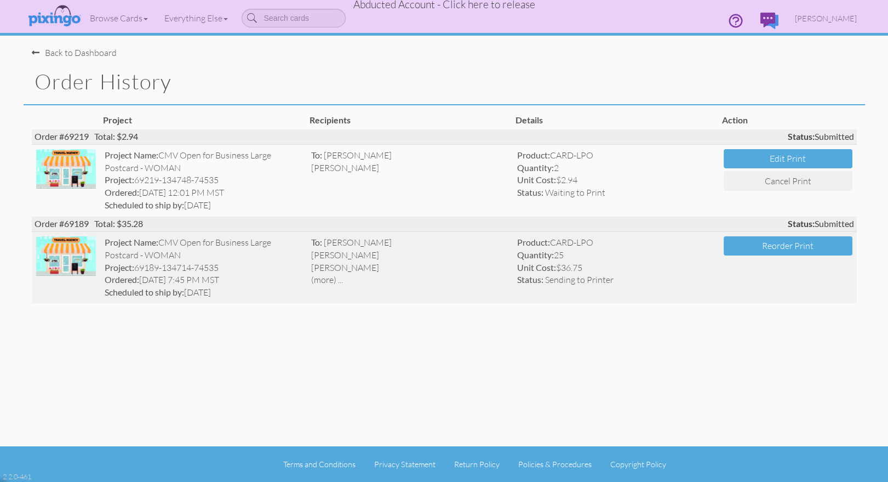
click at [698, 269] on div "Unit Cost: $36.75" at bounding box center [616, 267] width 198 height 13
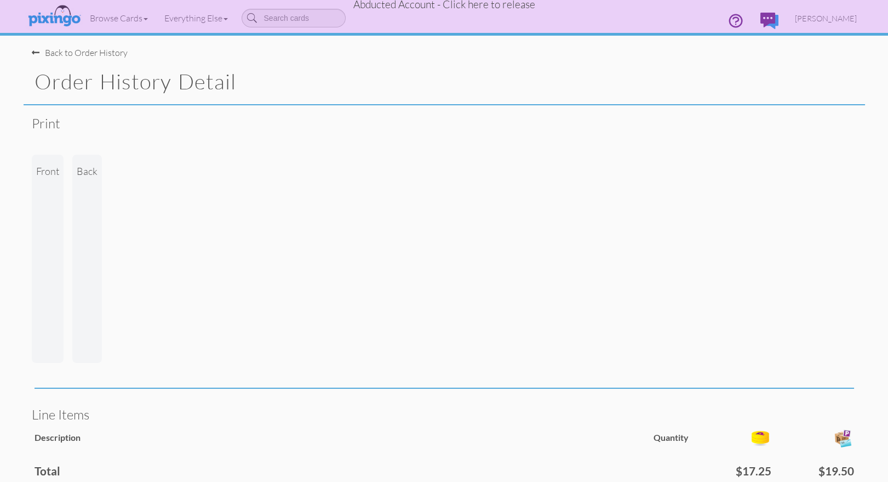
click at [509, 8] on span "Abducted Account - Click here to release" at bounding box center [444, 4] width 182 height 13
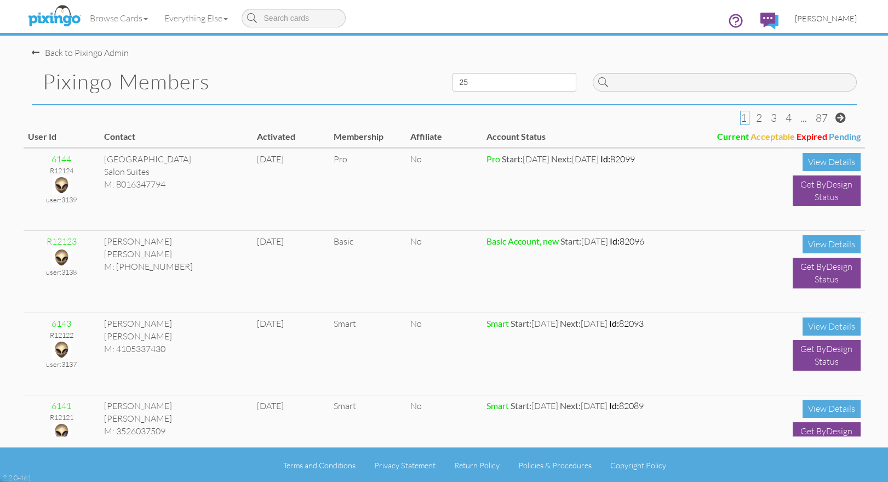
click at [835, 21] on span "[PERSON_NAME]" at bounding box center [826, 18] width 62 height 9
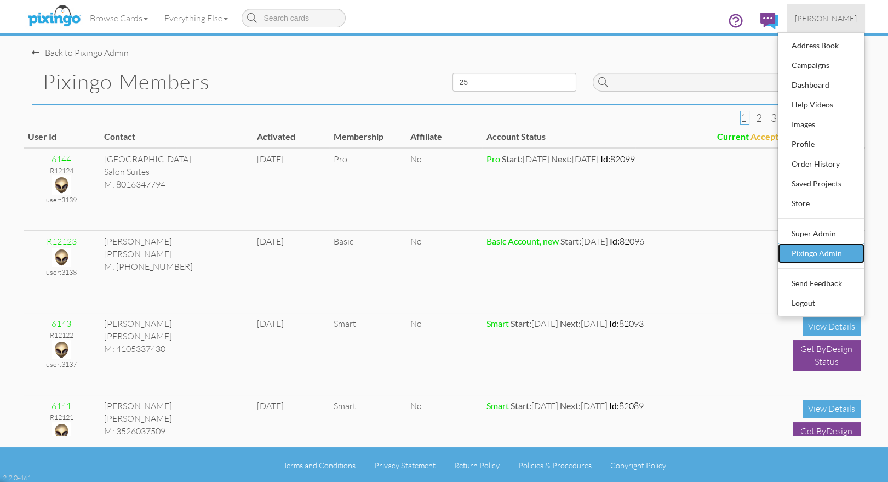
click at [824, 252] on div "Pixingo Admin" at bounding box center [821, 253] width 65 height 16
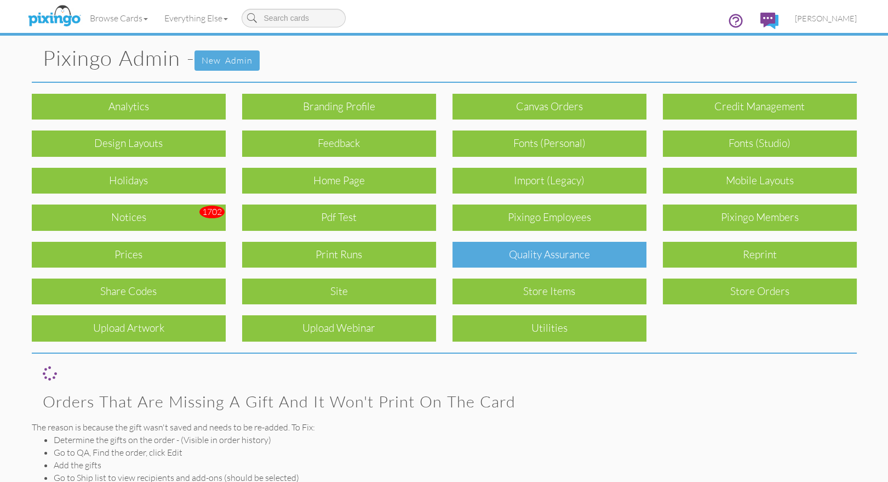
click at [533, 259] on div "Quality Assurance" at bounding box center [550, 255] width 194 height 26
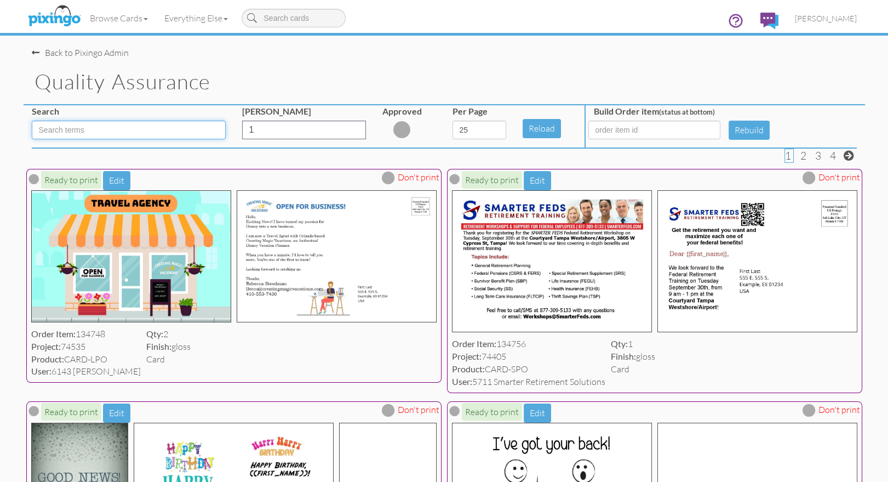
drag, startPoint x: 150, startPoint y: 125, endPoint x: 190, endPoint y: 130, distance: 39.7
click at [150, 125] on input at bounding box center [129, 130] width 194 height 19
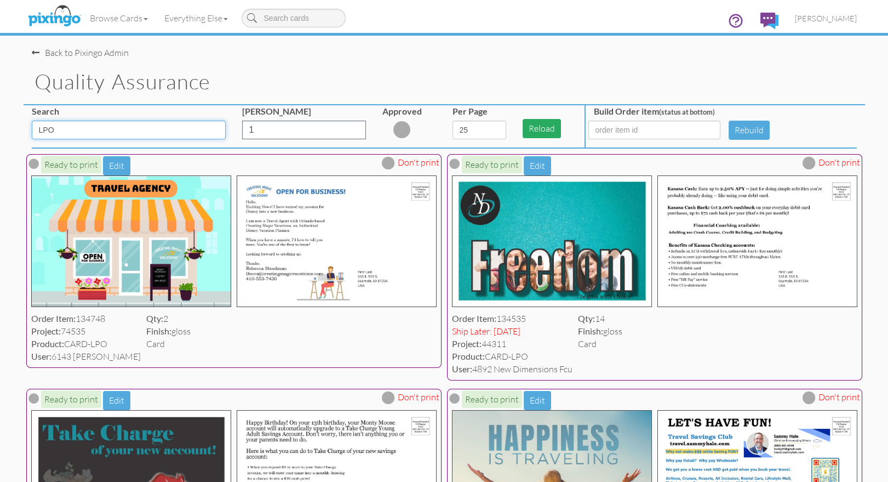
type input "LPO"
click at [542, 128] on button "Reload" at bounding box center [542, 128] width 38 height 19
click at [489, 126] on select "5 10 25 50 100" at bounding box center [480, 130] width 54 height 19
select select "number:100"
click at [453, 121] on select "5 10 25 50 100" at bounding box center [480, 130] width 54 height 19
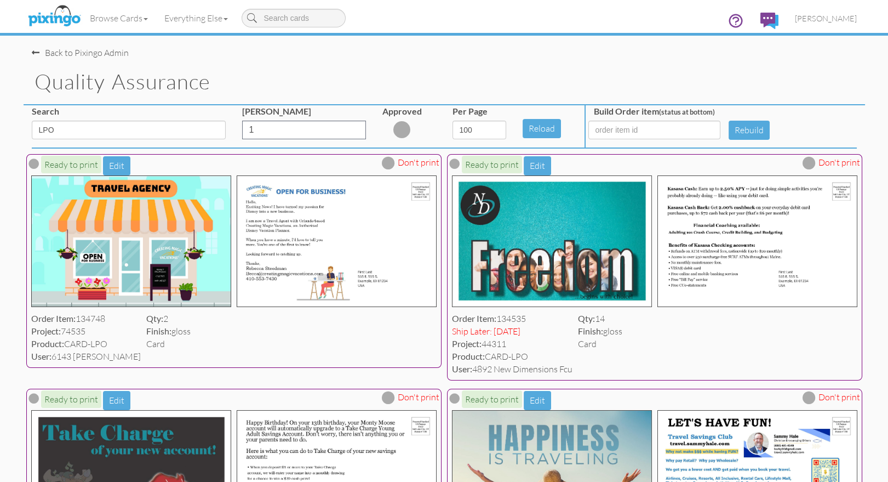
click at [70, 52] on div "Back to Pixingo Admin" at bounding box center [80, 53] width 97 height 13
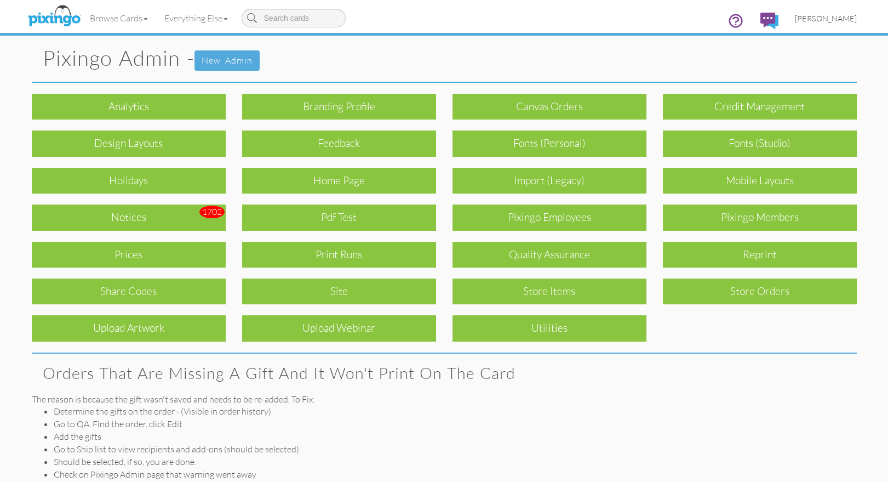
click at [832, 19] on span "[PERSON_NAME]" at bounding box center [826, 18] width 62 height 9
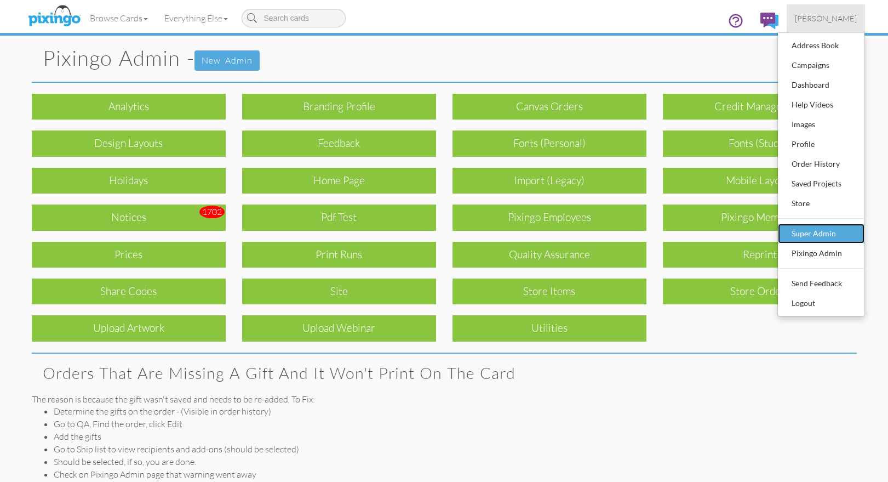
click at [798, 238] on div "Super Admin" at bounding box center [821, 233] width 65 height 16
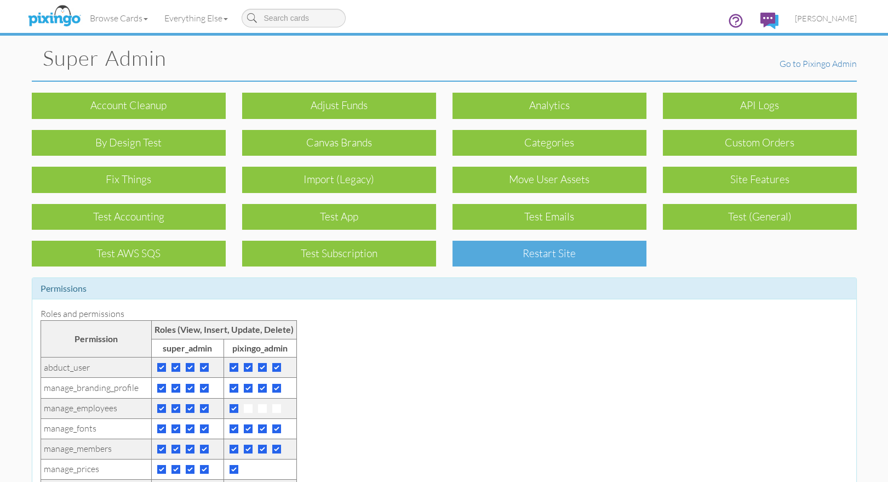
click at [566, 260] on div "Restart Site" at bounding box center [550, 254] width 194 height 26
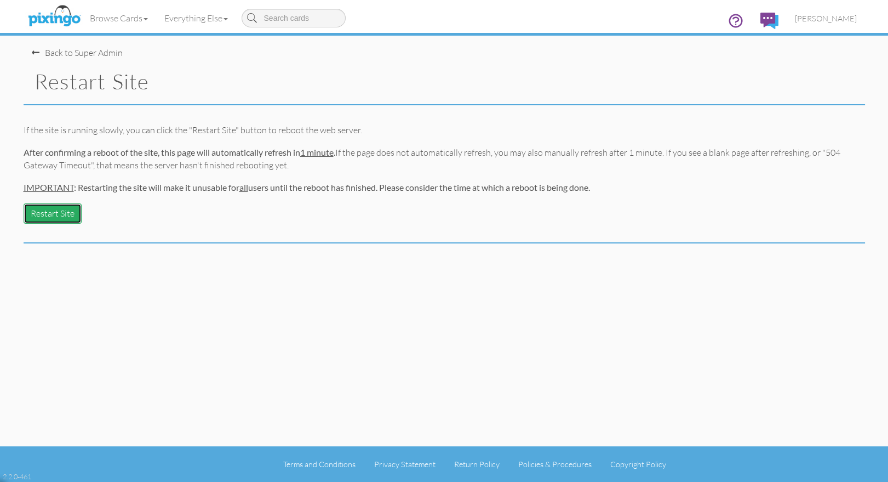
click at [48, 209] on button "Restart Site" at bounding box center [53, 213] width 58 height 20
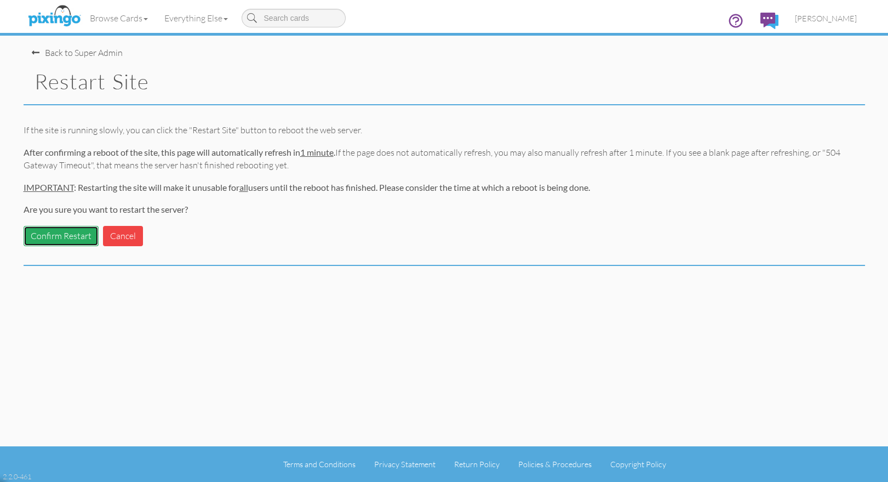
click at [59, 238] on button "Confirm Restart" at bounding box center [61, 236] width 75 height 20
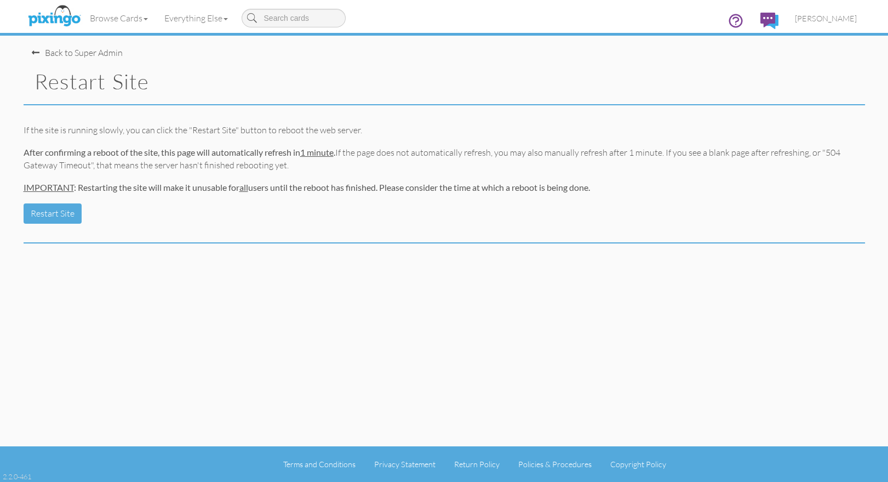
click at [72, 53] on div "Back to Super Admin" at bounding box center [77, 53] width 91 height 13
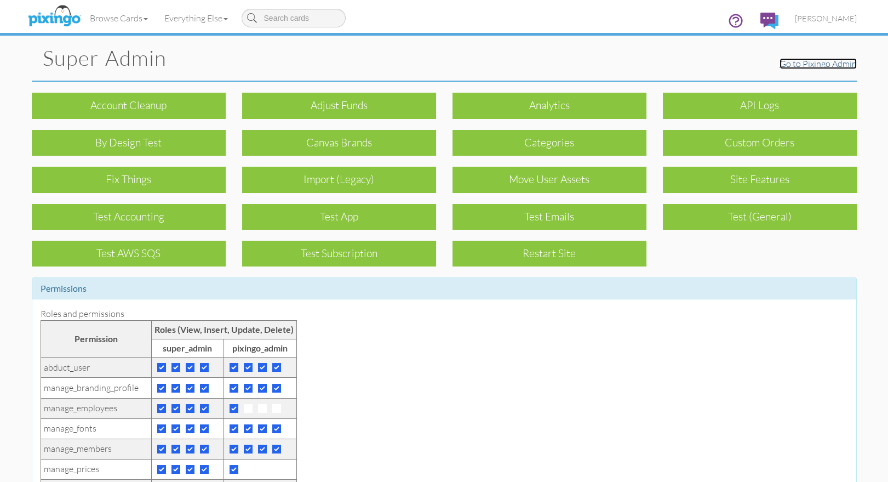
click at [854, 63] on link "Go to Pixingo Admin" at bounding box center [818, 63] width 77 height 11
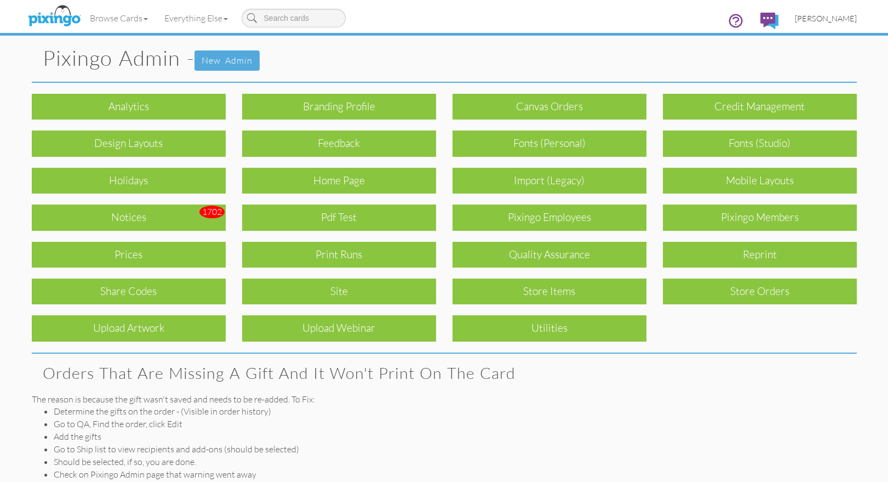
click at [825, 14] on span "[PERSON_NAME]" at bounding box center [826, 18] width 62 height 9
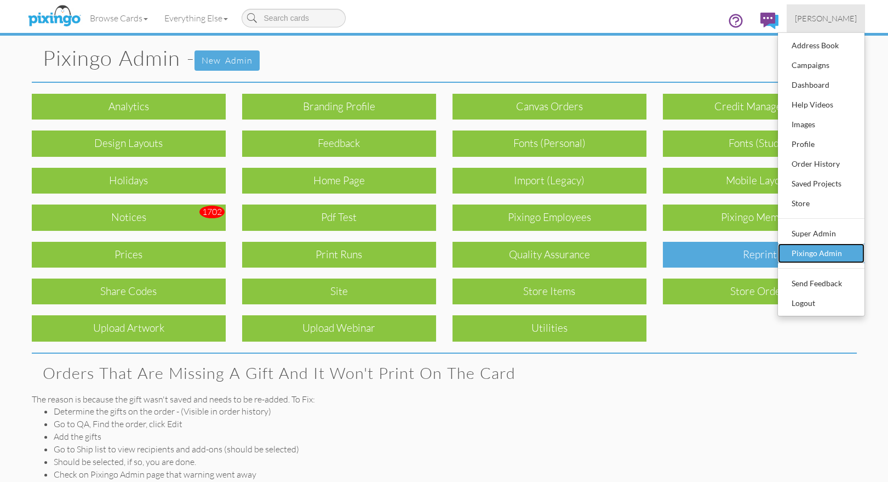
click at [805, 248] on div "Pixingo Admin" at bounding box center [821, 253] width 65 height 16
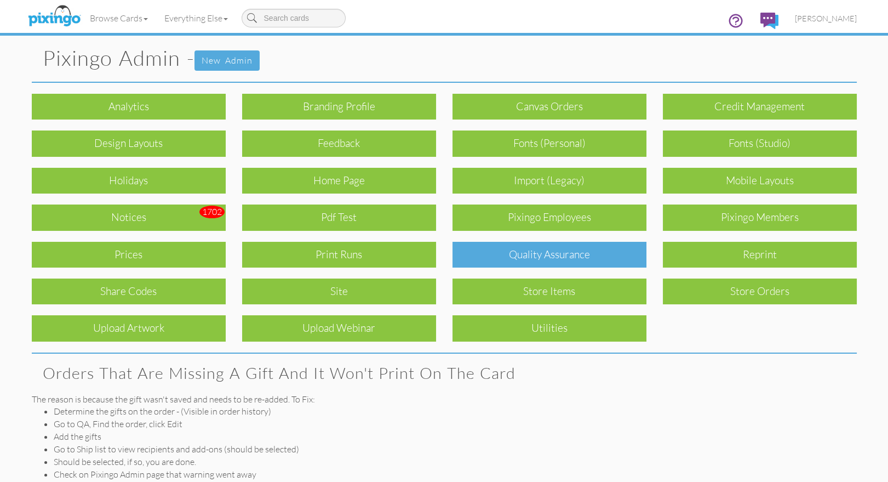
click at [563, 259] on div "Quality Assurance" at bounding box center [550, 255] width 194 height 26
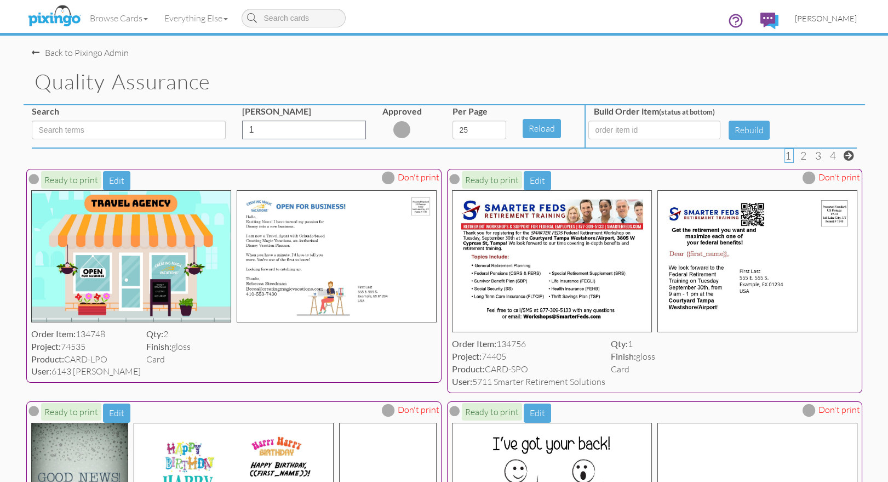
click at [834, 20] on span "[PERSON_NAME]" at bounding box center [826, 18] width 62 height 9
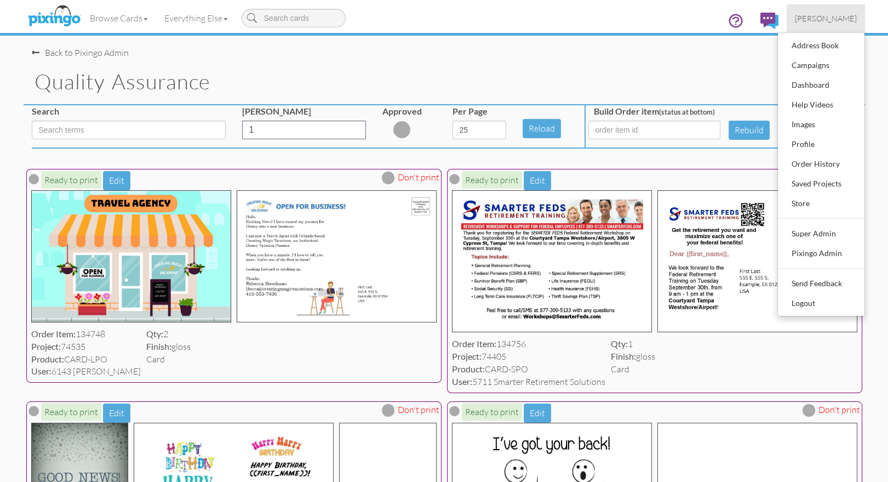
click at [811, 263] on ul "Address Book Campaigns Dashboard Help Videos Images Profile Order History Saved…" at bounding box center [822, 174] width 88 height 284
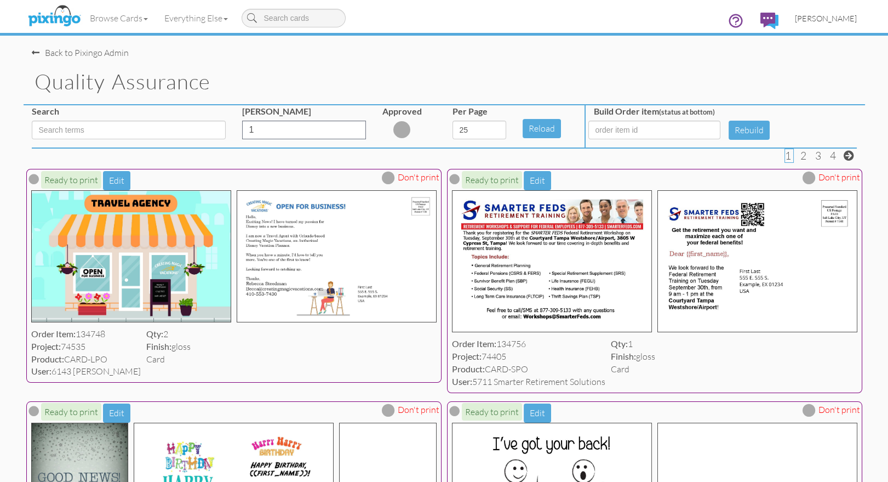
click at [832, 15] on span "[PERSON_NAME]" at bounding box center [826, 18] width 62 height 9
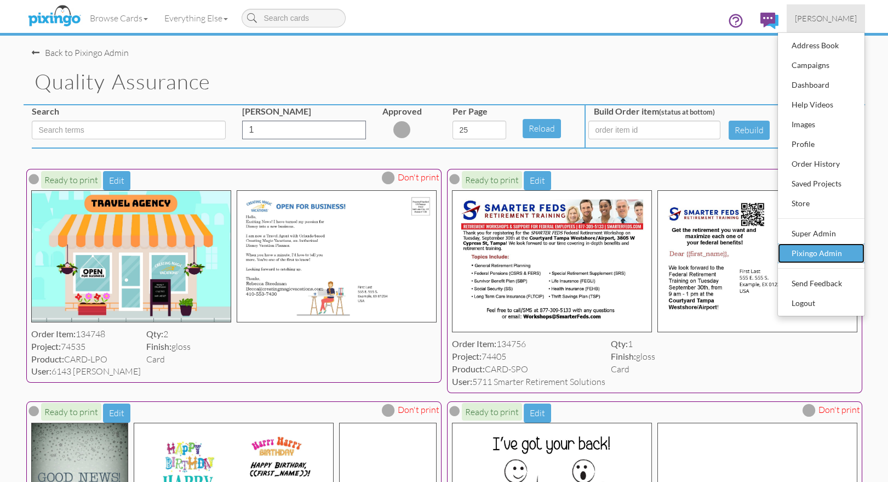
click at [789, 250] on div "Pixingo Admin" at bounding box center [821, 253] width 65 height 16
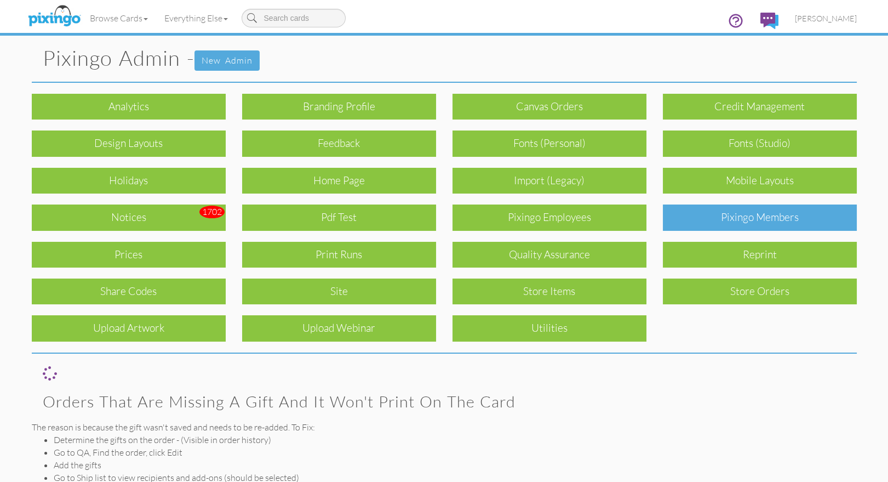
click at [778, 221] on div "Pixingo Members" at bounding box center [760, 217] width 194 height 26
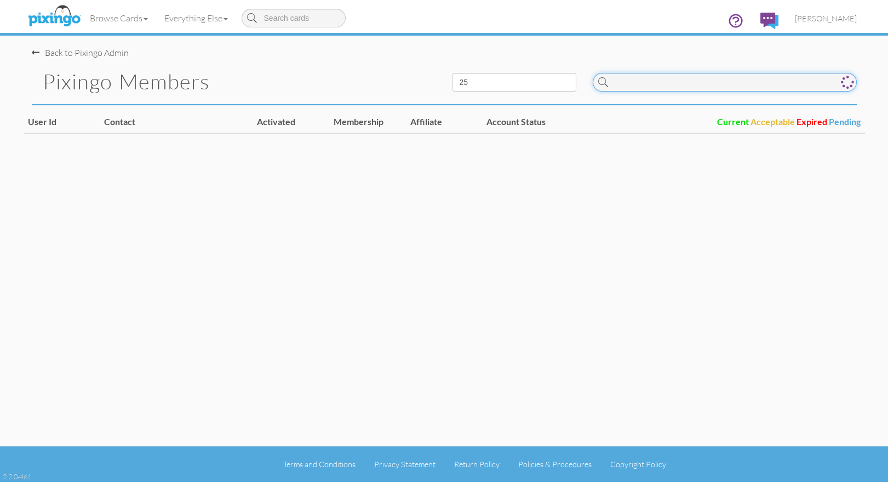
click at [626, 83] on input at bounding box center [725, 82] width 264 height 19
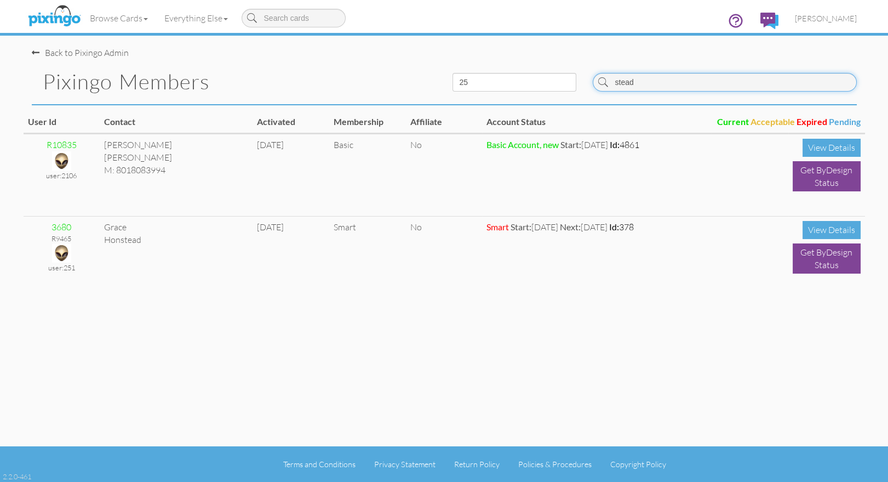
click at [655, 87] on input "stead" at bounding box center [725, 82] width 264 height 19
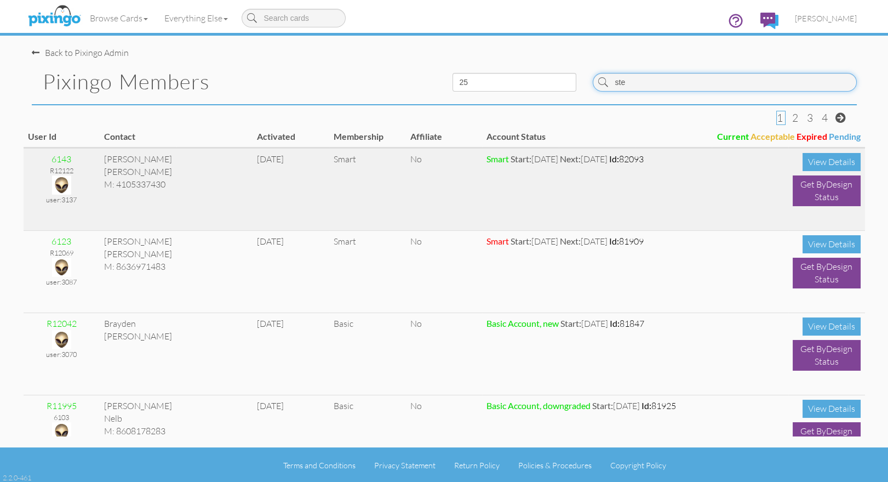
type input "ste"
click at [62, 178] on img at bounding box center [61, 184] width 19 height 19
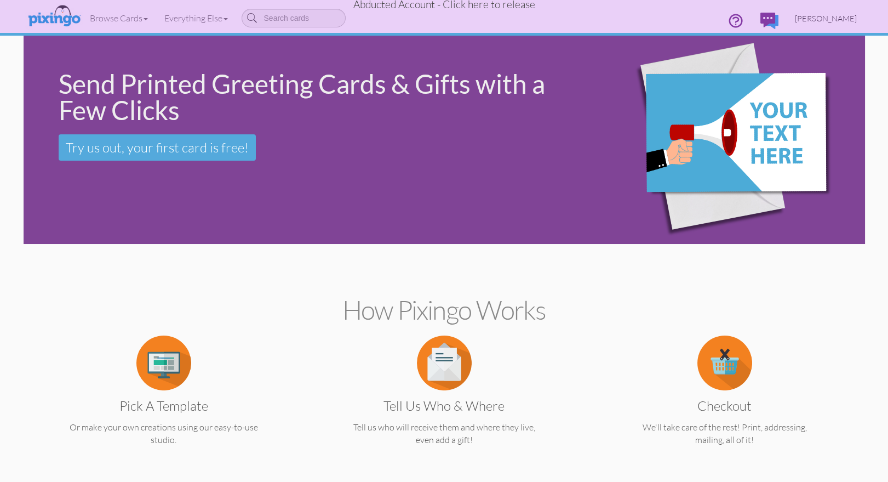
click at [813, 14] on span "[PERSON_NAME]" at bounding box center [826, 18] width 62 height 9
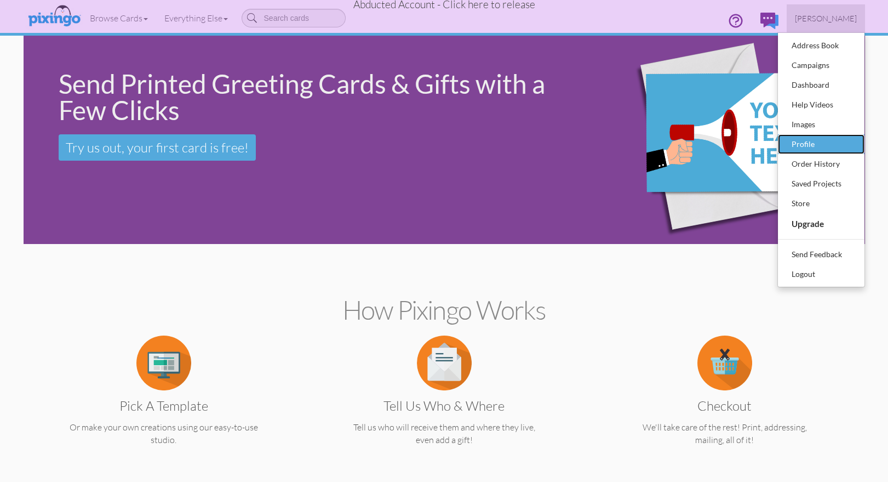
click at [795, 147] on div "Profile" at bounding box center [821, 144] width 65 height 16
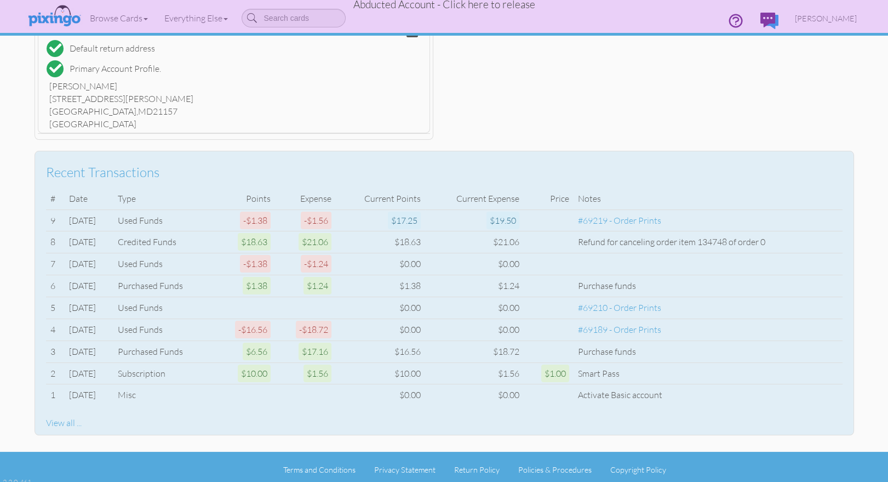
scroll to position [326, 0]
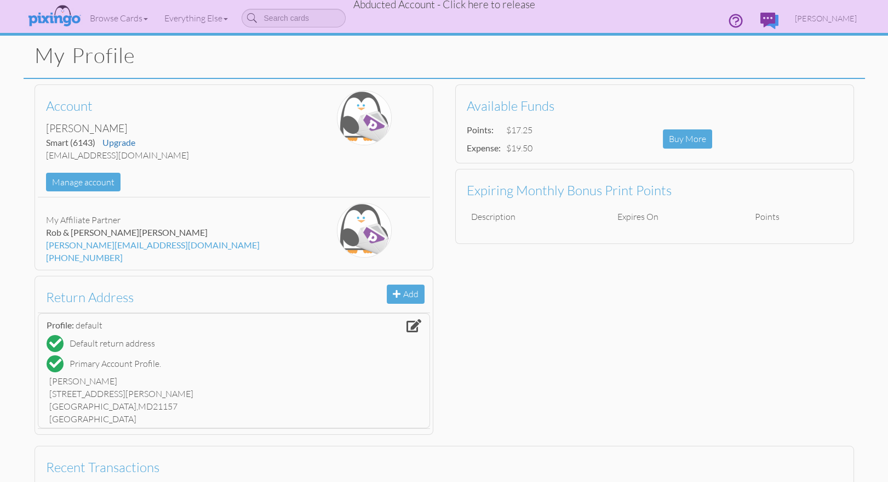
scroll to position [0, 0]
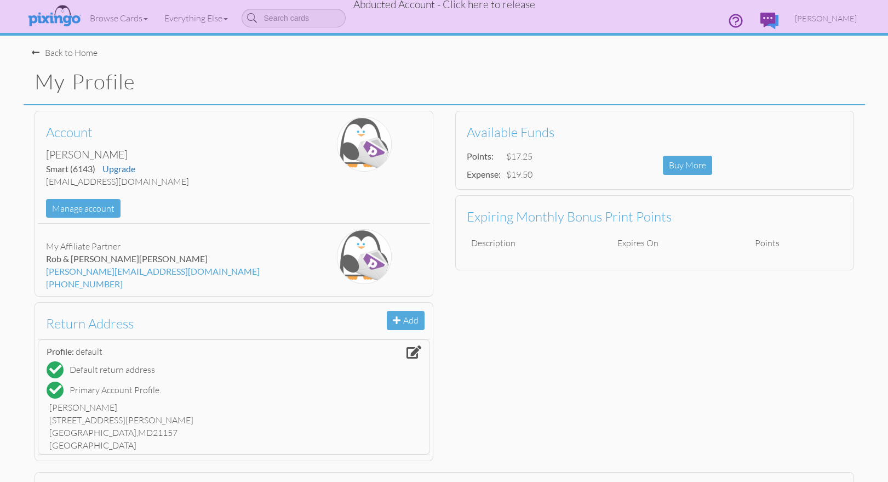
click at [518, 76] on h1 "My Profile" at bounding box center [450, 81] width 831 height 23
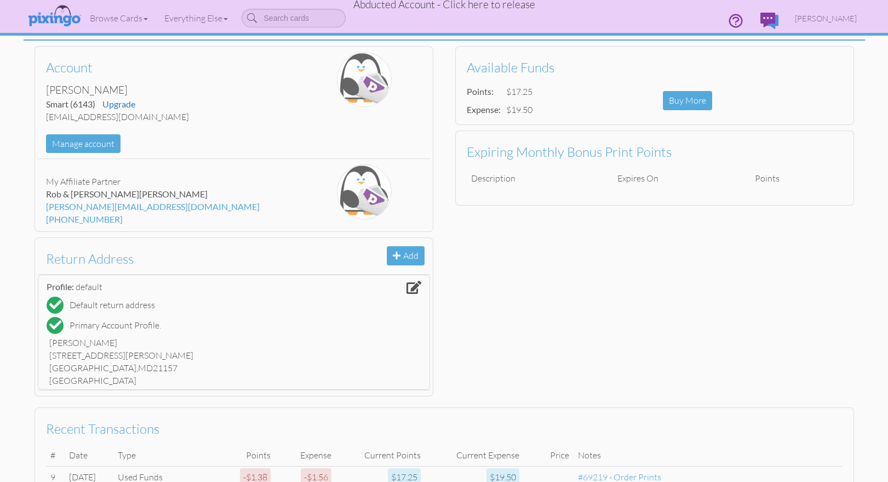
scroll to position [66, 0]
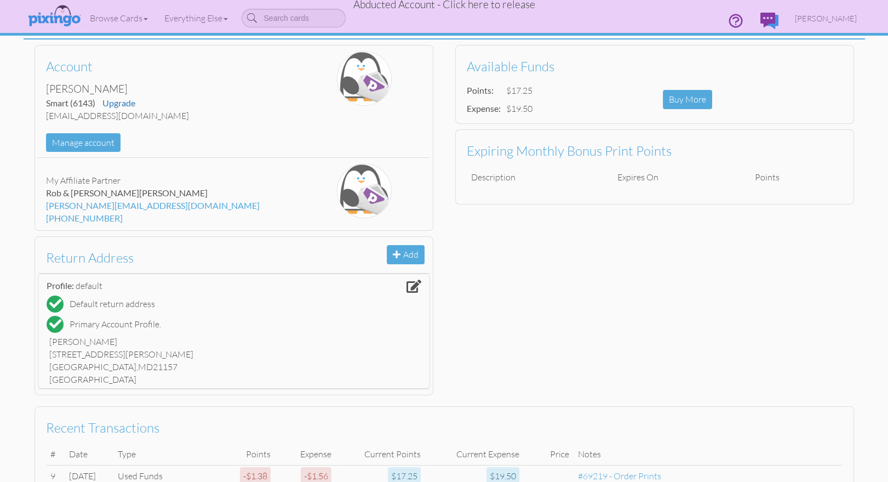
click at [466, 7] on span "Abducted Account - Click here to release" at bounding box center [444, 4] width 182 height 13
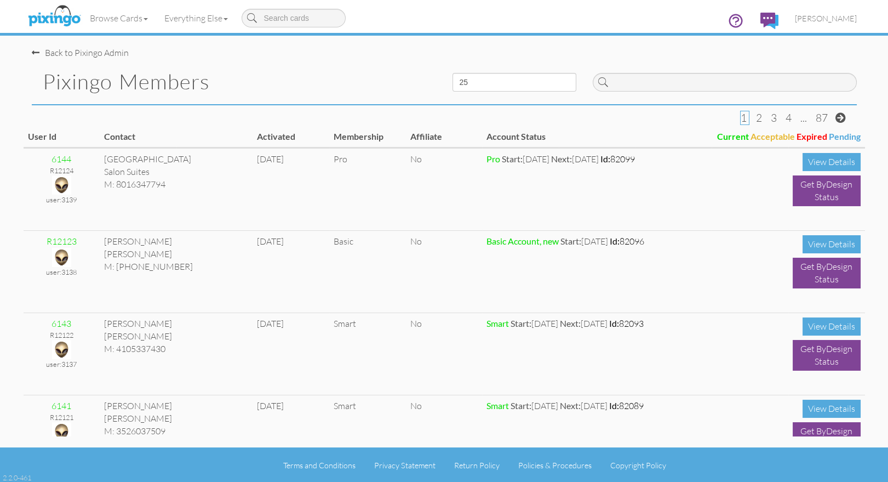
click at [350, 59] on div "Back to Pixingo Admin" at bounding box center [449, 48] width 834 height 24
click at [836, 16] on span "[PERSON_NAME]" at bounding box center [826, 18] width 62 height 9
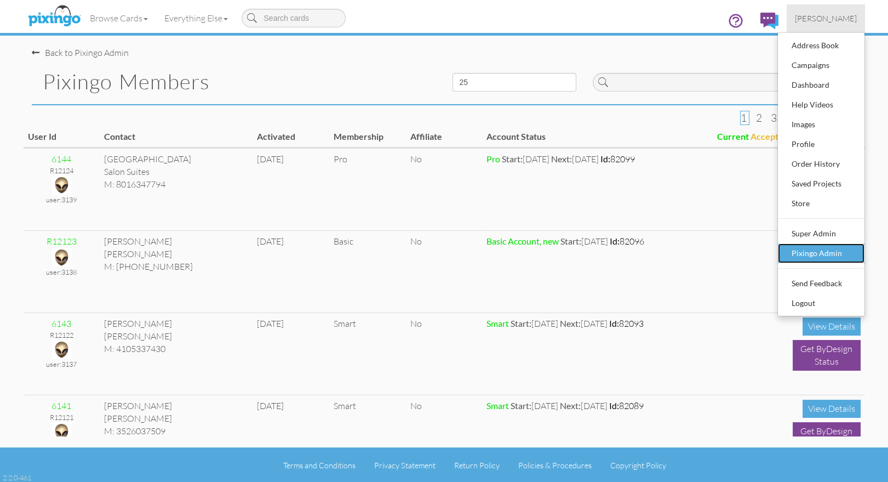
click at [818, 249] on div "Pixingo Admin" at bounding box center [821, 253] width 65 height 16
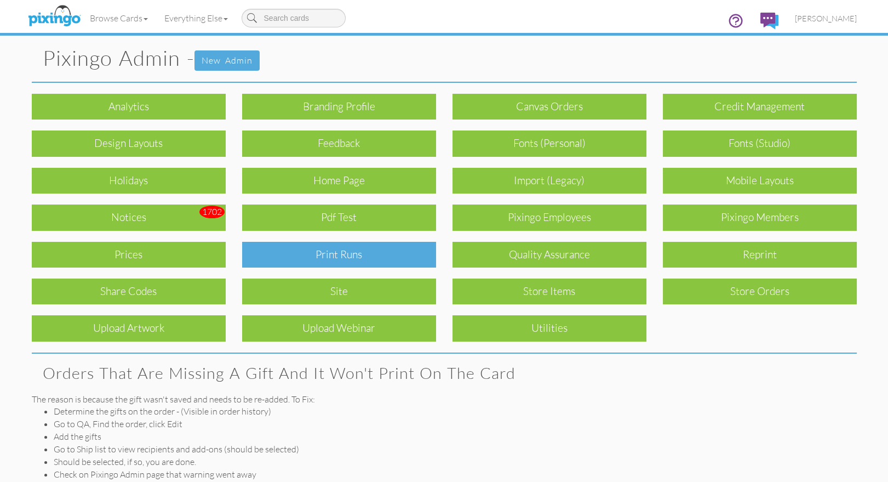
click at [299, 262] on div "Print Runs" at bounding box center [339, 255] width 194 height 26
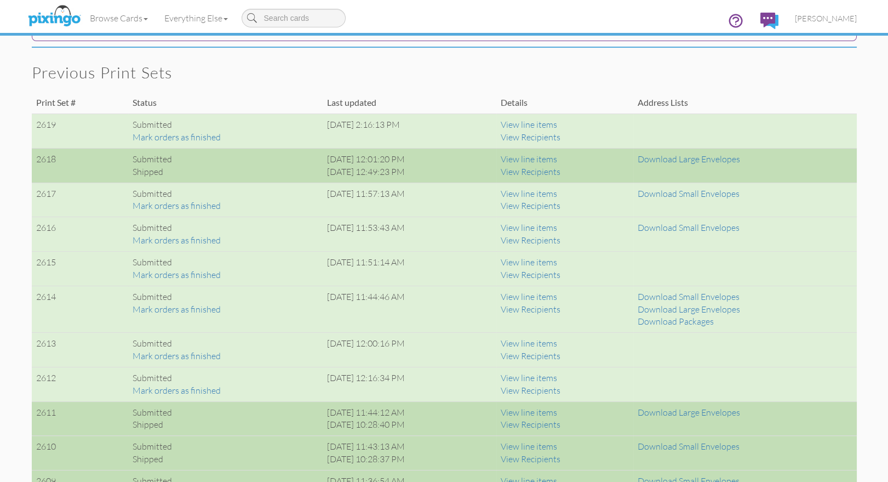
scroll to position [681, 0]
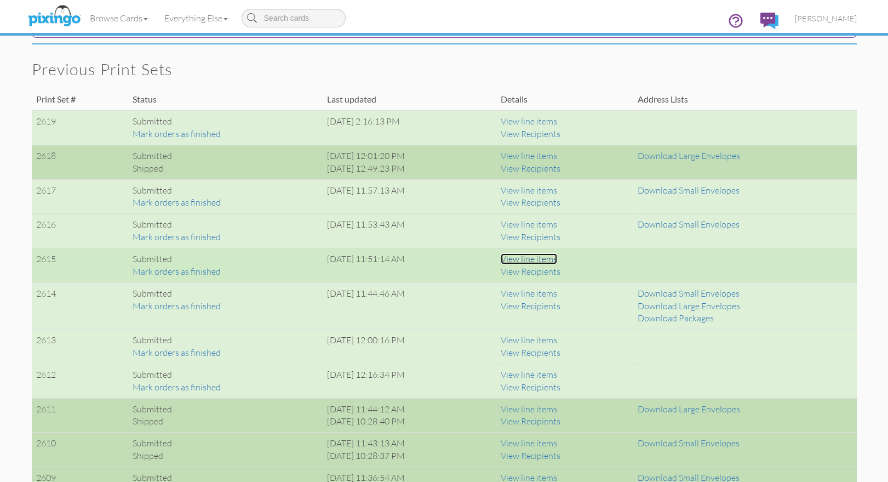
click at [557, 258] on link "View line items" at bounding box center [529, 258] width 56 height 11
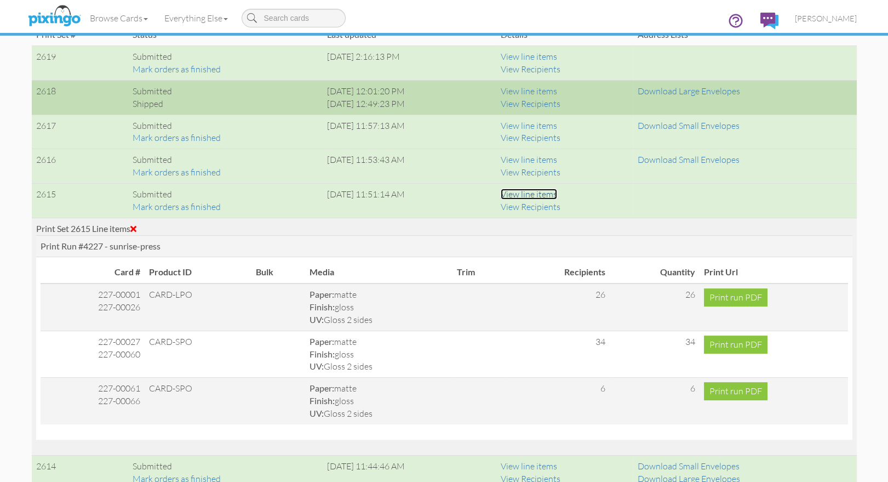
scroll to position [746, 0]
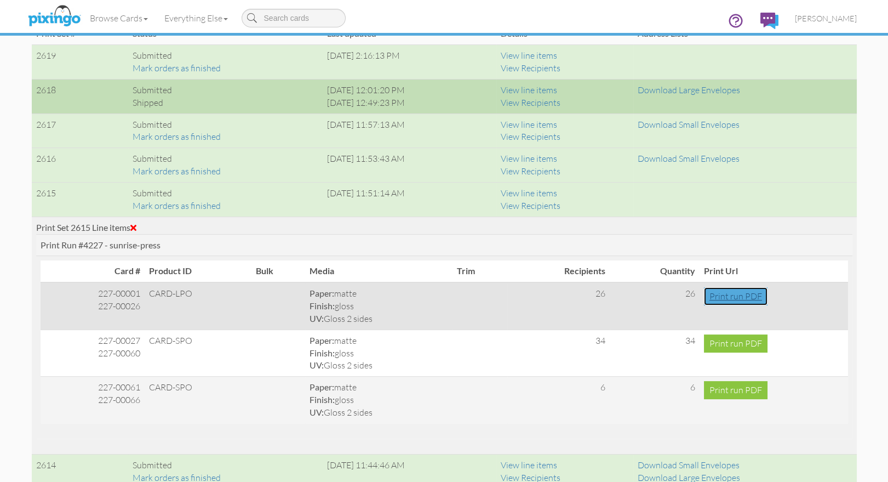
click at [718, 293] on link "Print run PDF" at bounding box center [736, 296] width 64 height 18
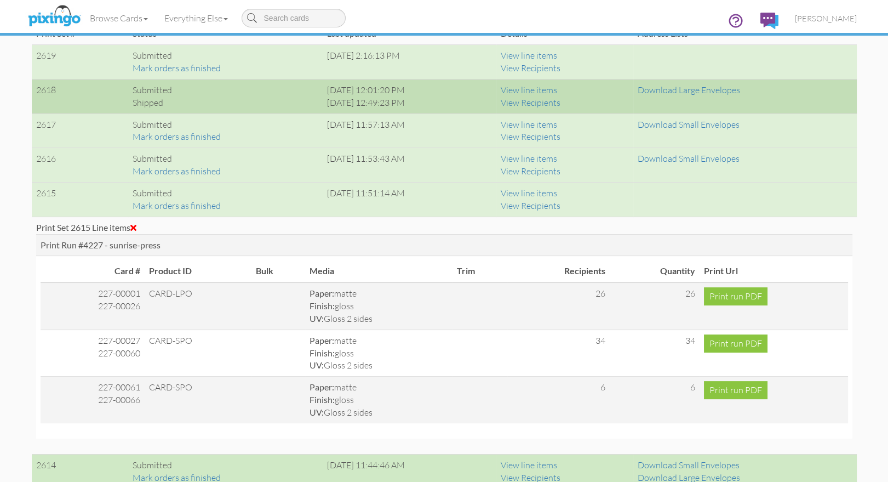
click at [136, 224] on span at bounding box center [133, 227] width 6 height 9
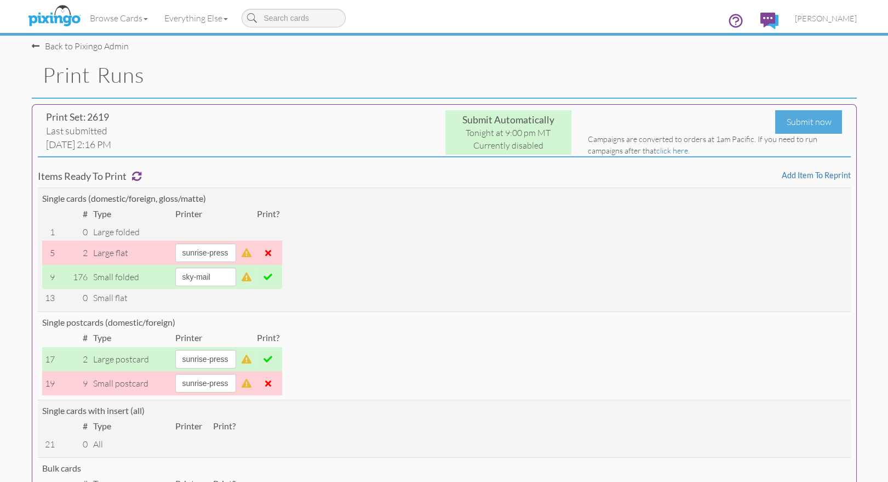
scroll to position [0, 0]
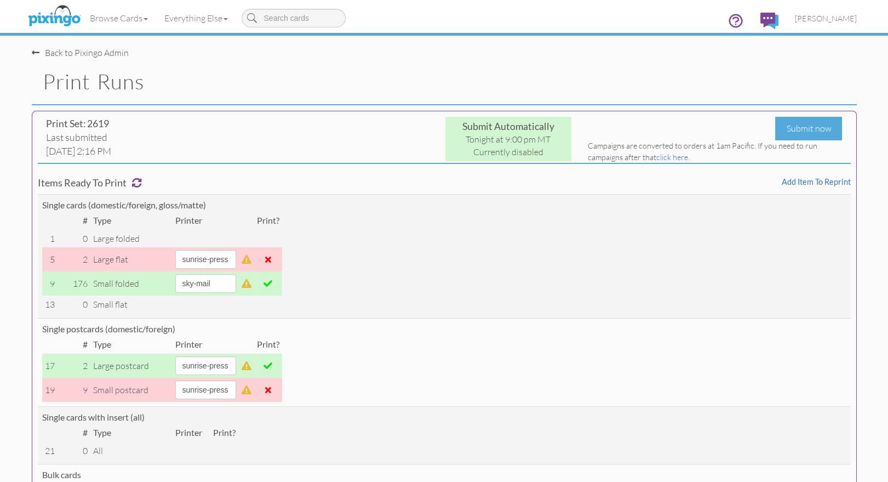
click at [646, 364] on td "Single postcards (domestic/foreign) # Type Printer Print? 17 2 large postcard a…" at bounding box center [444, 362] width 813 height 88
click at [824, 20] on span "[PERSON_NAME]" at bounding box center [826, 18] width 62 height 9
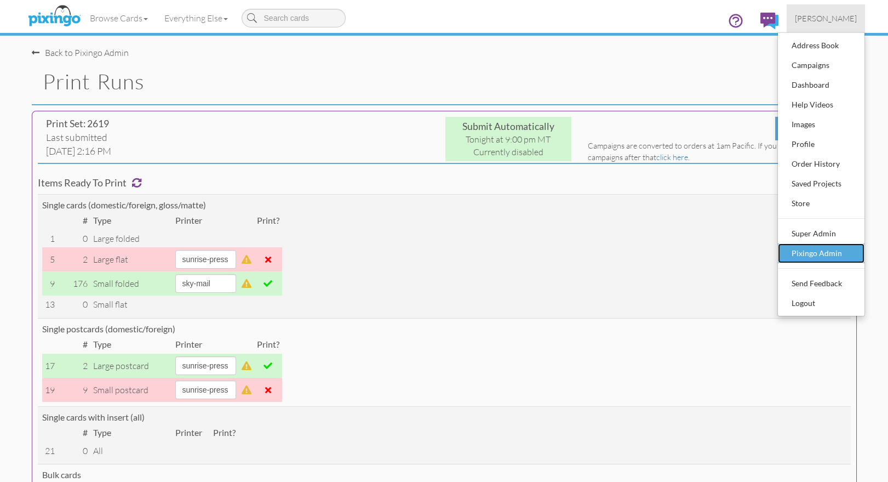
click at [811, 258] on div "Pixingo Admin" at bounding box center [821, 253] width 65 height 16
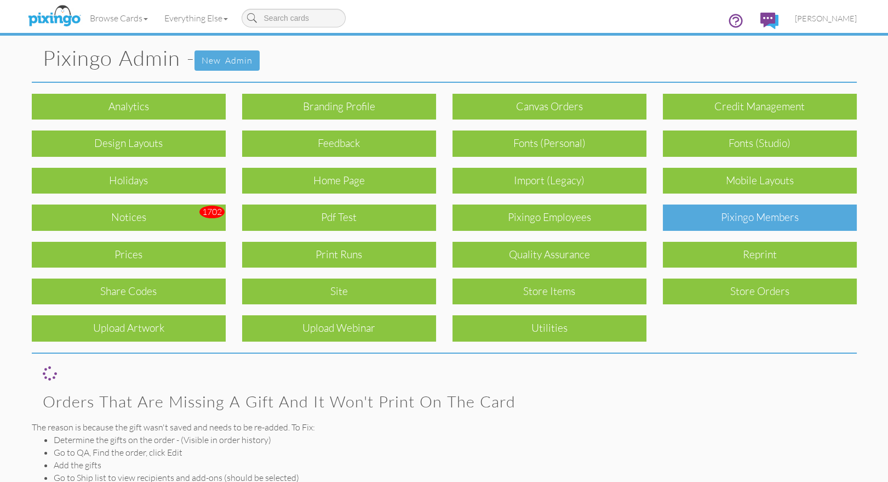
click at [742, 221] on div "Pixingo Members" at bounding box center [760, 217] width 194 height 26
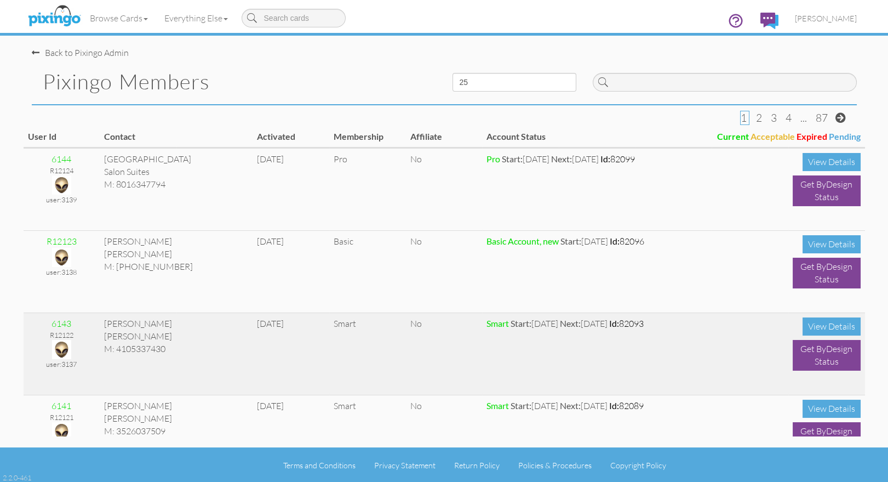
click at [63, 348] on img at bounding box center [61, 349] width 19 height 19
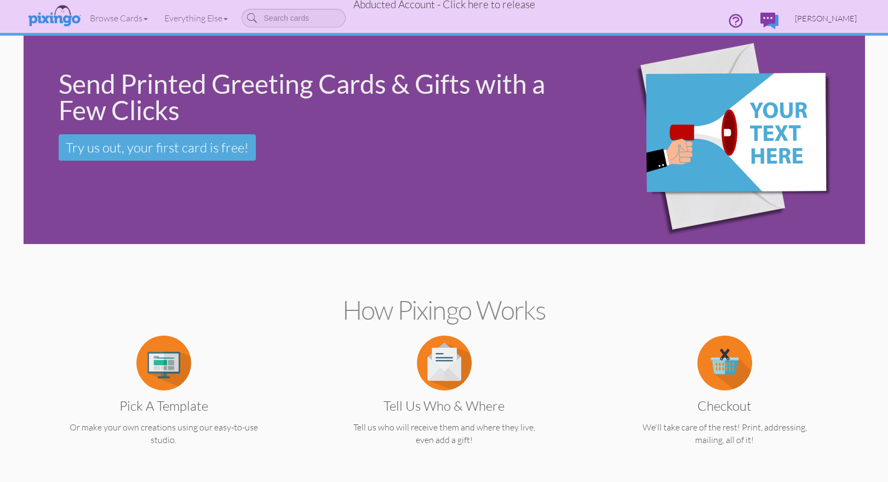
click at [815, 21] on span "[PERSON_NAME]" at bounding box center [826, 18] width 62 height 9
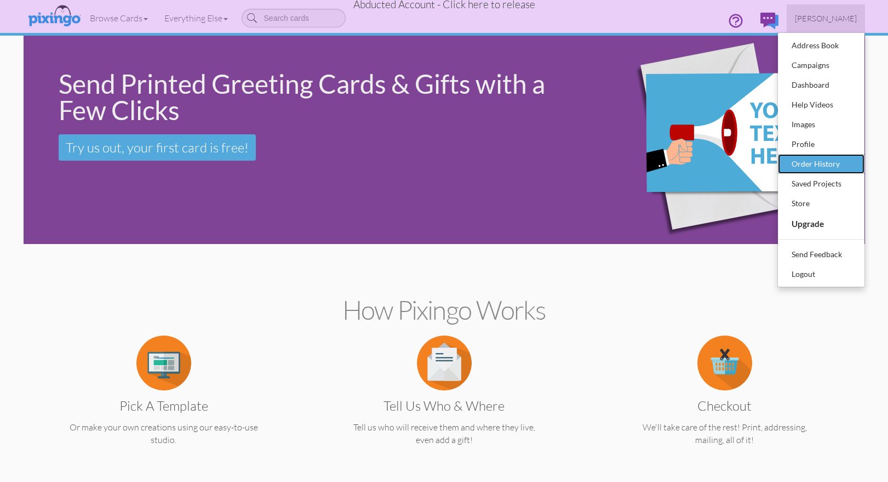
click at [811, 162] on div "Order History" at bounding box center [821, 164] width 65 height 16
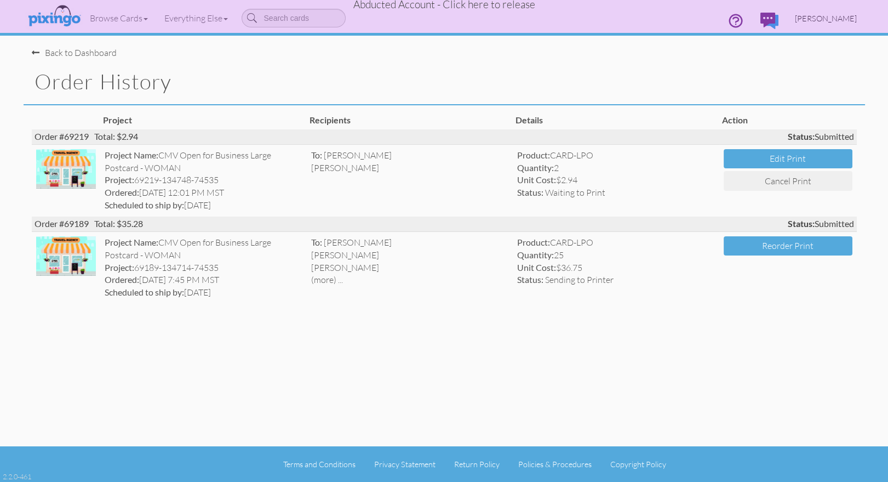
click at [838, 19] on span "[PERSON_NAME]" at bounding box center [826, 18] width 62 height 9
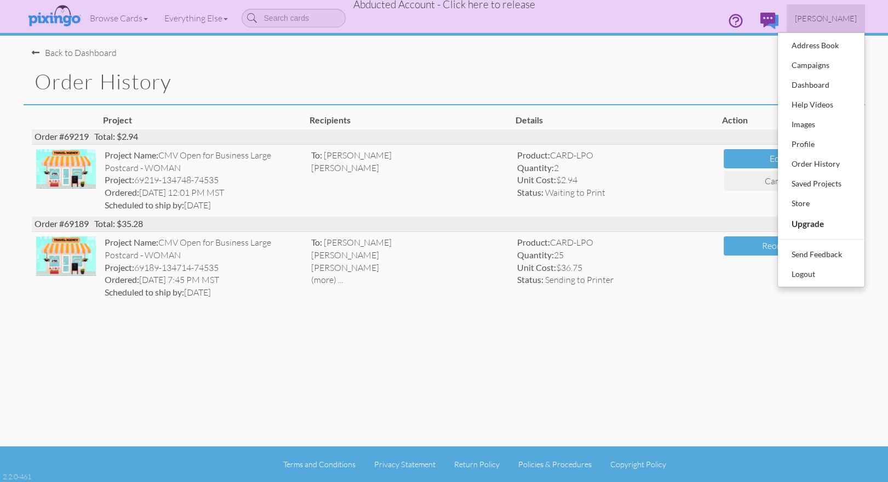
click at [481, 8] on span "Abducted Account - Click here to release" at bounding box center [444, 4] width 182 height 13
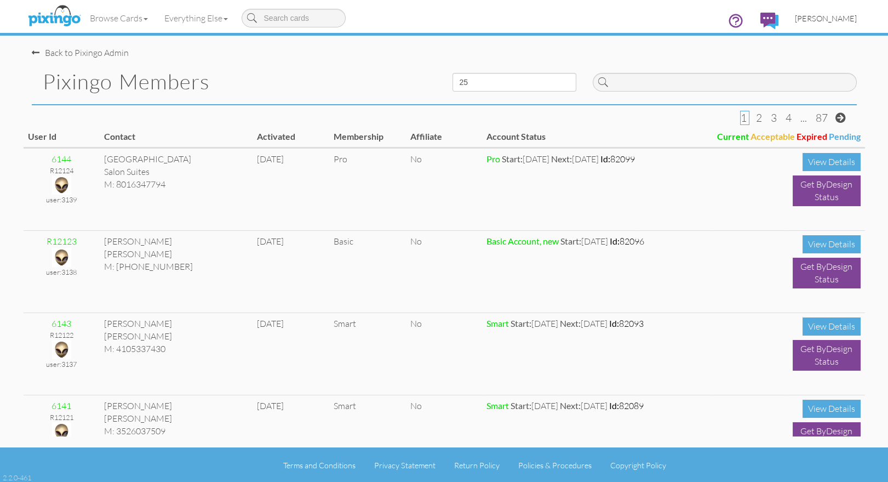
click at [819, 21] on span "[PERSON_NAME]" at bounding box center [826, 18] width 62 height 9
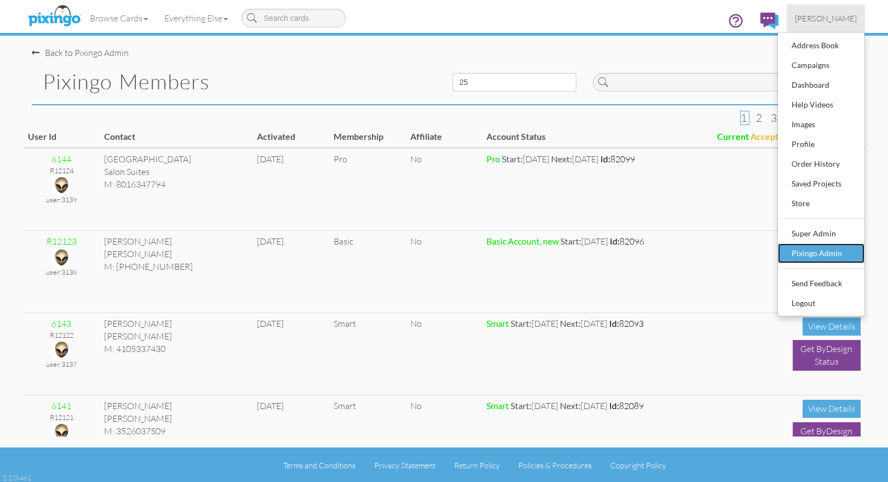
click at [824, 254] on div "Pixingo Admin" at bounding box center [821, 253] width 65 height 16
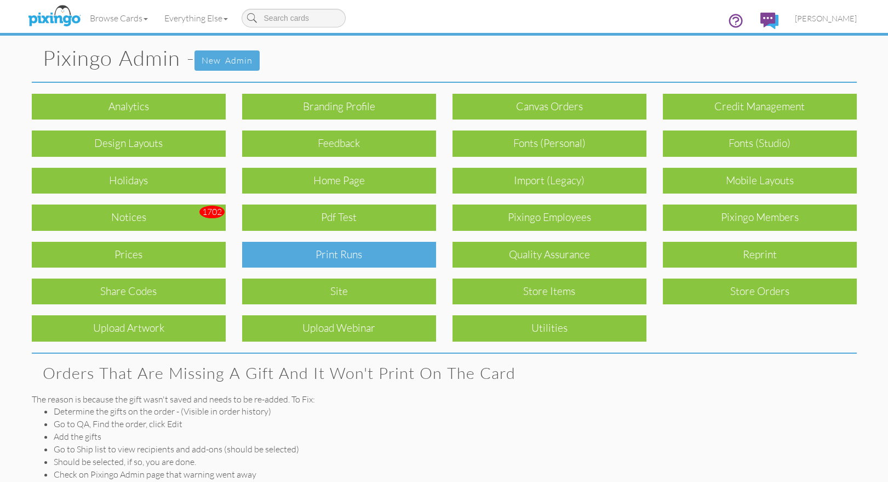
click at [413, 259] on div "Print Runs" at bounding box center [339, 255] width 194 height 26
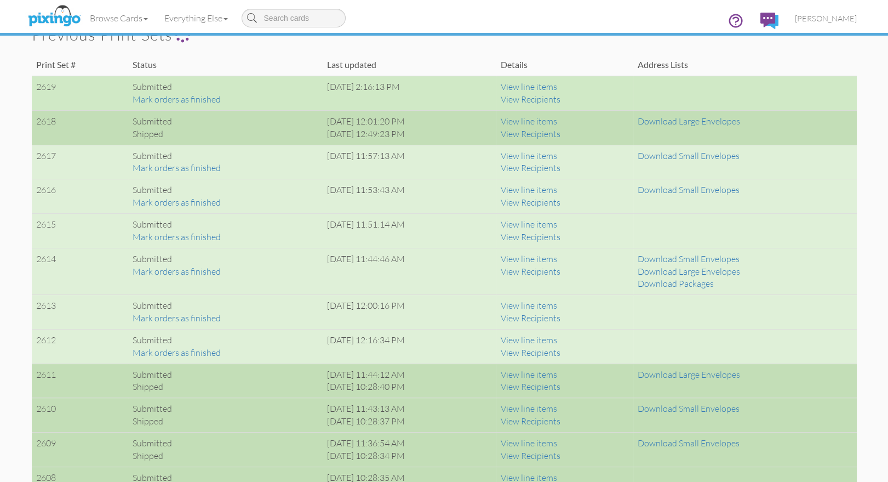
scroll to position [804, 0]
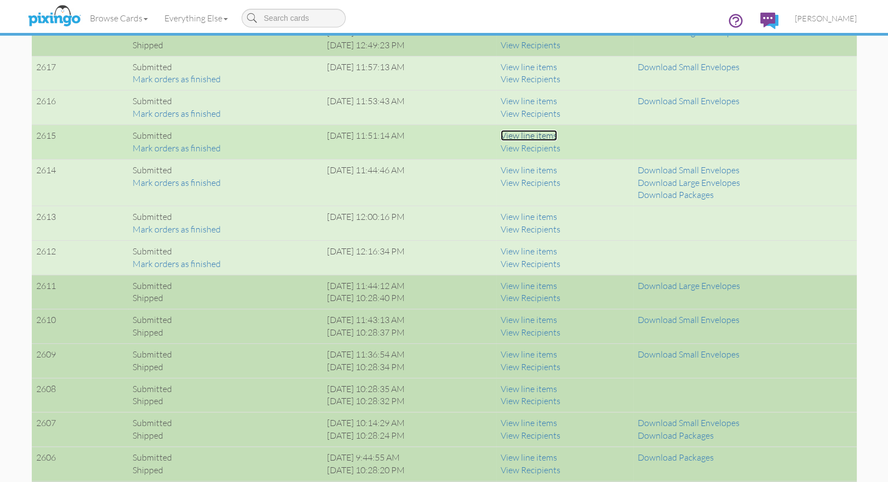
click at [557, 133] on link "View line items" at bounding box center [529, 135] width 56 height 11
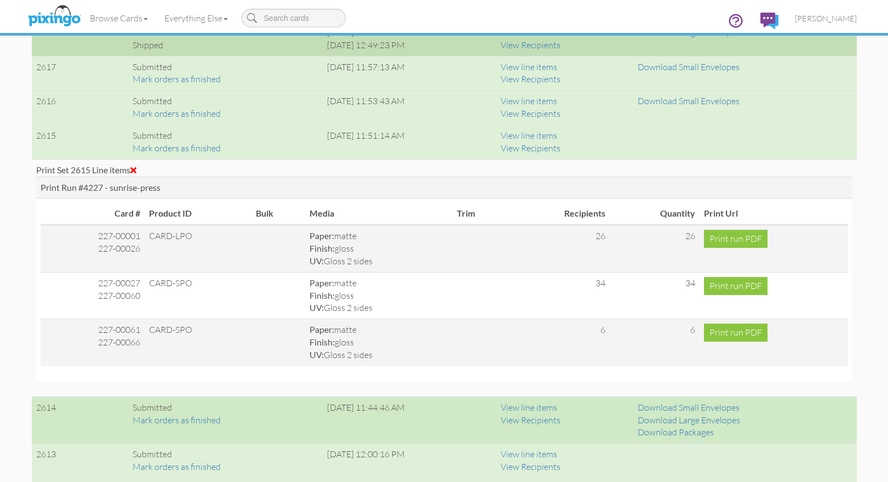
click at [134, 167] on span at bounding box center [133, 170] width 6 height 9
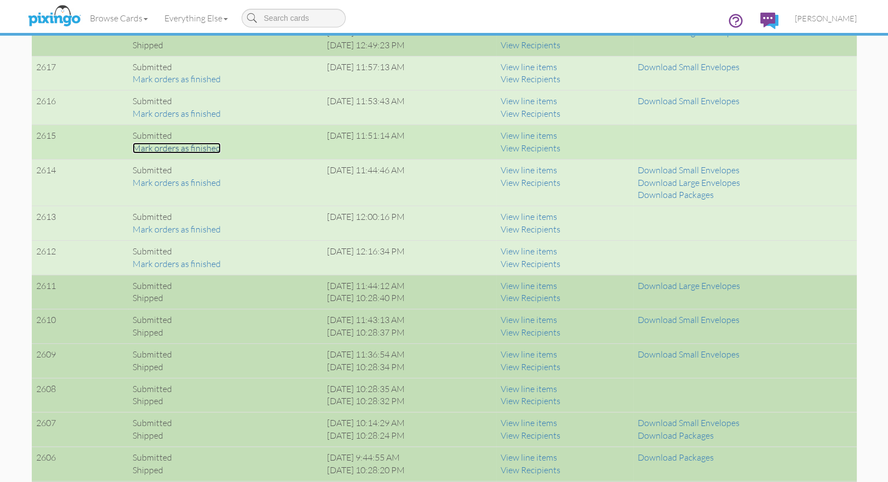
click at [145, 146] on link "Mark orders as finished" at bounding box center [177, 147] width 88 height 11
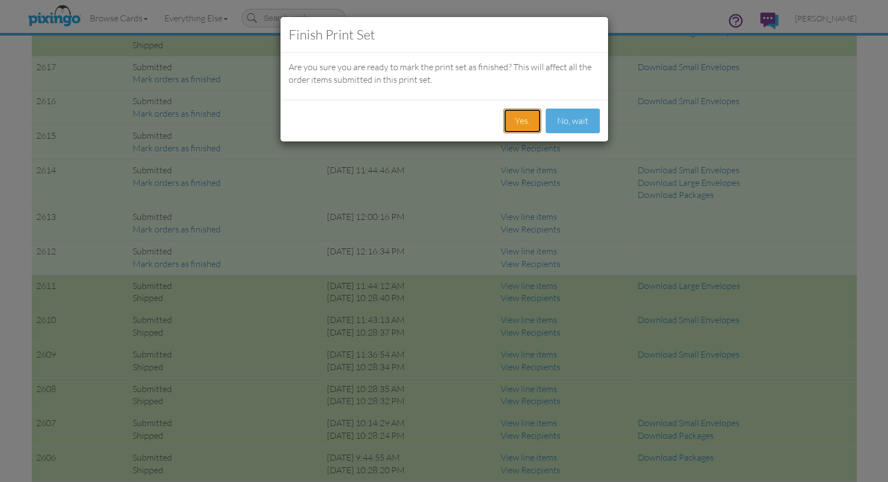
drag, startPoint x: 518, startPoint y: 119, endPoint x: 529, endPoint y: 176, distance: 58.7
click at [518, 119] on button "Yes." at bounding box center [523, 121] width 38 height 25
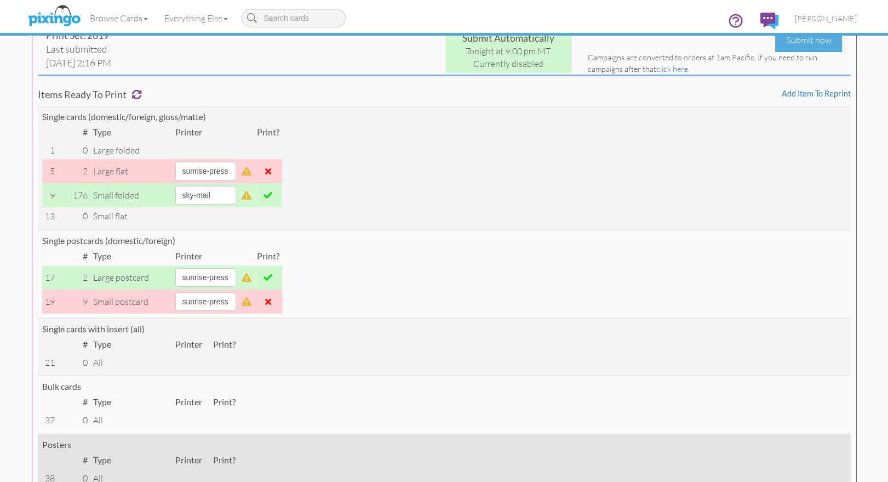
scroll to position [0, 0]
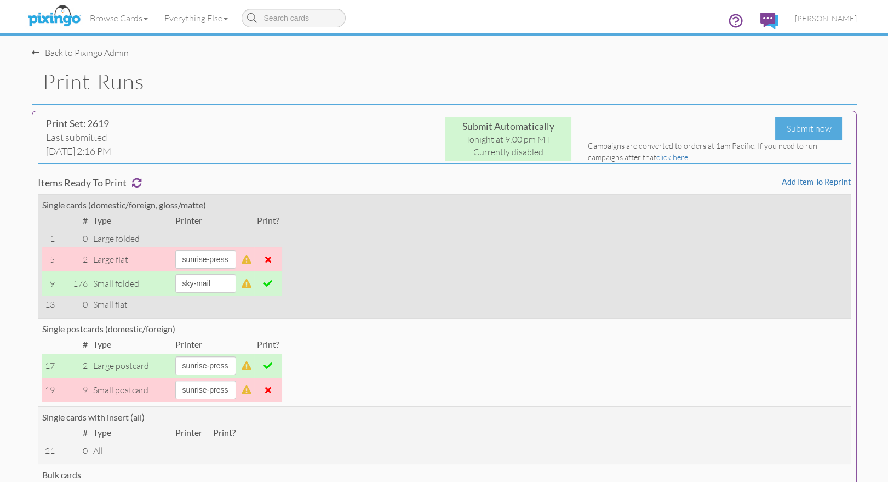
click at [756, 270] on td "Single cards (domestic/foreign, gloss/matte) # Type Printer Print? 1 0 large fo…" at bounding box center [444, 256] width 813 height 124
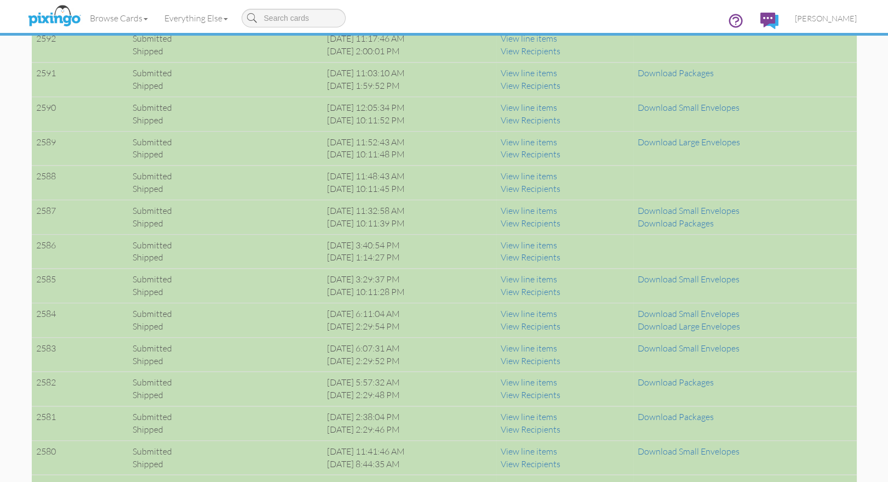
scroll to position [1717, 0]
click at [556, 241] on link "View line items" at bounding box center [529, 243] width 56 height 11
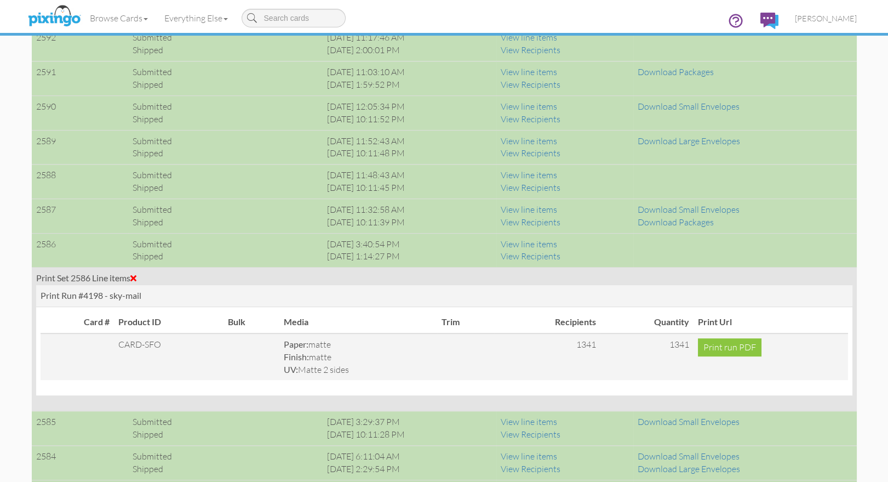
click at [136, 273] on span at bounding box center [133, 277] width 6 height 9
